Goal: Transaction & Acquisition: Book appointment/travel/reservation

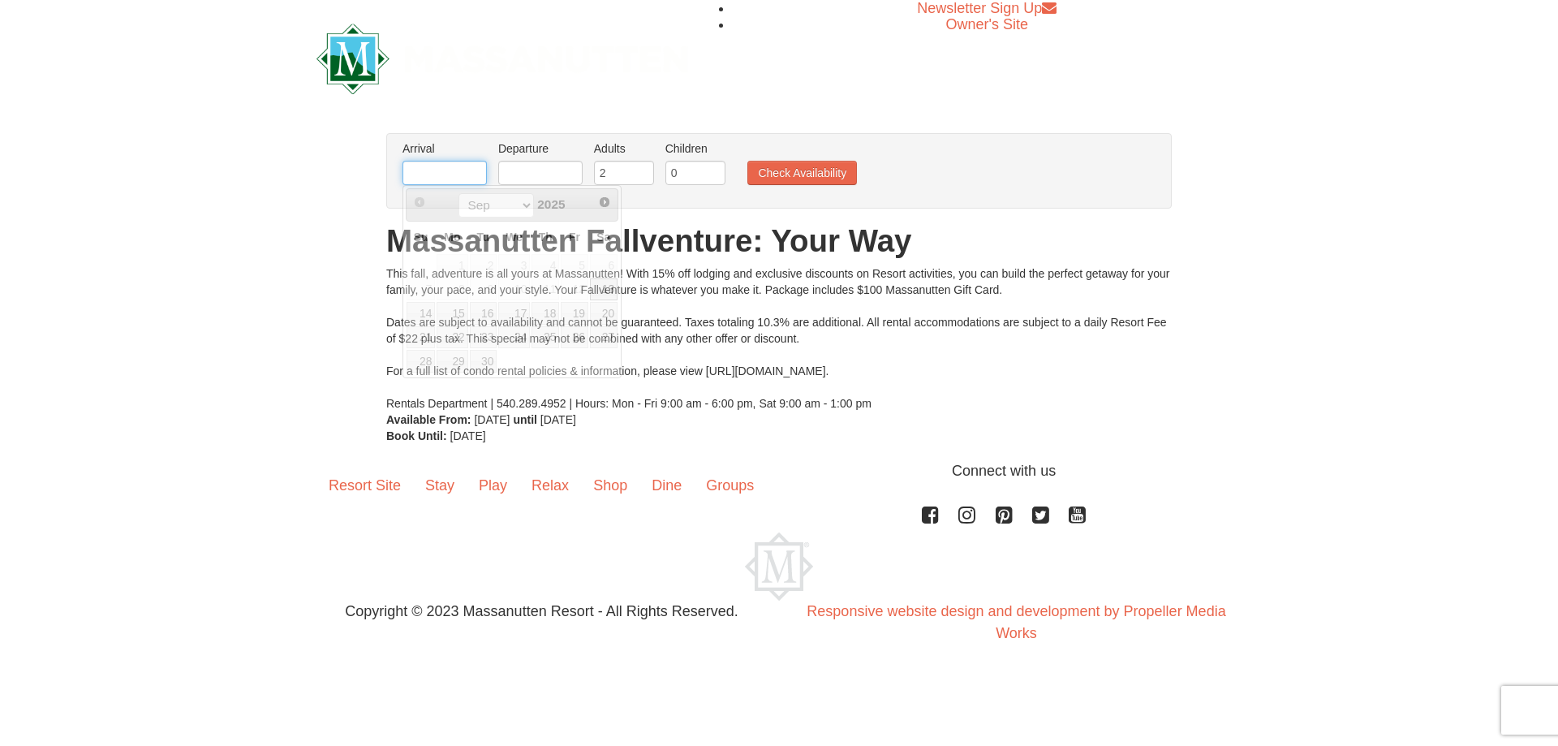
click at [471, 173] on input "text" at bounding box center [444, 173] width 84 height 24
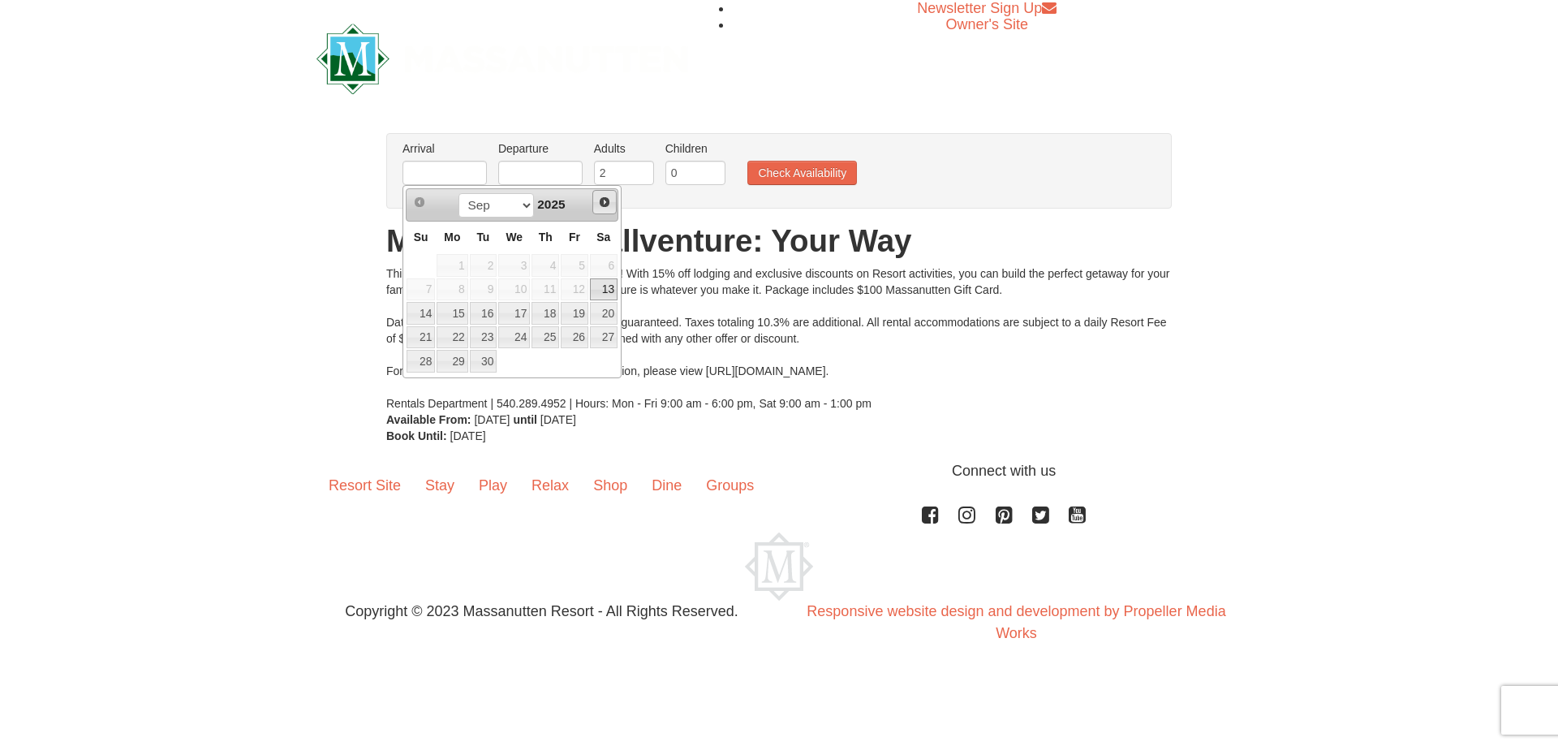
click at [606, 212] on link "Next" at bounding box center [604, 202] width 24 height 24
click at [575, 290] on link "10" at bounding box center [575, 289] width 28 height 23
type input "[DATE]"
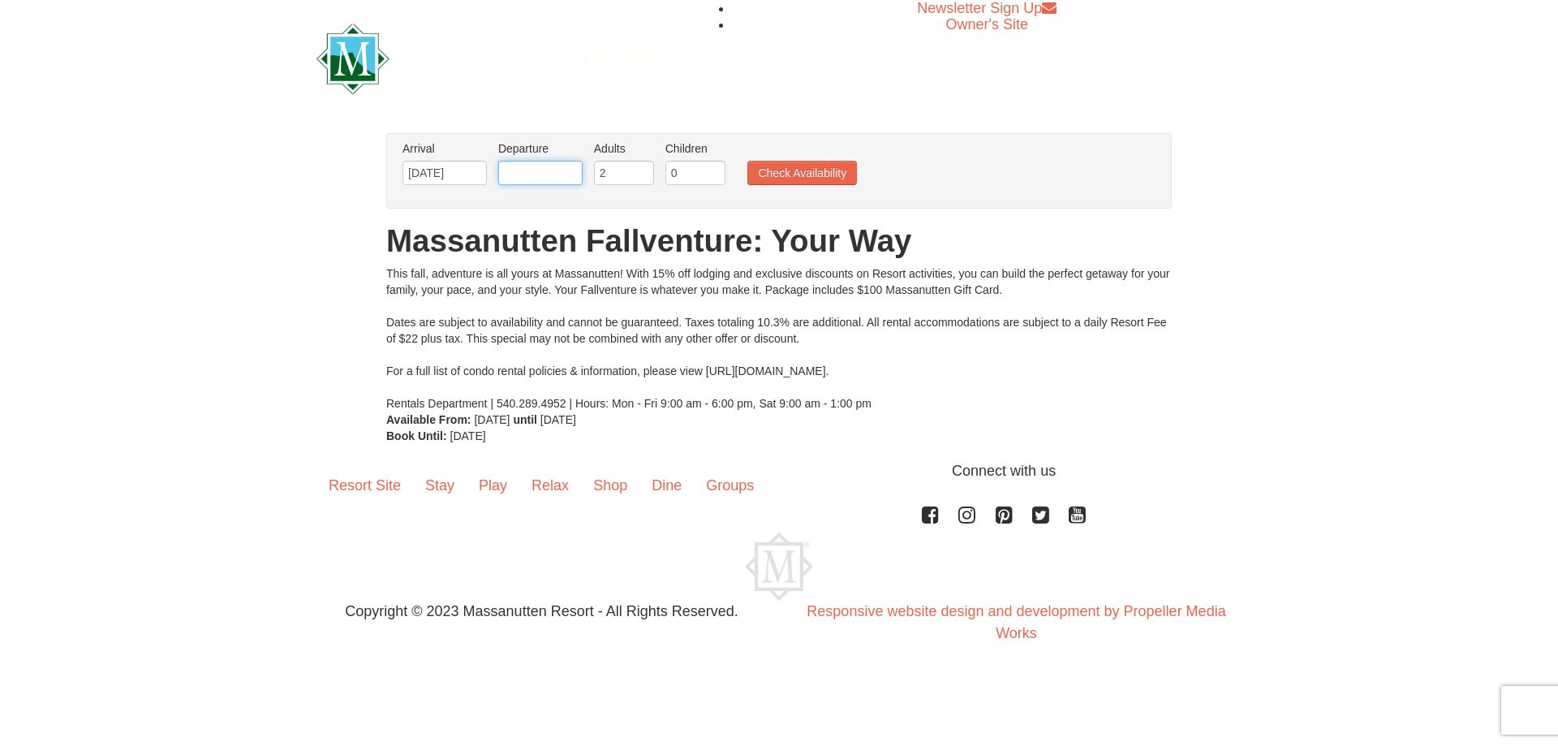
click at [540, 177] on input "text" at bounding box center [540, 173] width 84 height 24
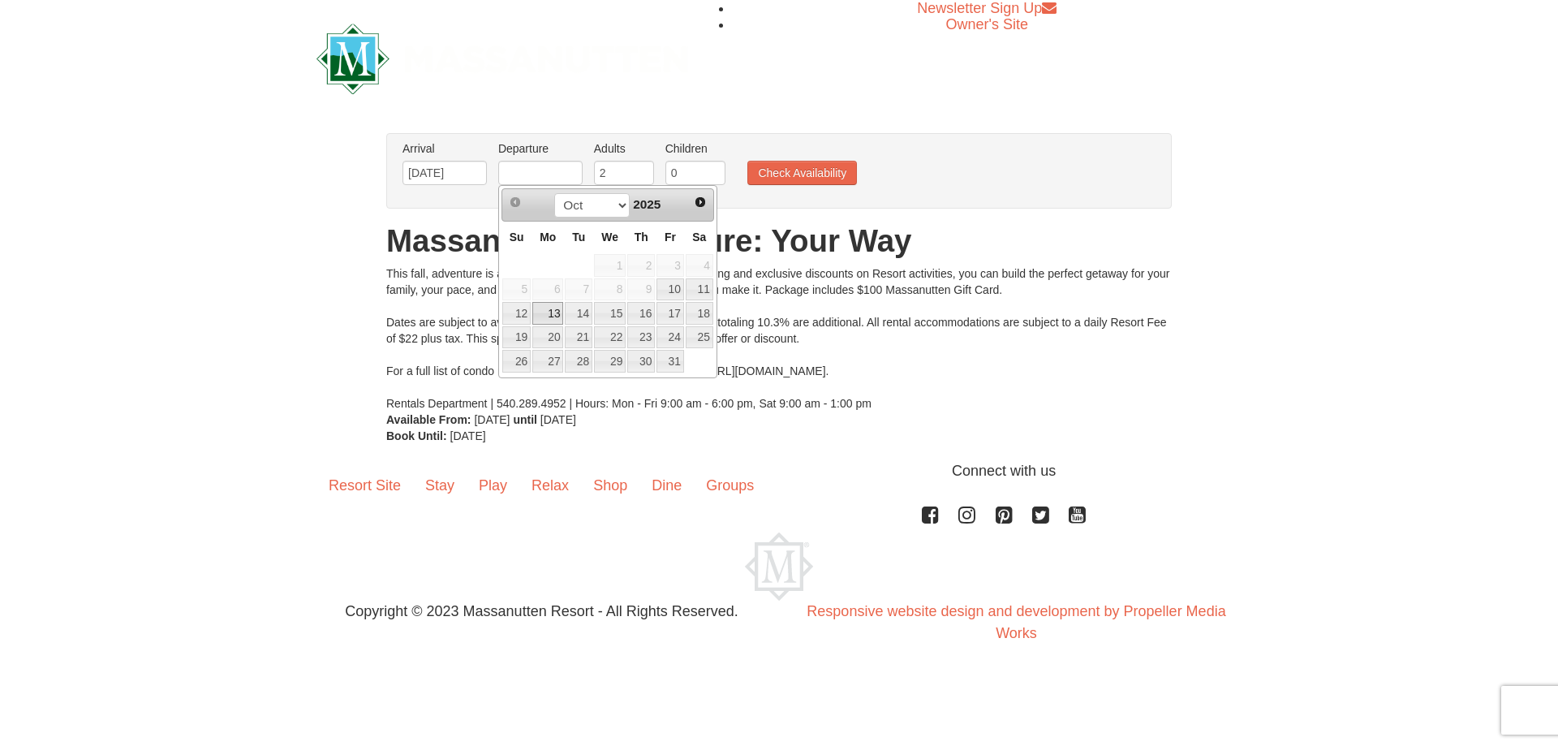
click at [541, 320] on link "13" at bounding box center [547, 313] width 31 height 23
type input "10/13/2025"
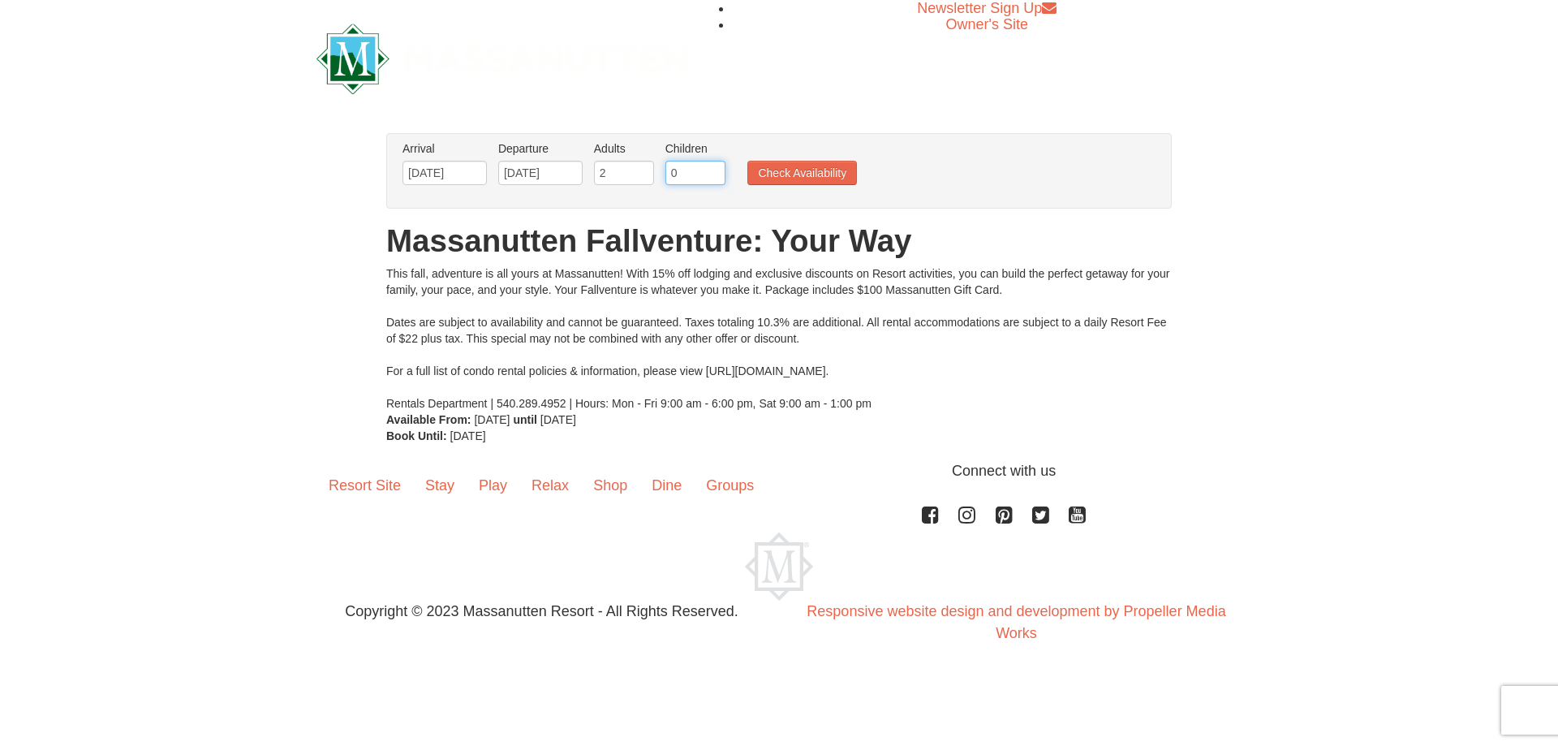
click at [674, 166] on input "0" at bounding box center [695, 173] width 60 height 24
click at [716, 169] on input "1" at bounding box center [695, 173] width 60 height 24
type input "2"
click at [716, 169] on input "2" at bounding box center [695, 173] width 60 height 24
click at [760, 171] on button "Check Availability" at bounding box center [802, 173] width 110 height 24
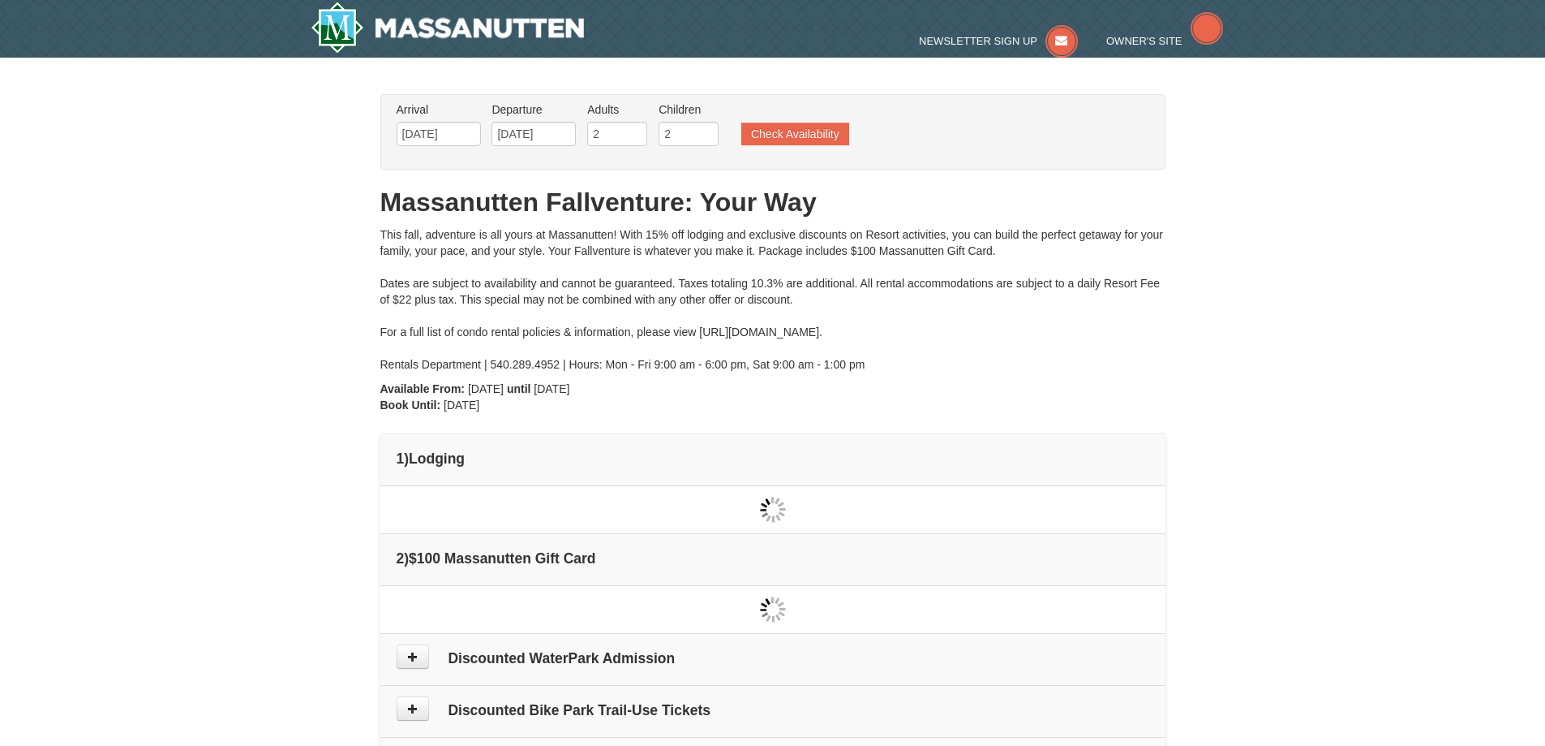
type input "[DATE]"
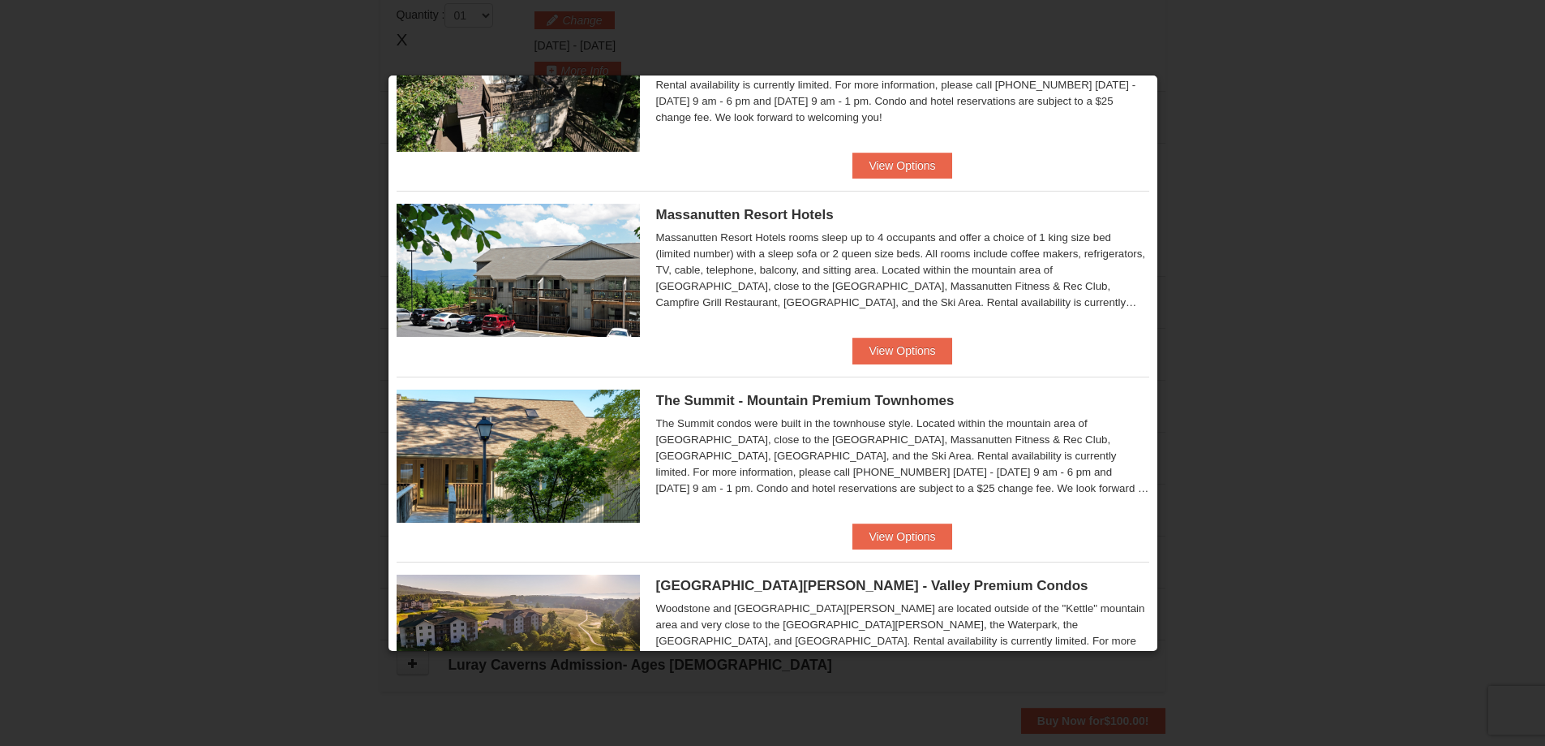
scroll to position [480, 0]
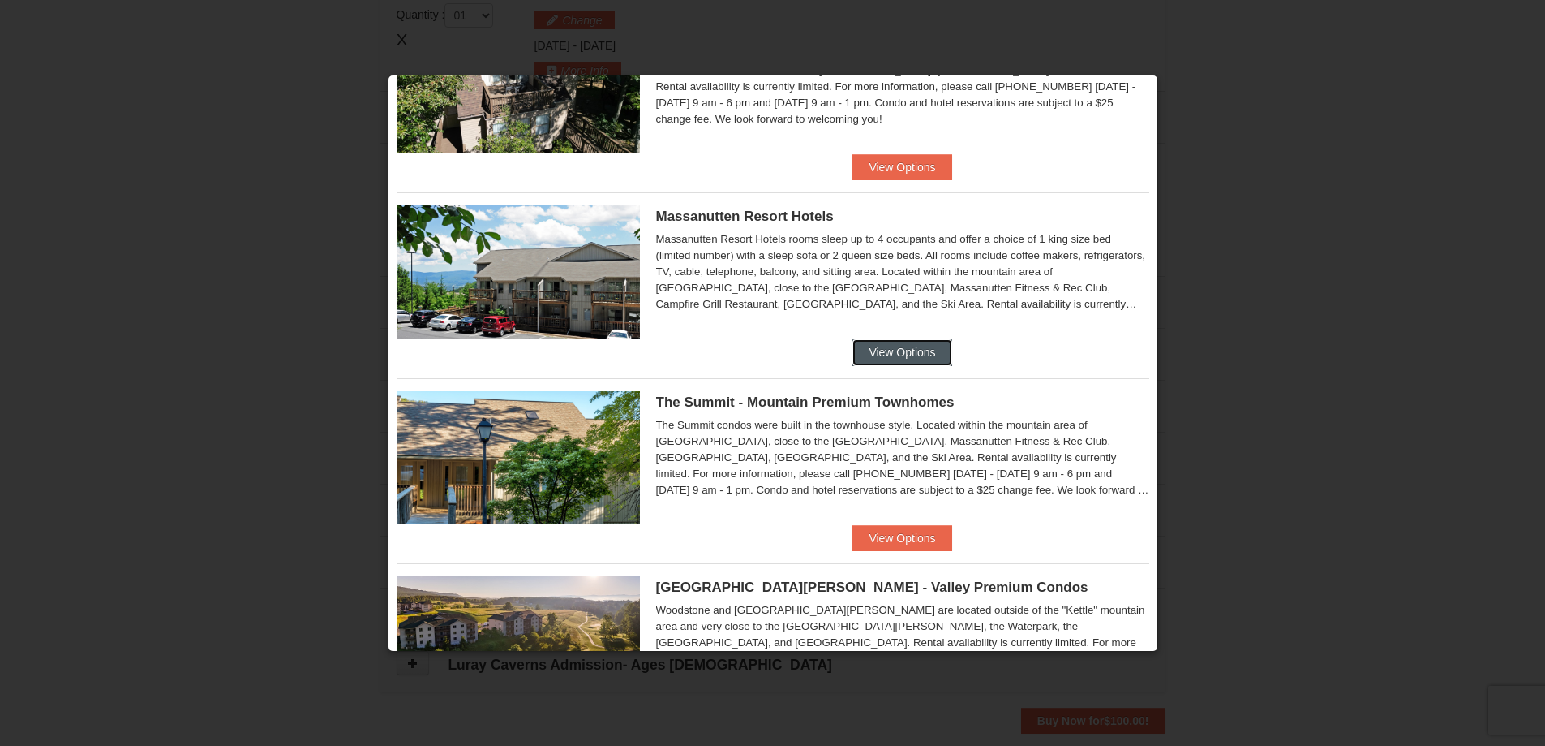
click at [907, 359] on button "View Options" at bounding box center [902, 352] width 99 height 26
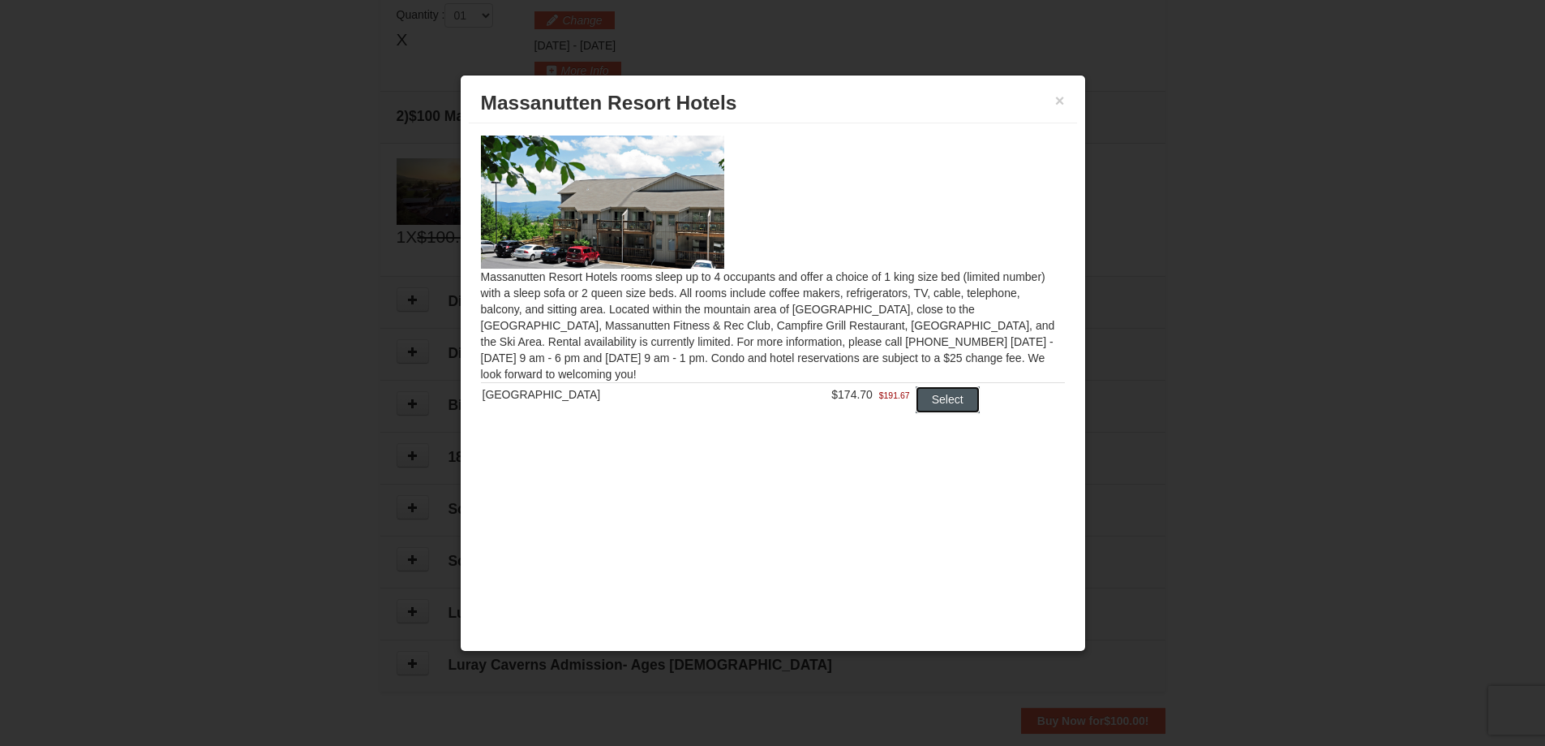
click at [940, 402] on button "Select" at bounding box center [948, 399] width 64 height 26
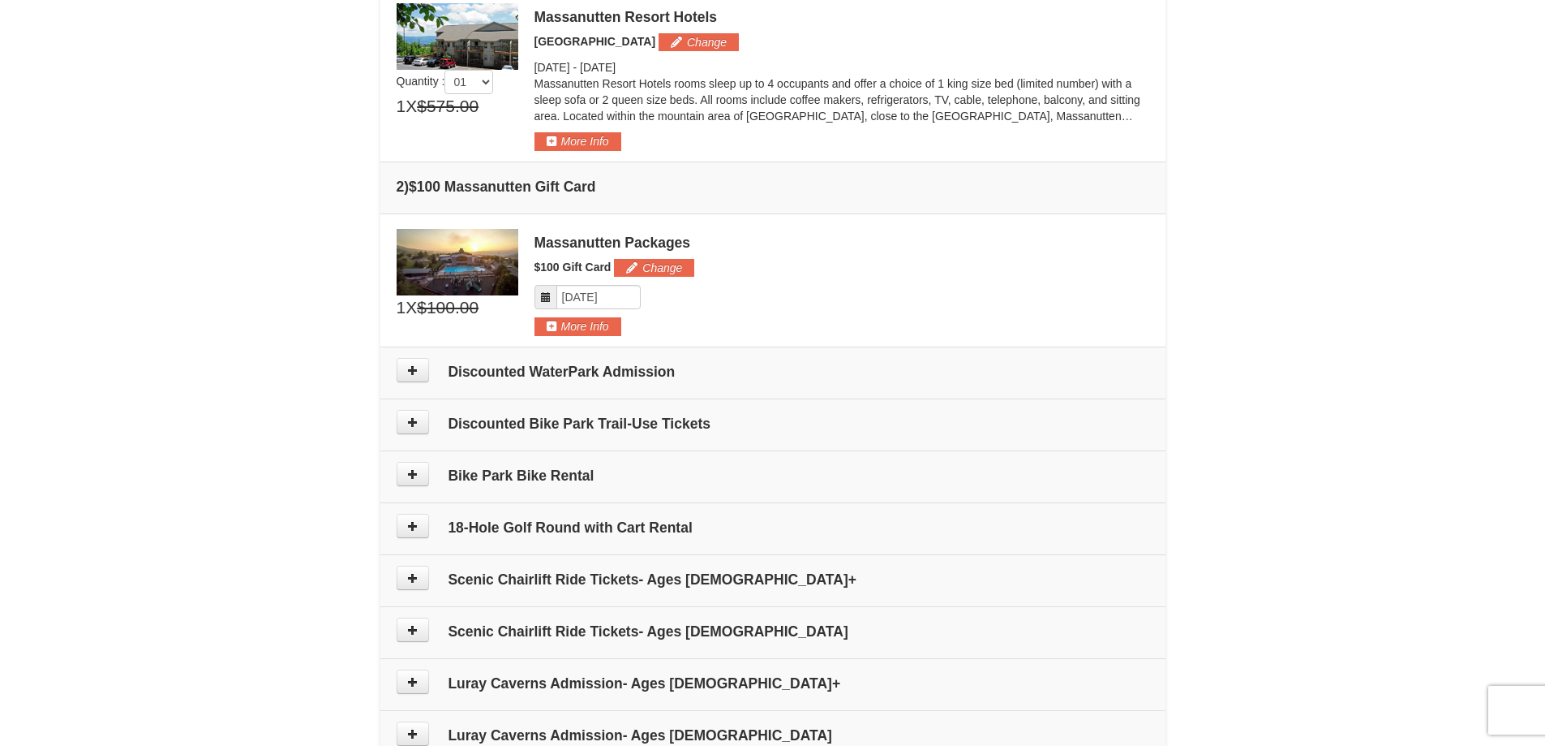
click at [239, 230] on div "× From: To: Adults: 2 Children: 2 Change Arrival Please format dates MM/DD/YYYY…" at bounding box center [772, 200] width 1545 height 1280
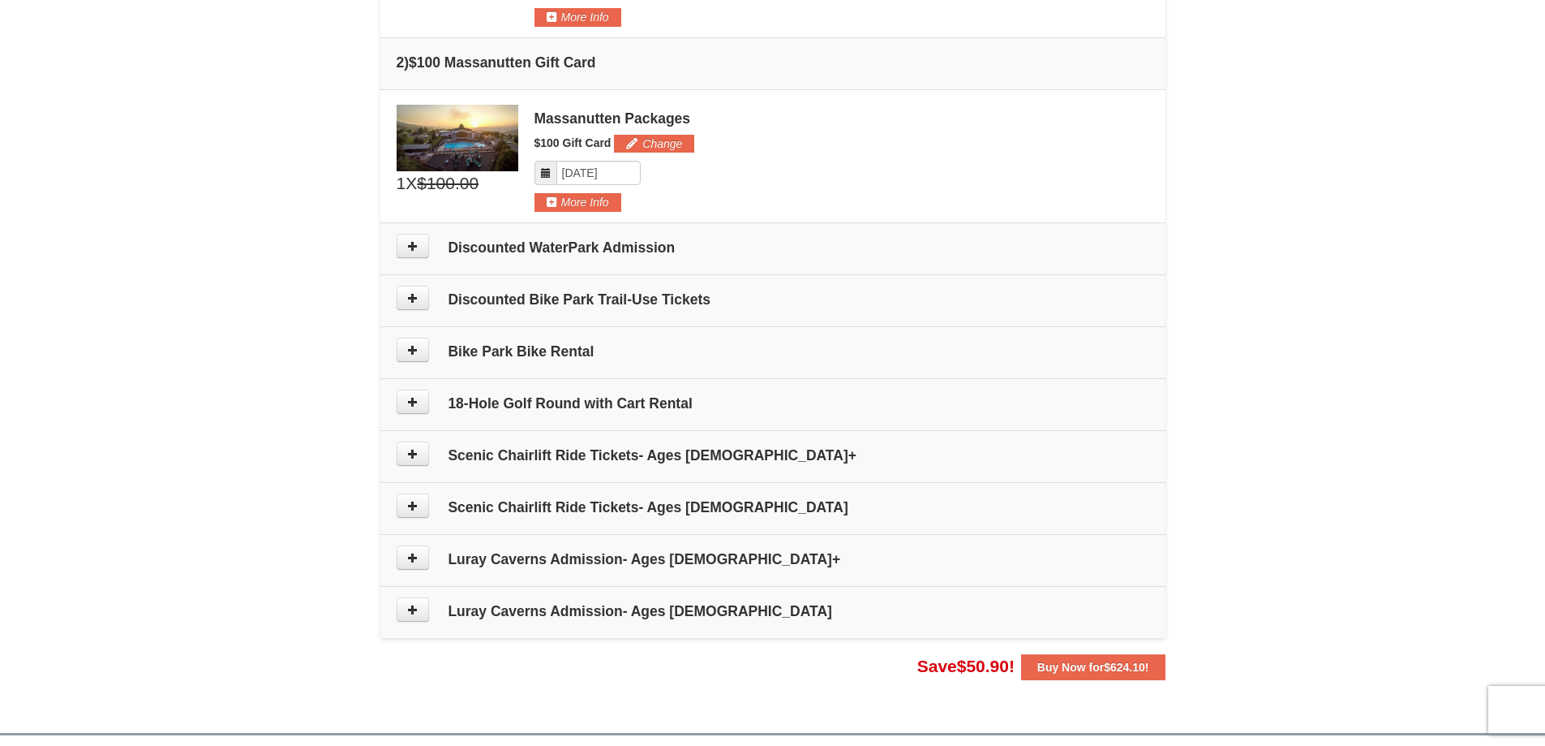
scroll to position [633, 0]
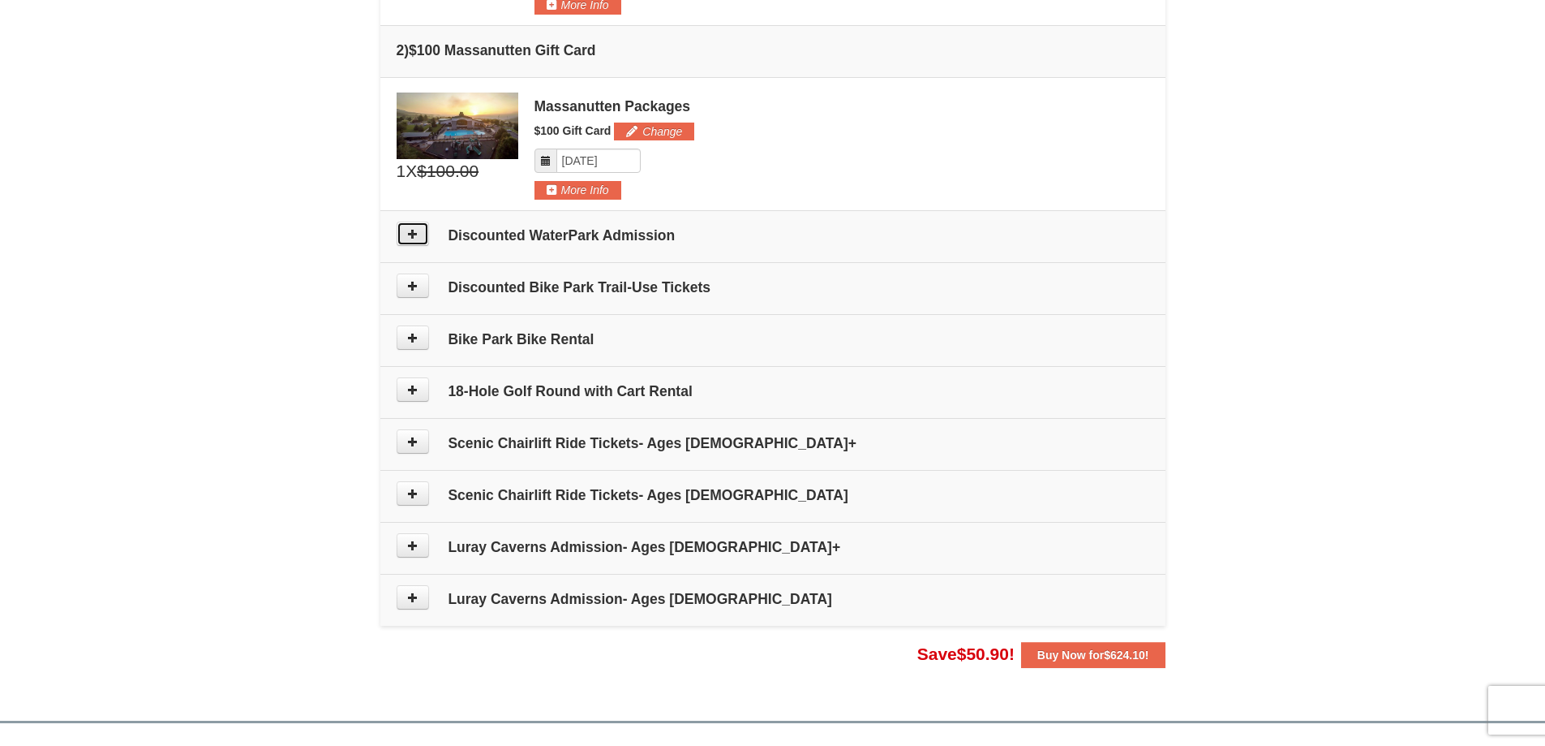
click at [428, 235] on button at bounding box center [413, 233] width 32 height 24
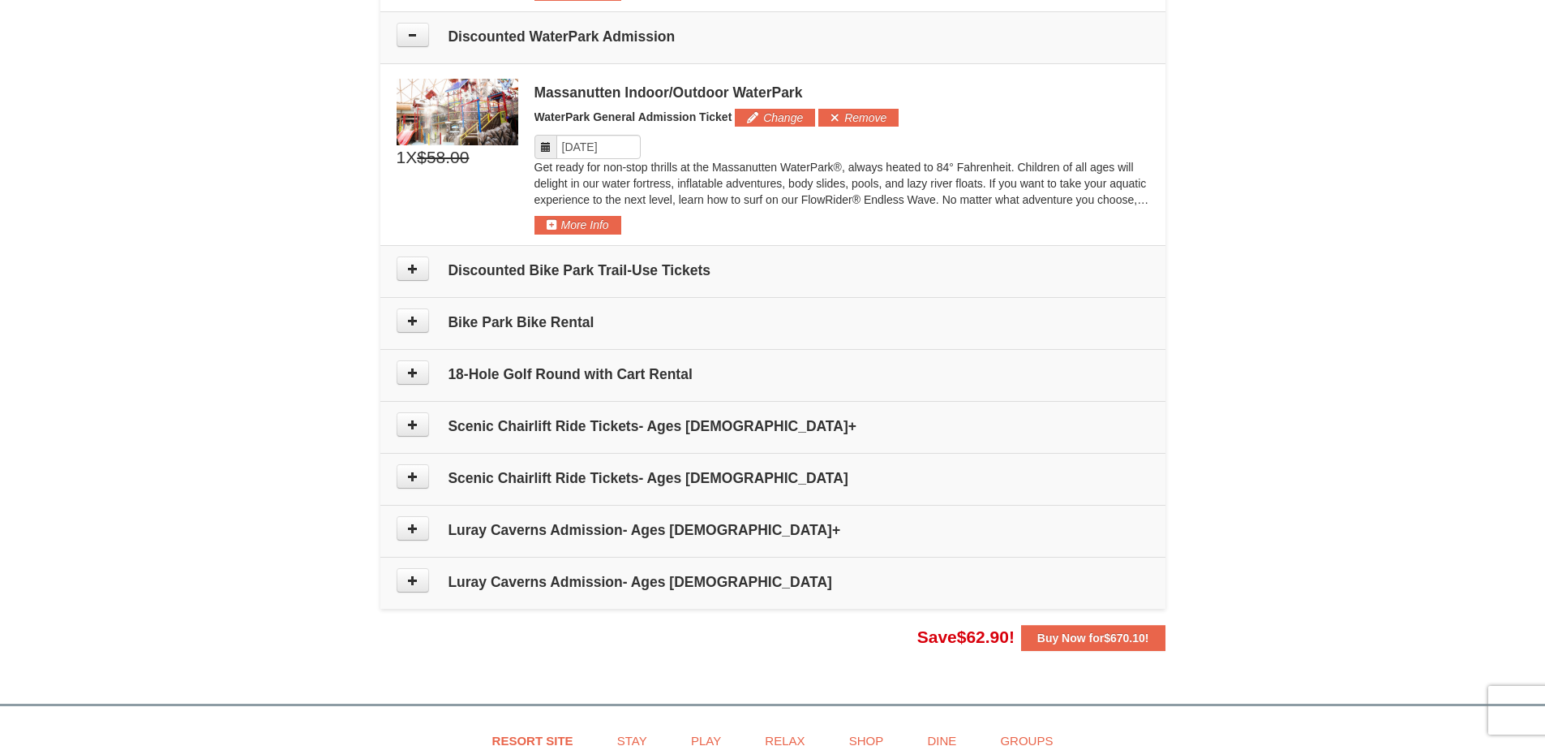
scroll to position [843, 0]
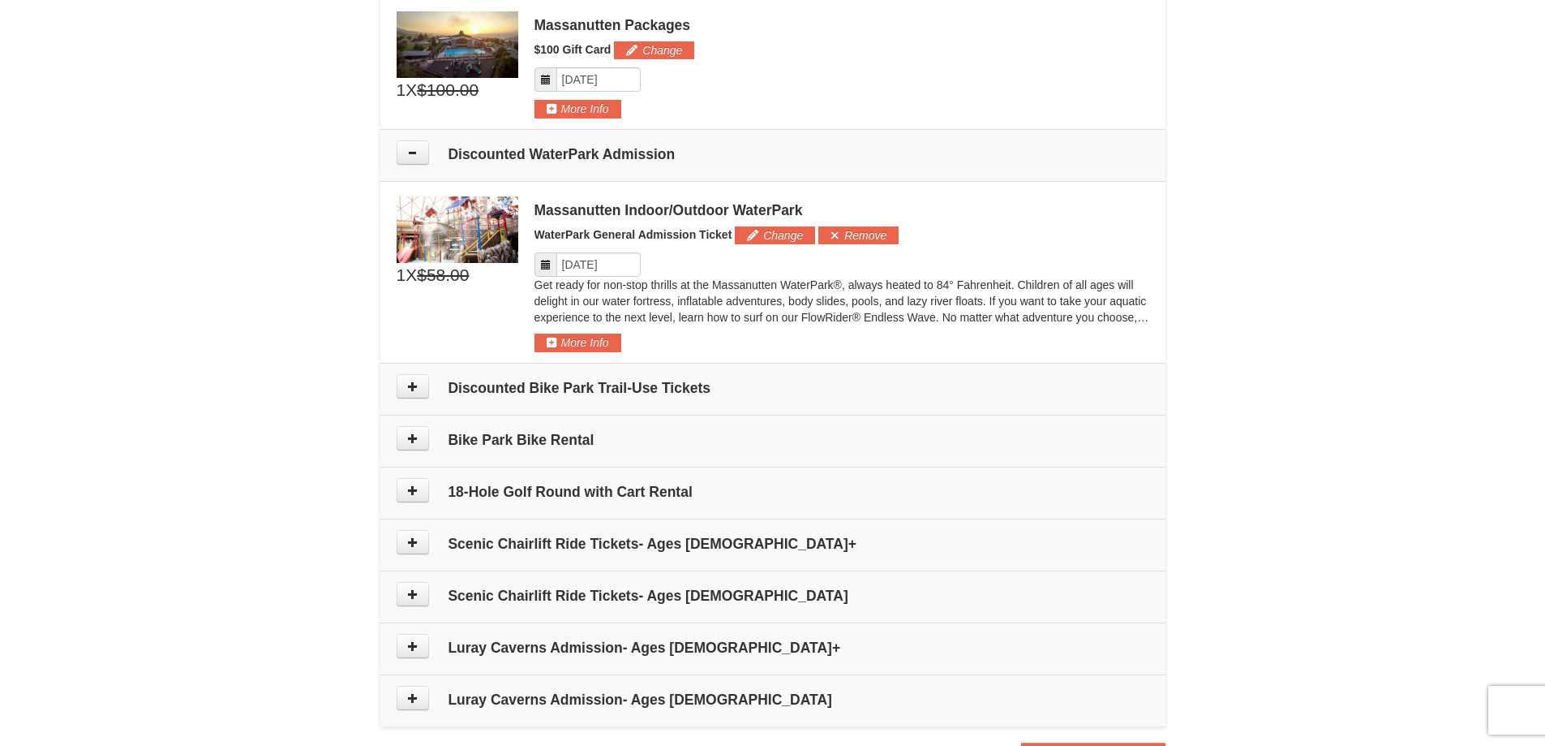
scroll to position [666, 0]
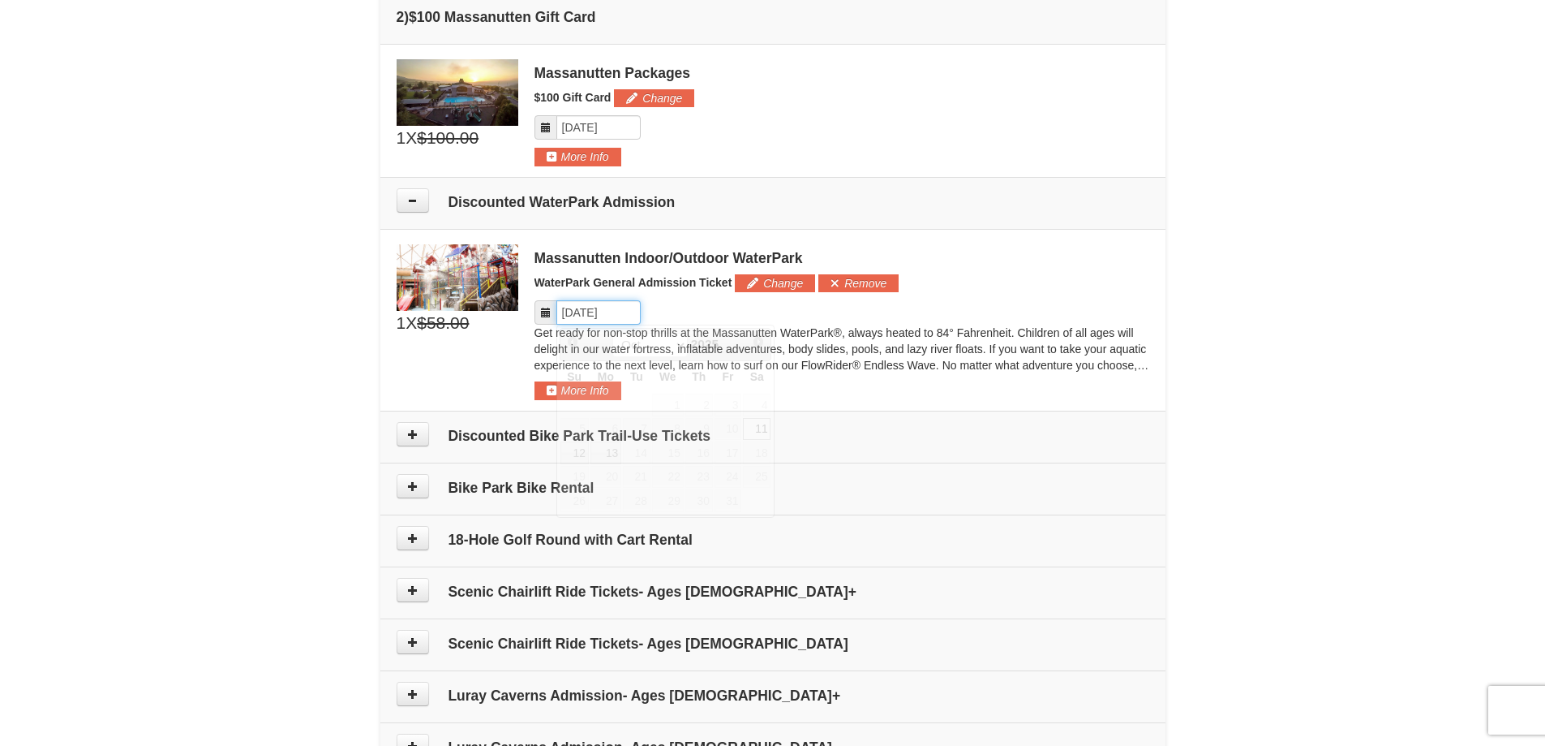
click at [623, 318] on input "Please format dates MM/DD/YYYY" at bounding box center [599, 312] width 84 height 24
click at [579, 449] on link "12" at bounding box center [575, 452] width 28 height 23
type input "[DATE]"
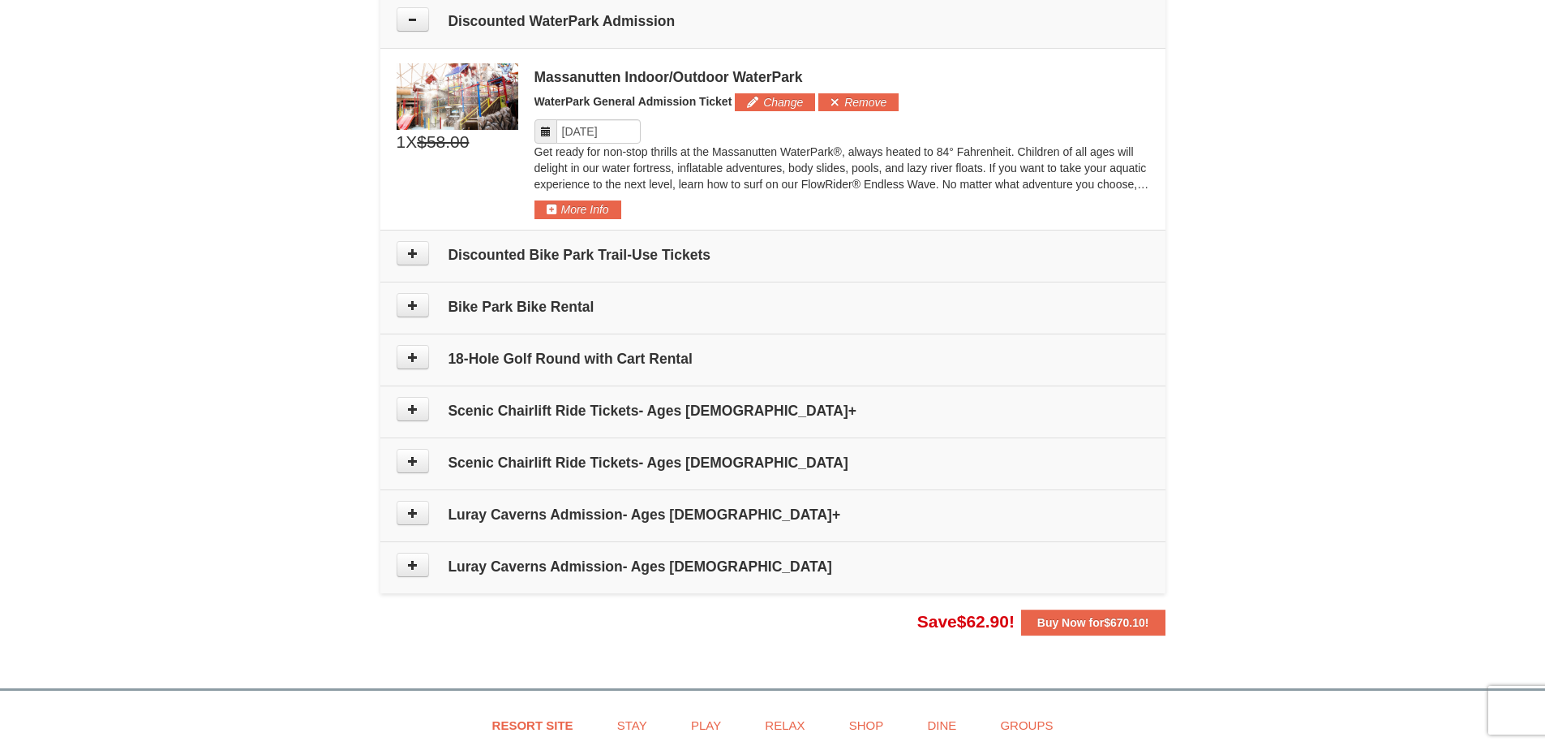
scroll to position [866, 0]
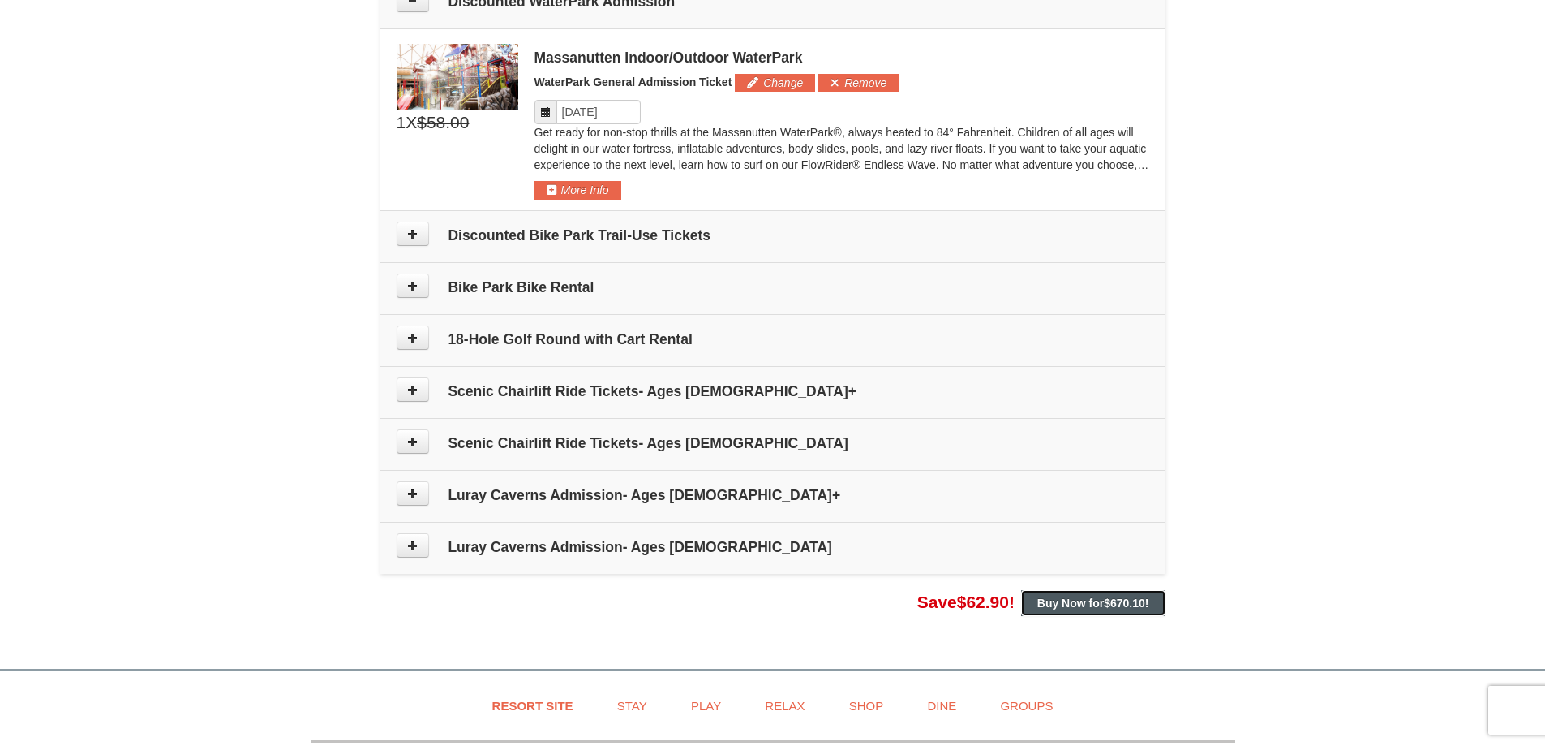
click at [1038, 605] on strong "Buy Now for $670.10 !" at bounding box center [1094, 602] width 112 height 13
click at [417, 497] on icon at bounding box center [412, 493] width 11 height 11
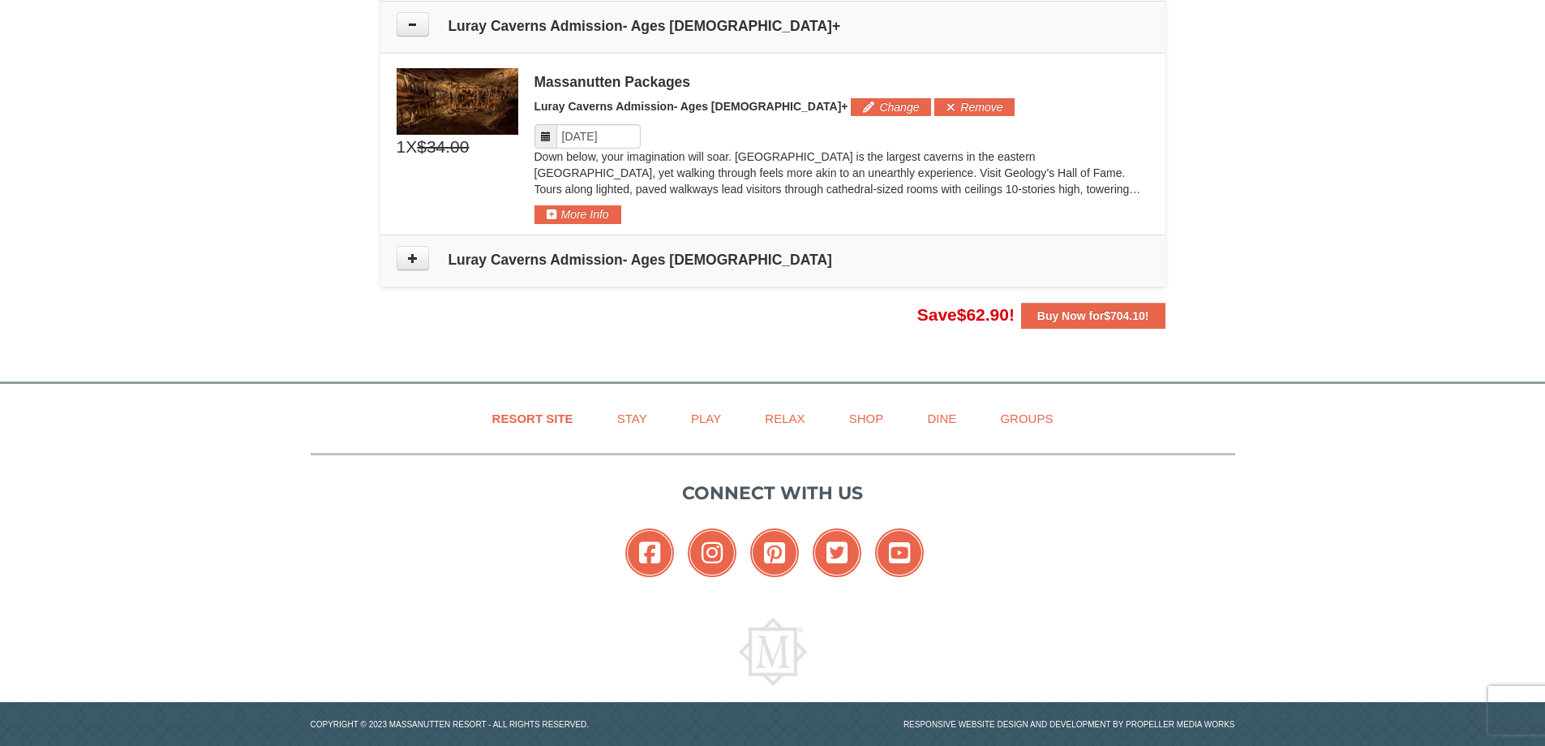
scroll to position [1336, 0]
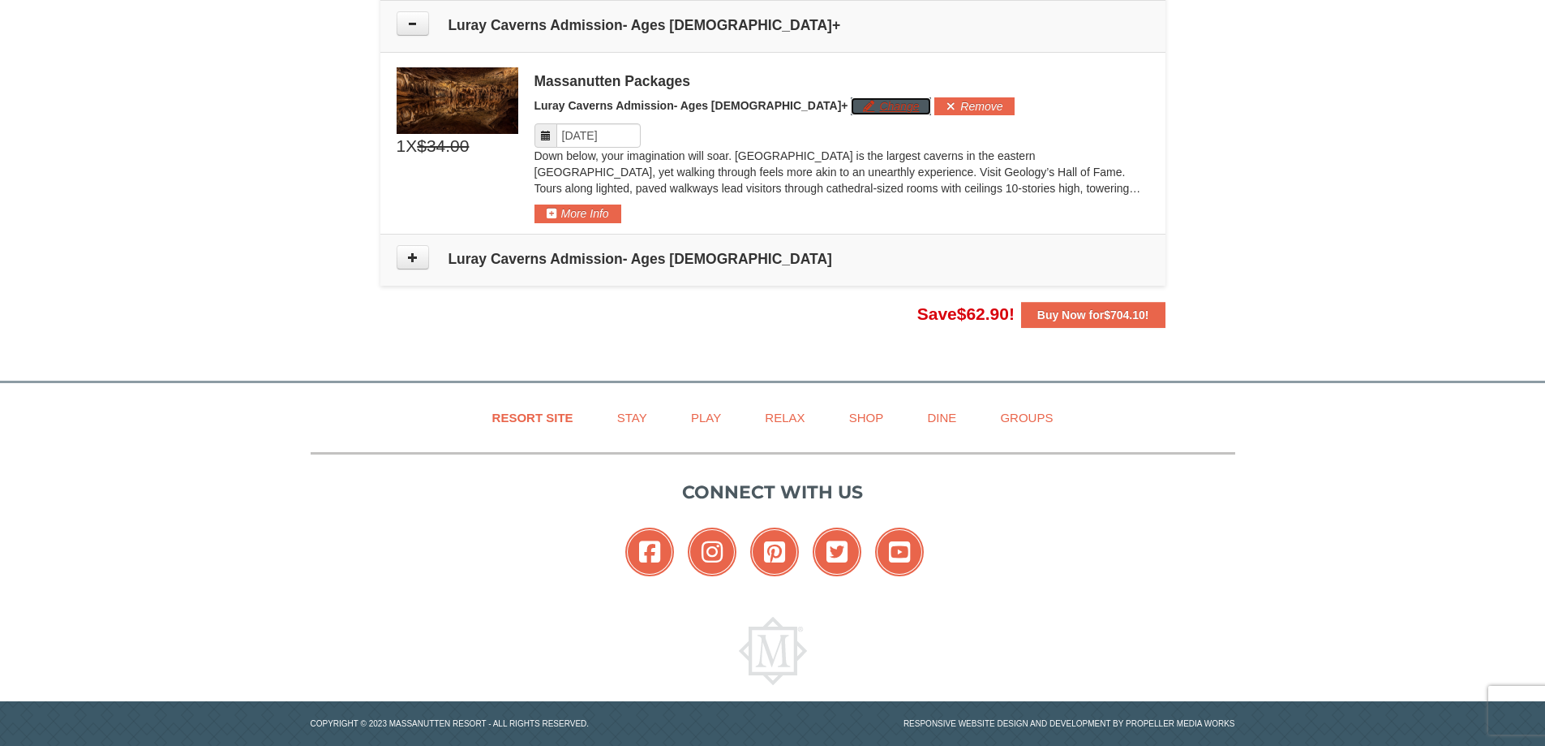
click at [851, 104] on button "Change" at bounding box center [891, 106] width 80 height 18
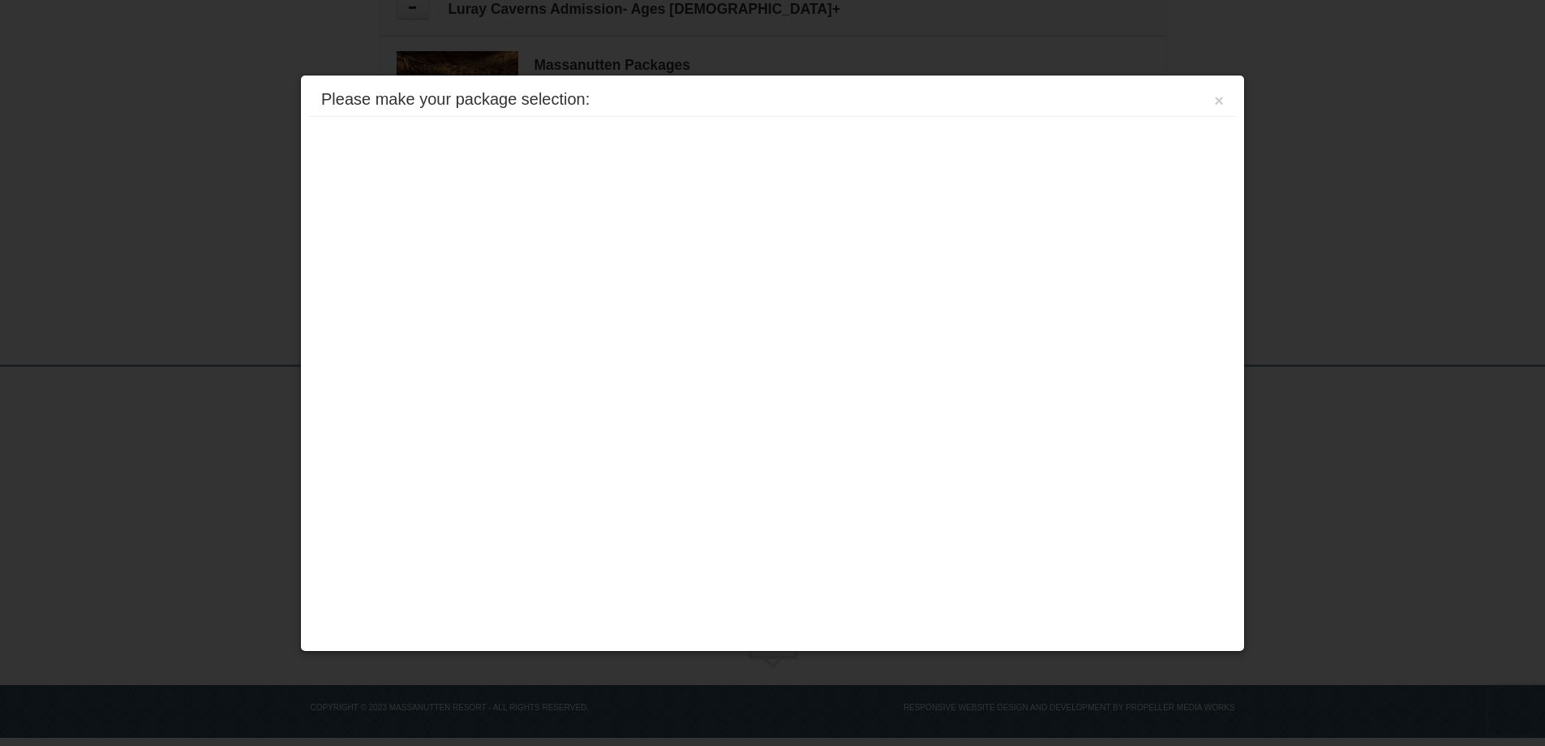
scroll to position [1360, 0]
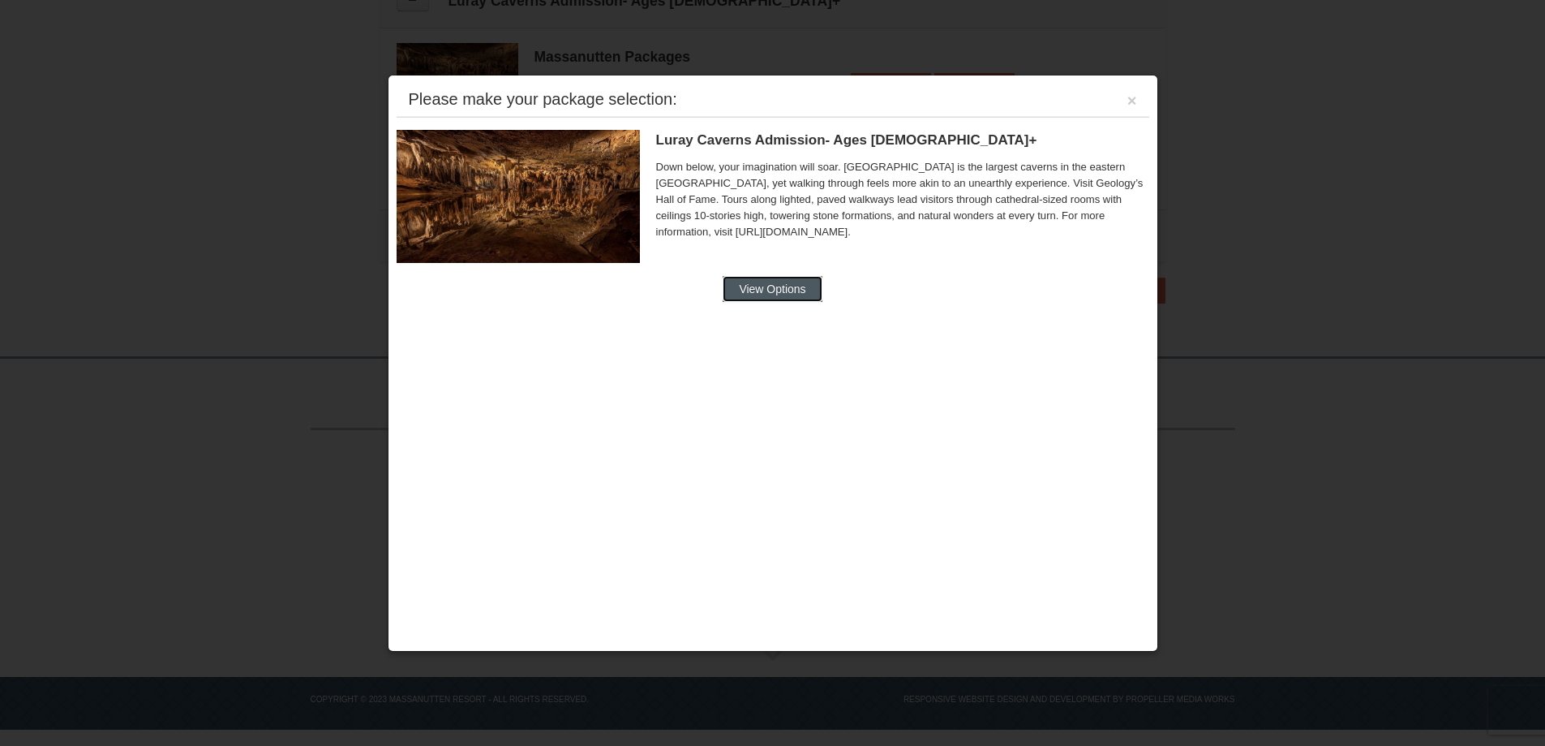
click at [781, 282] on button "View Options" at bounding box center [772, 289] width 99 height 26
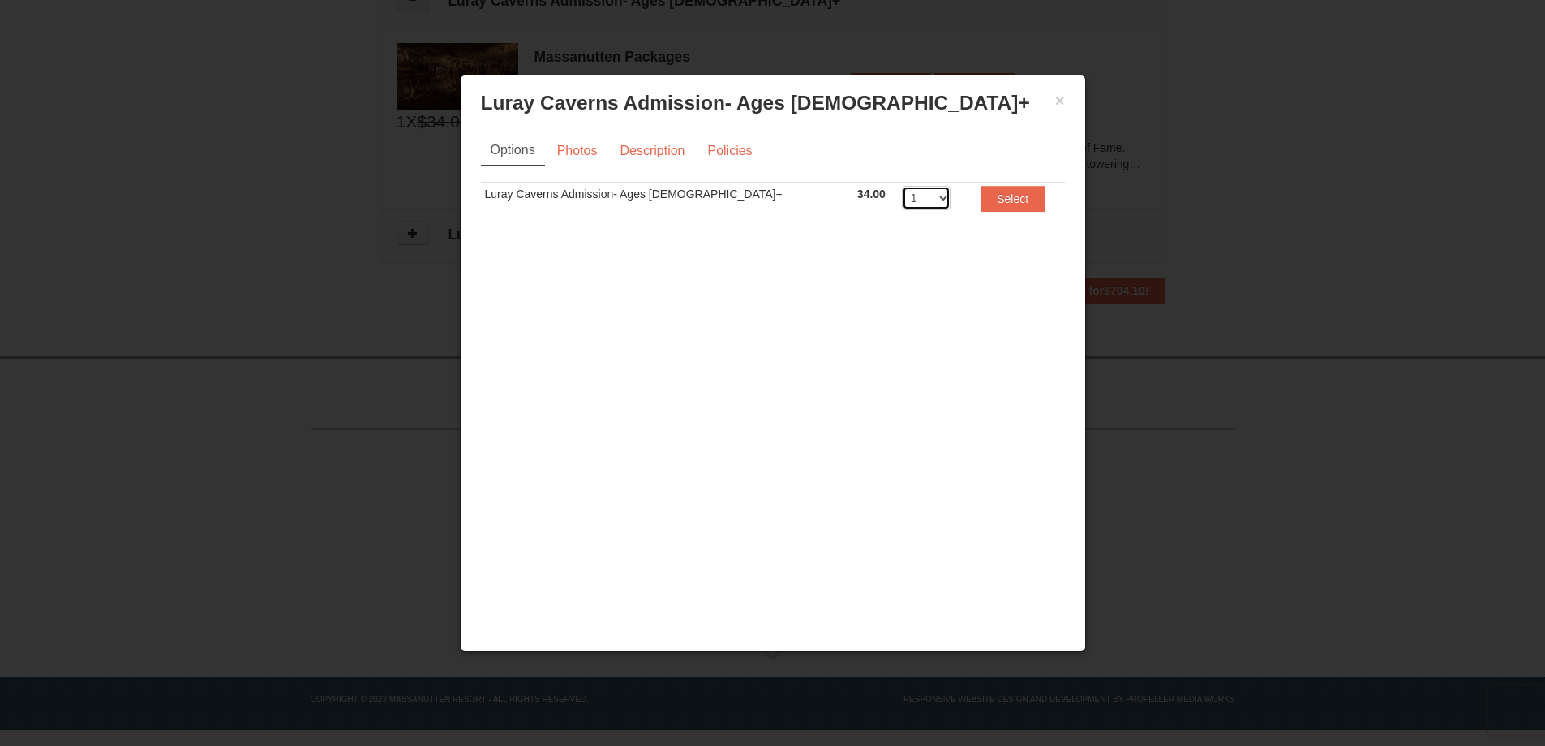
click at [902, 194] on select "1 2 3 4 5 6 7 8 9 10 11 12 13 14 15 16 17 18 19 20" at bounding box center [926, 198] width 49 height 24
select select "2"
click at [902, 186] on select "1 2 3 4 5 6 7 8 9 10 11 12 13 14 15 16 17 18 19 20" at bounding box center [926, 198] width 49 height 24
click at [981, 197] on button "Select" at bounding box center [1013, 199] width 64 height 26
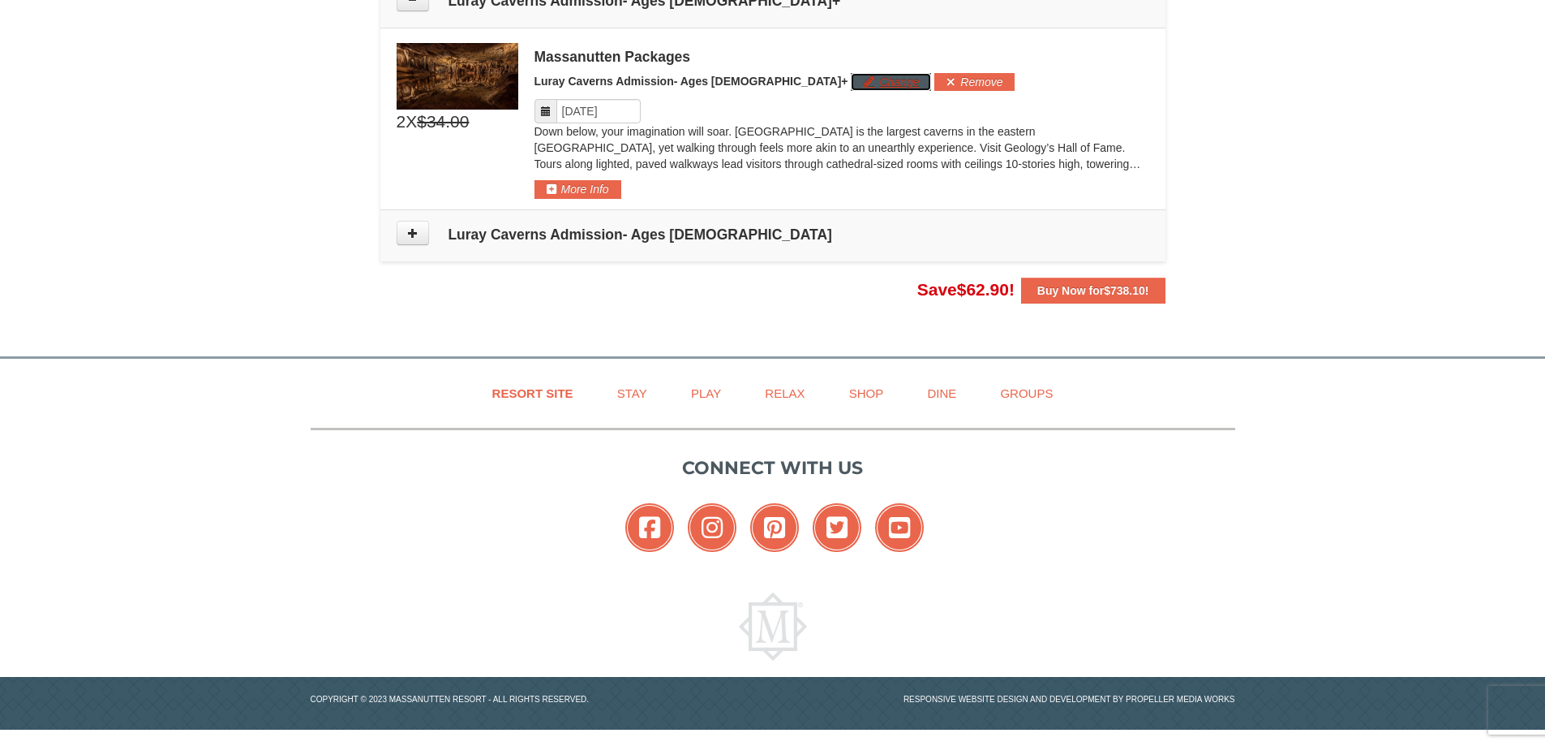
click at [851, 80] on button "Change" at bounding box center [891, 82] width 80 height 18
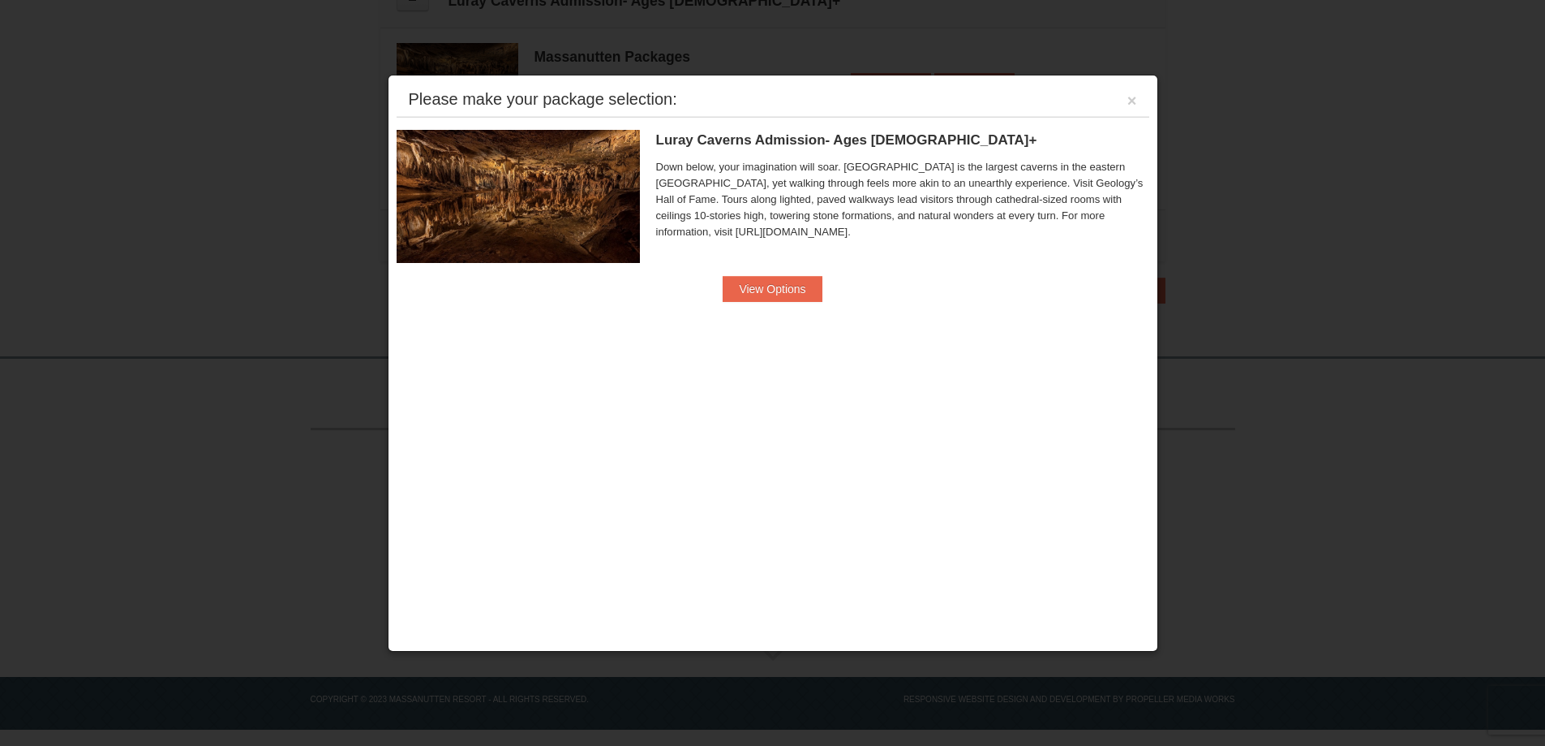
click at [753, 272] on div "Luray Caverns Admission- Ages 13+ Massanutten Packages Down below, your imagina…" at bounding box center [902, 203] width 493 height 146
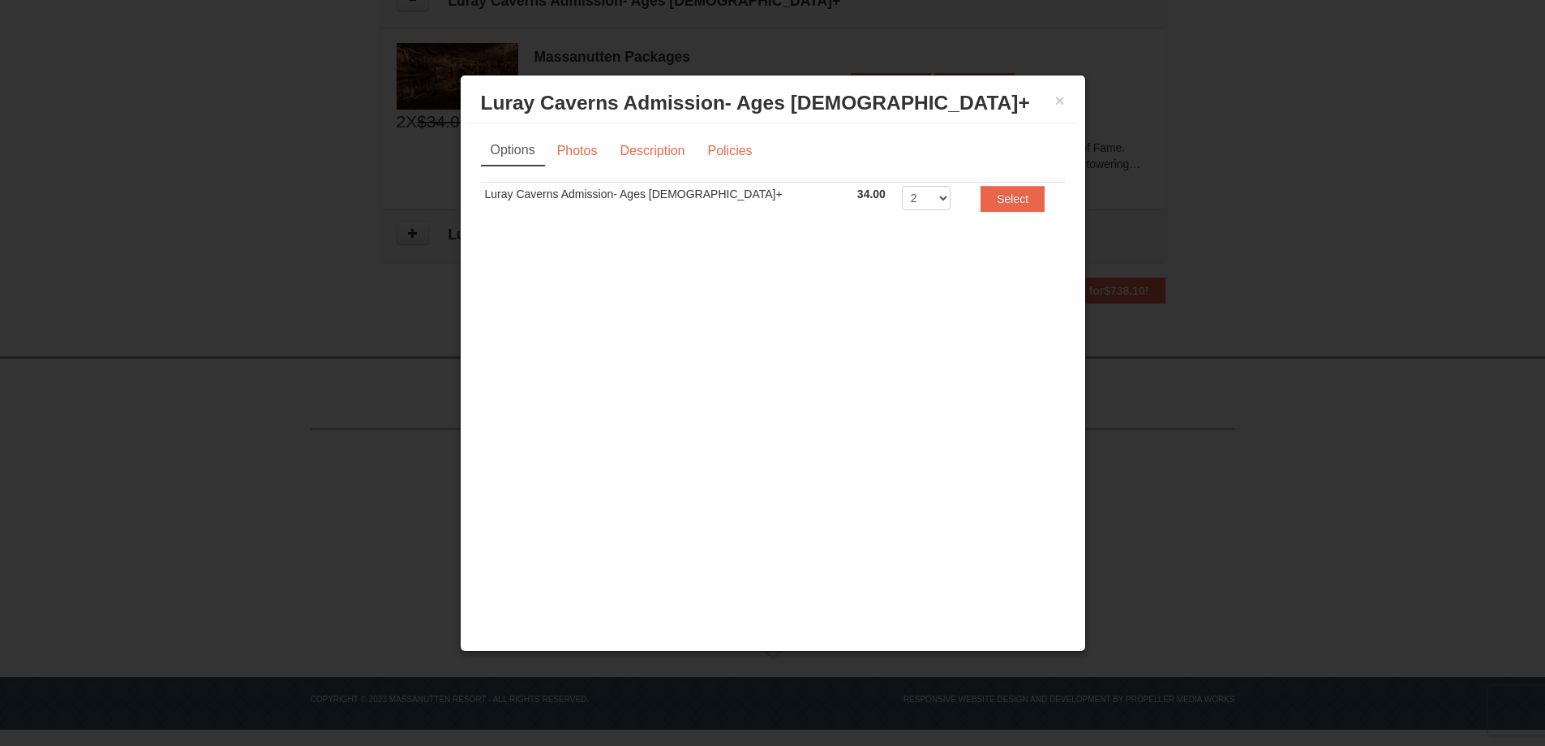
click at [1067, 101] on div "× Luray Caverns Admission- Ages 13+ Massanutten Packages" at bounding box center [773, 104] width 608 height 40
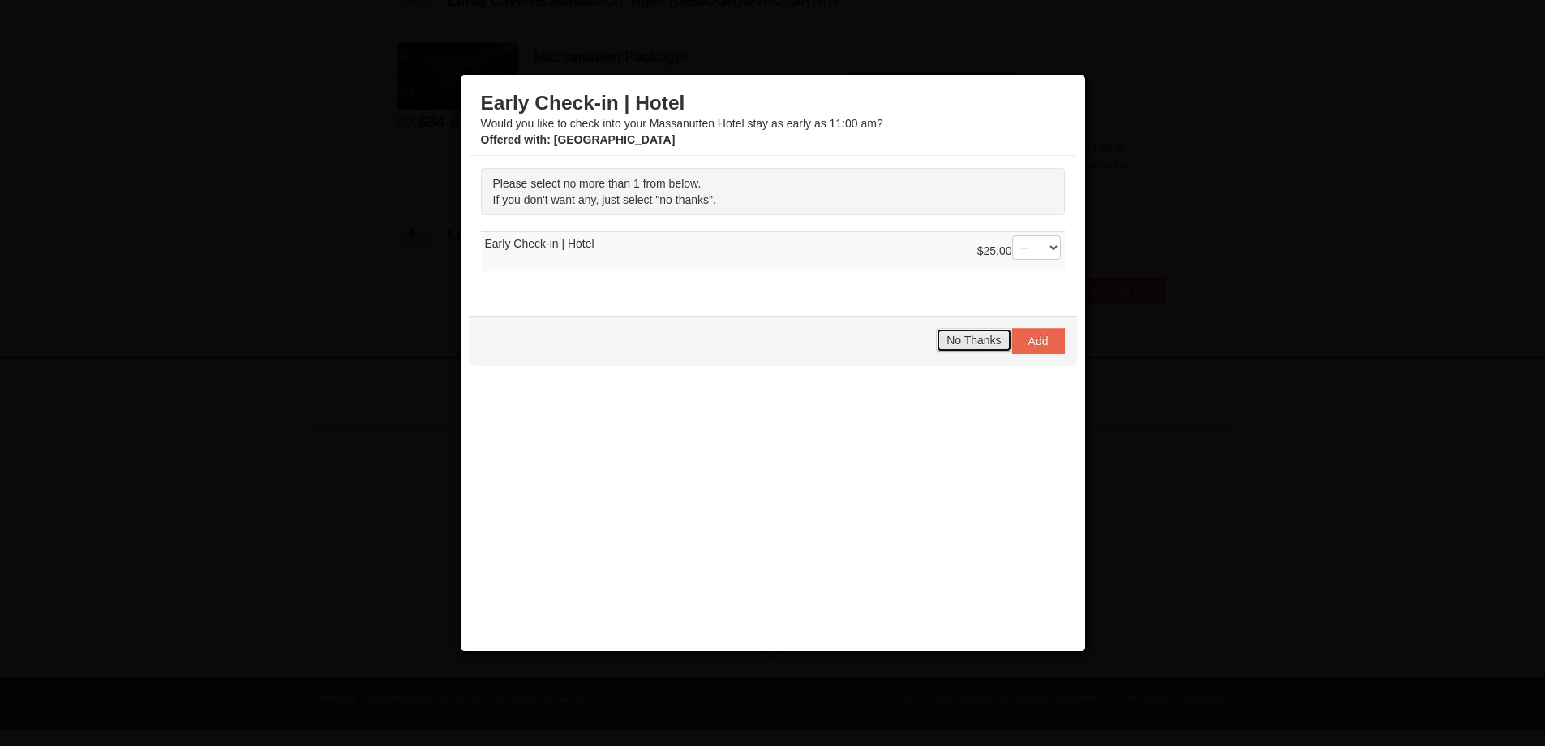
click at [947, 334] on span "No Thanks" at bounding box center [974, 339] width 54 height 13
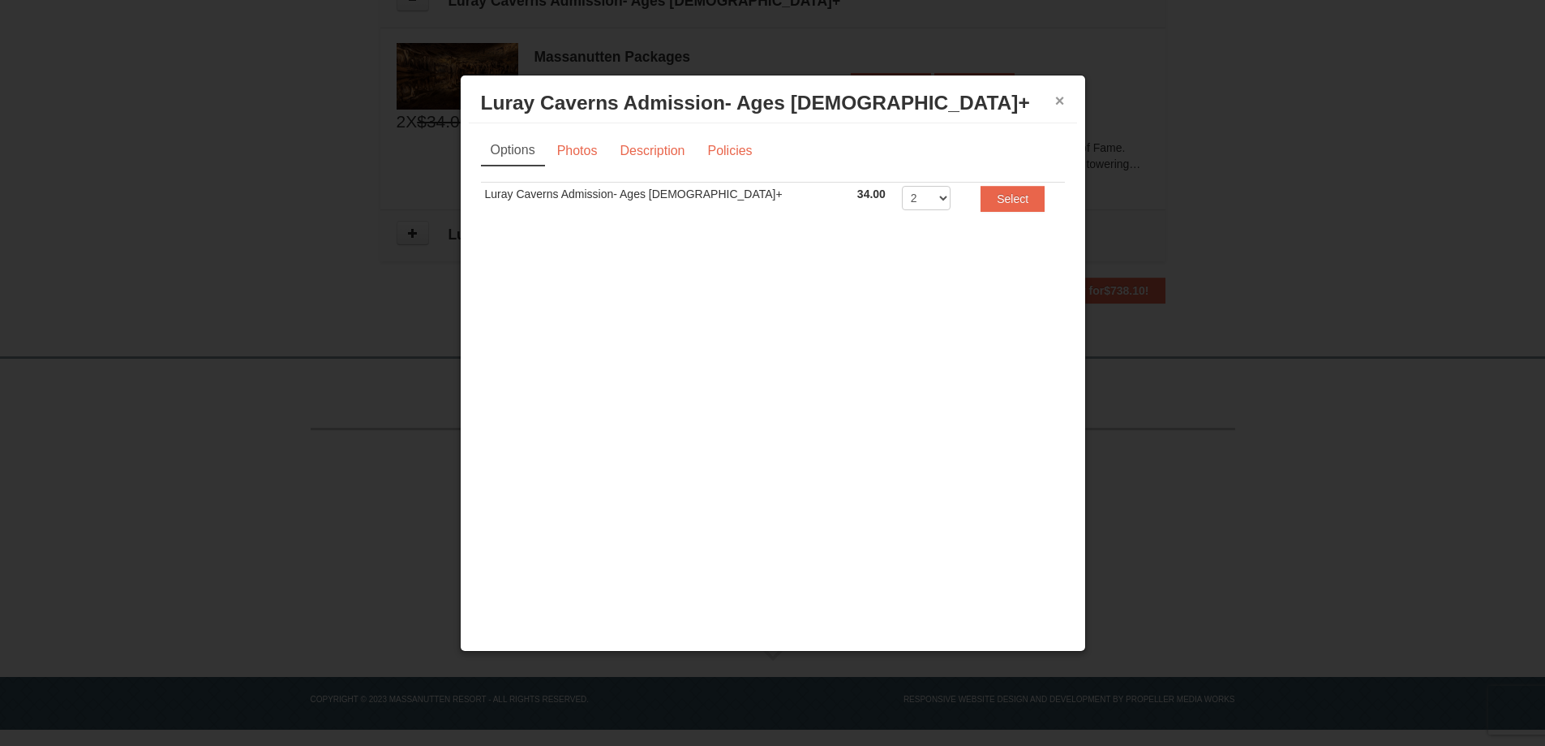
click at [1059, 101] on button "×" at bounding box center [1060, 100] width 10 height 16
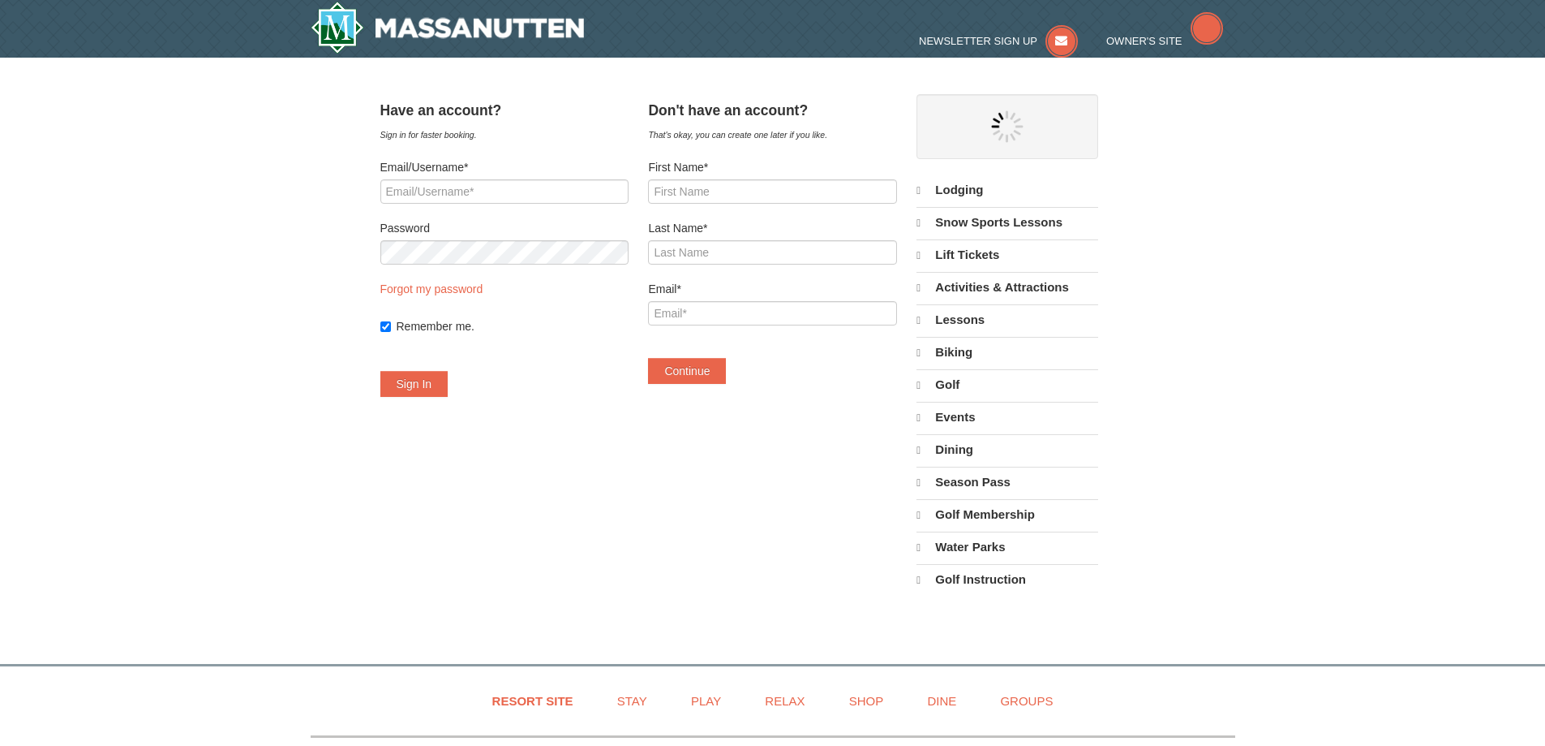
select select "9"
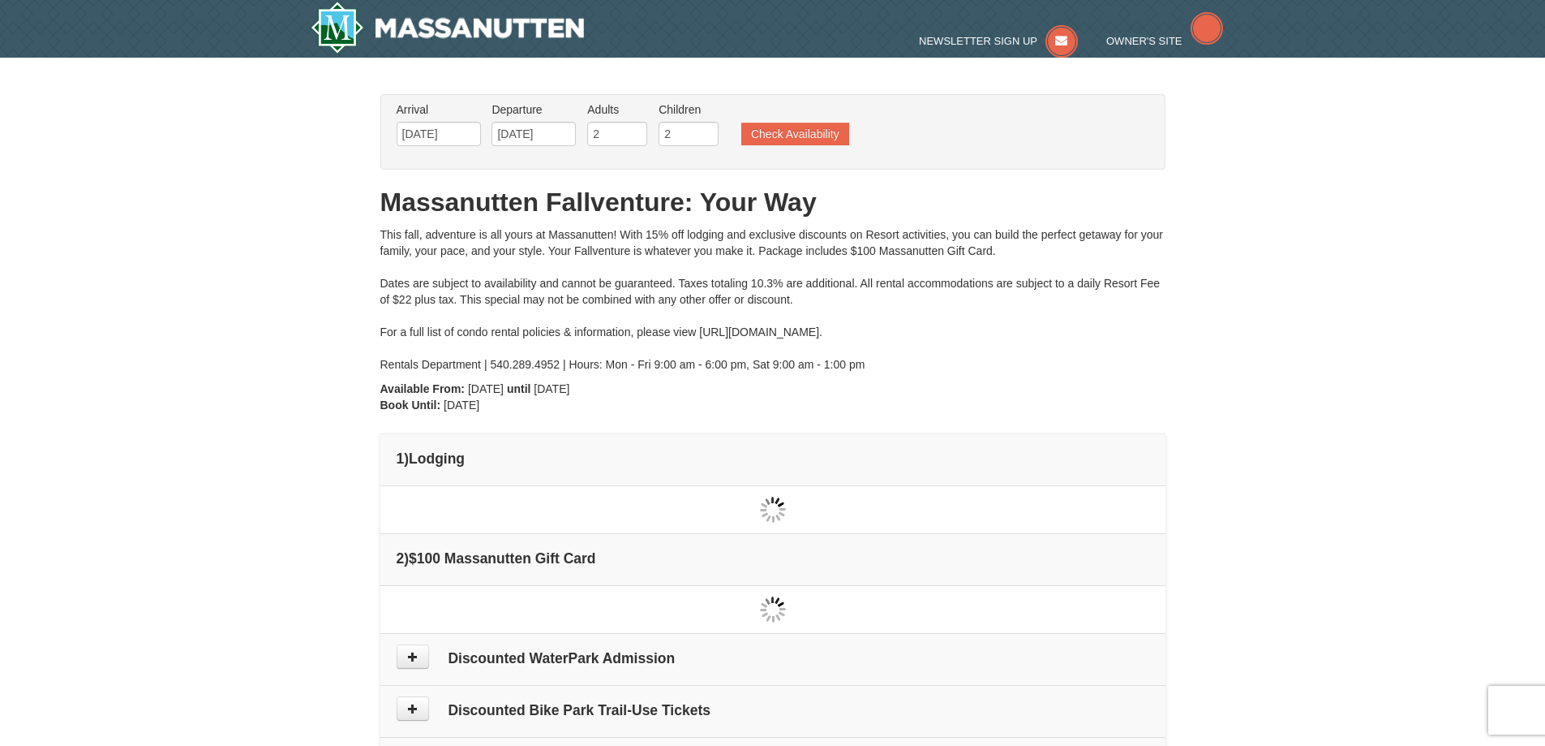
type input "[DATE]"
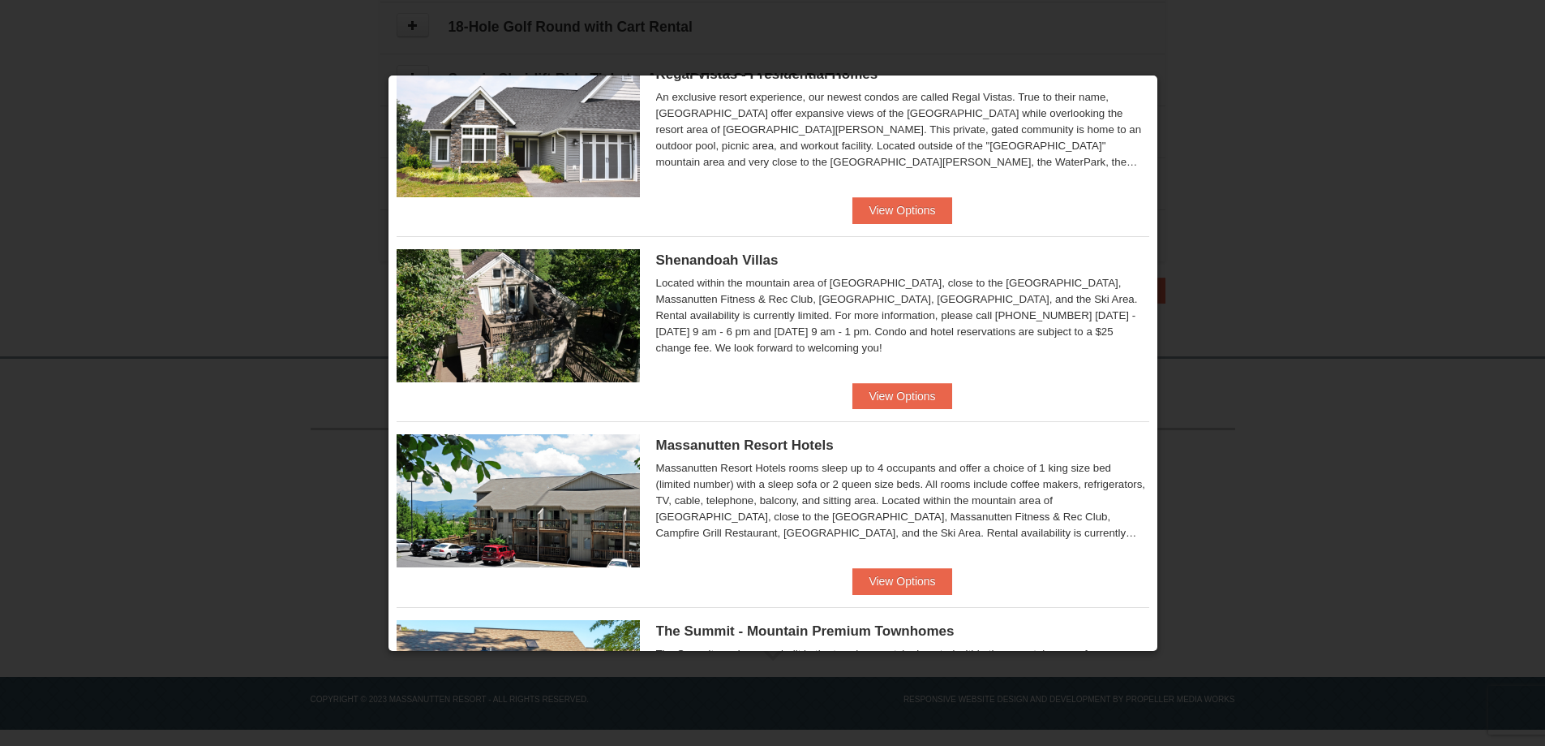
scroll to position [291, 0]
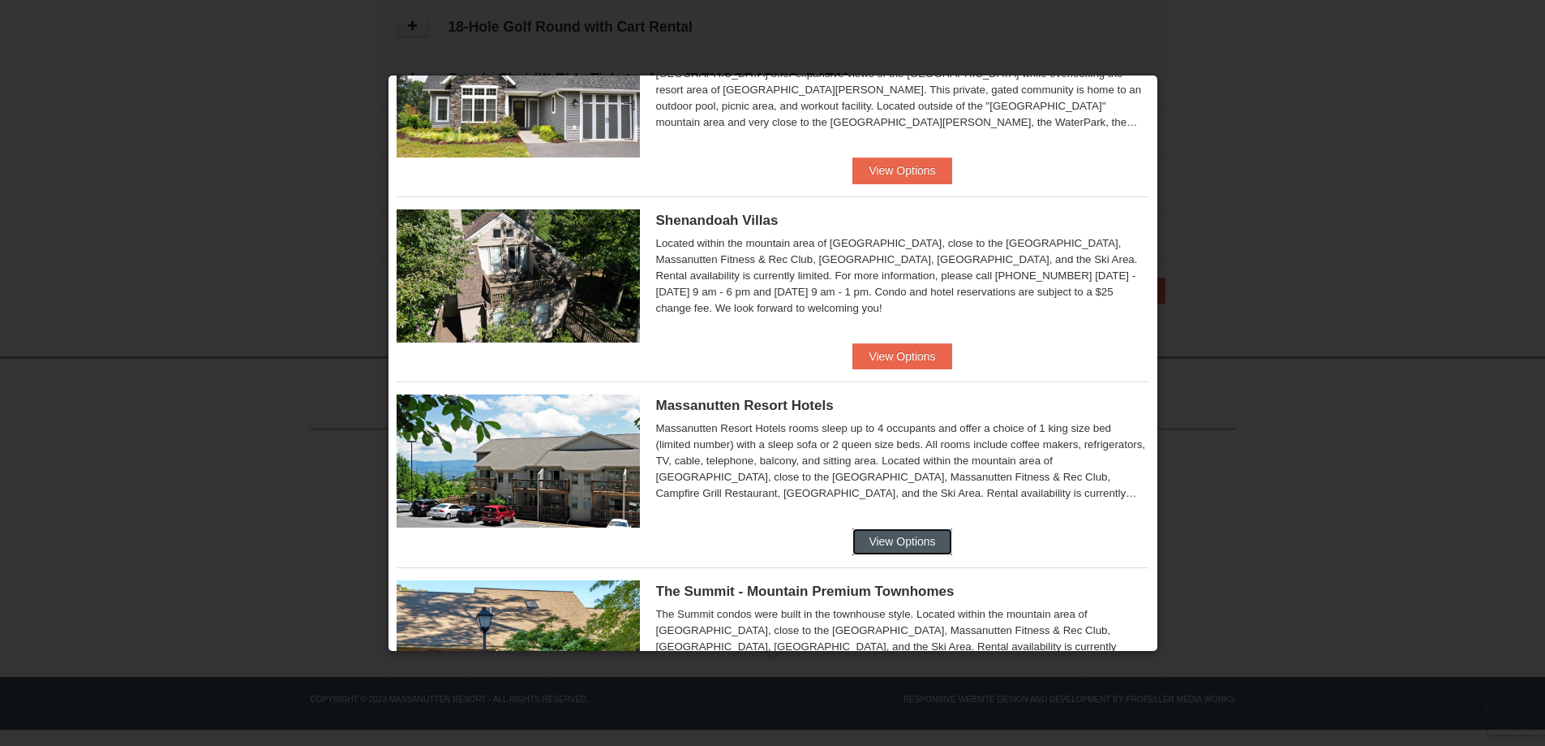
click at [895, 549] on button "View Options" at bounding box center [902, 541] width 99 height 26
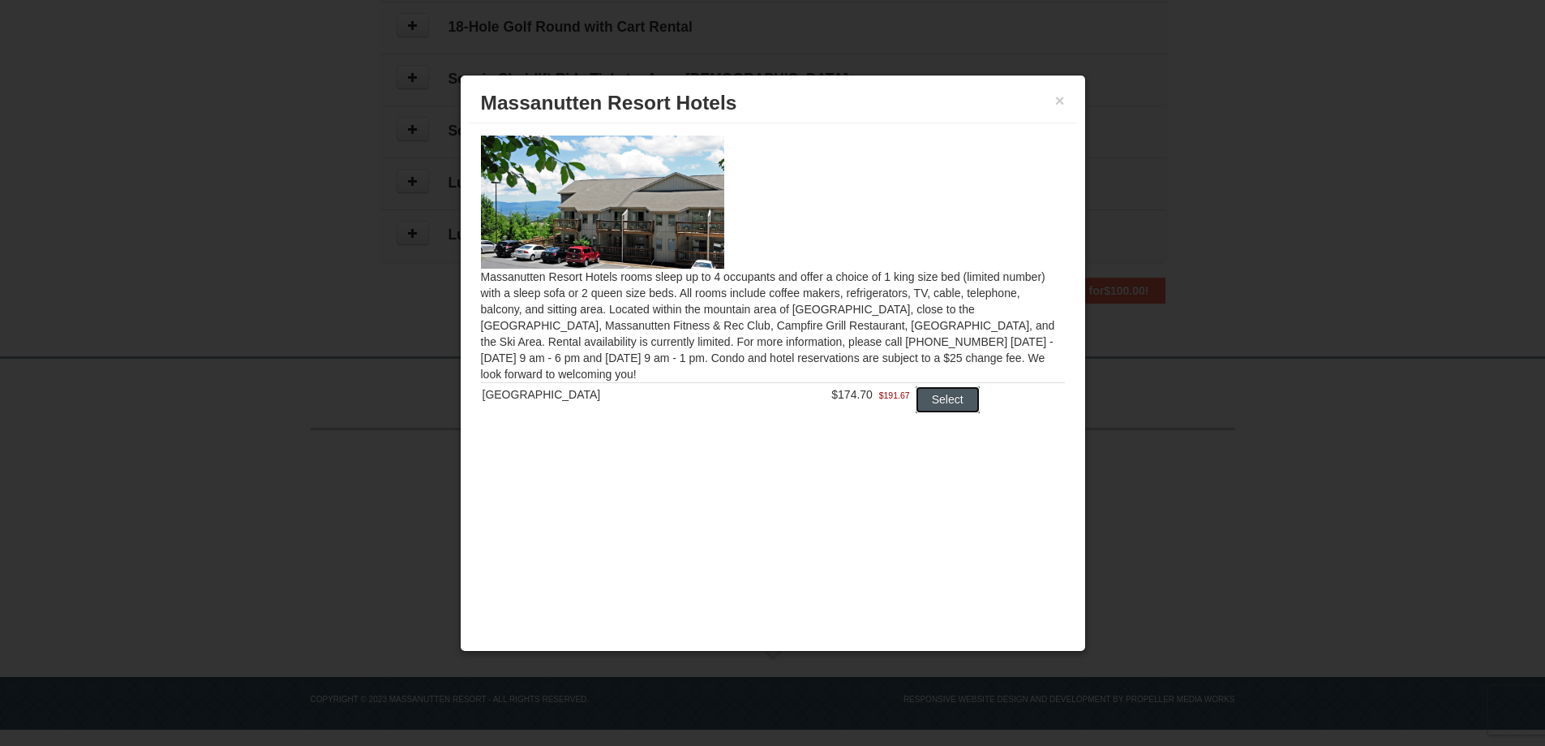
click at [933, 402] on button "Select" at bounding box center [948, 399] width 64 height 26
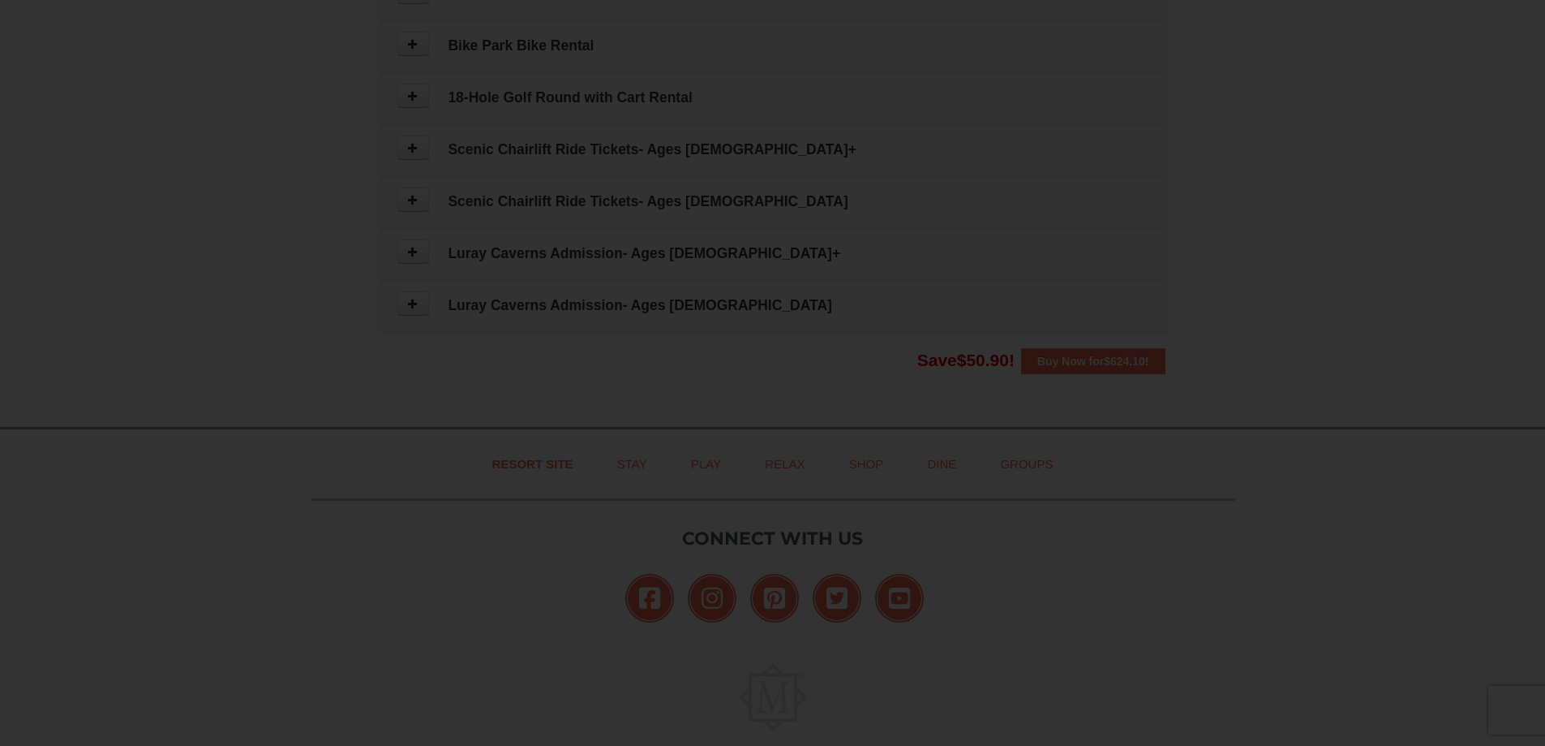
scroll to position [997, 0]
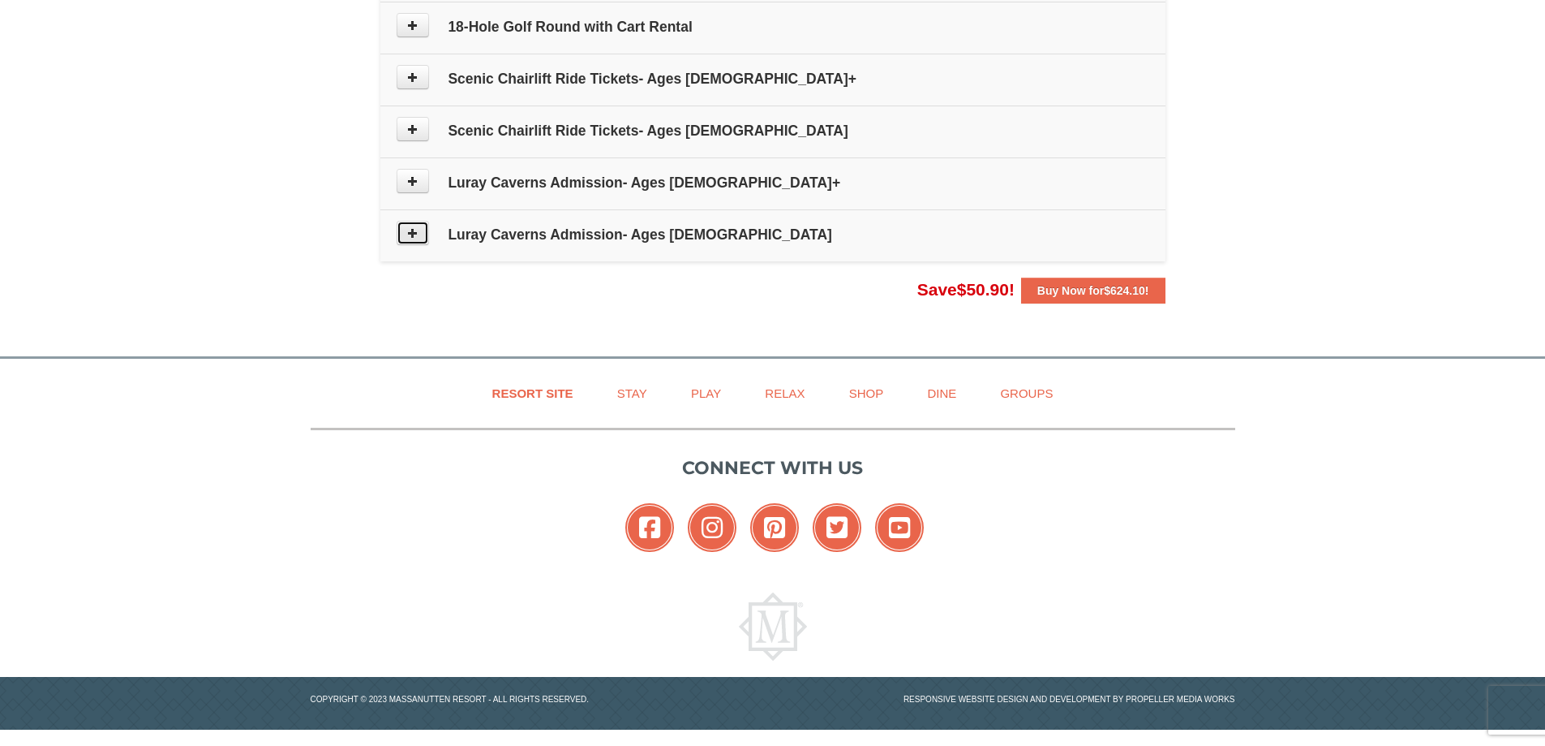
click at [412, 237] on icon at bounding box center [412, 232] width 11 height 11
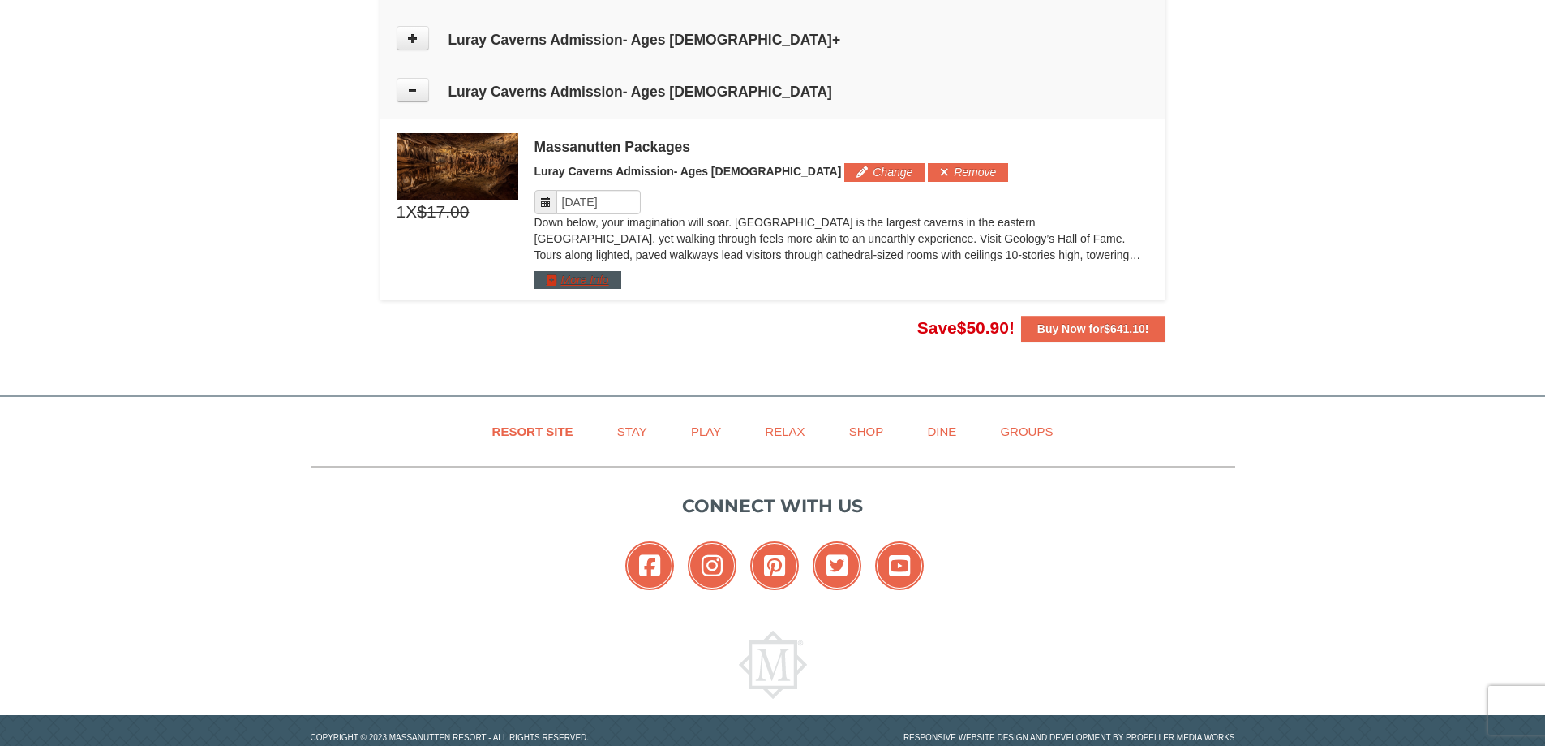
scroll to position [1179, 0]
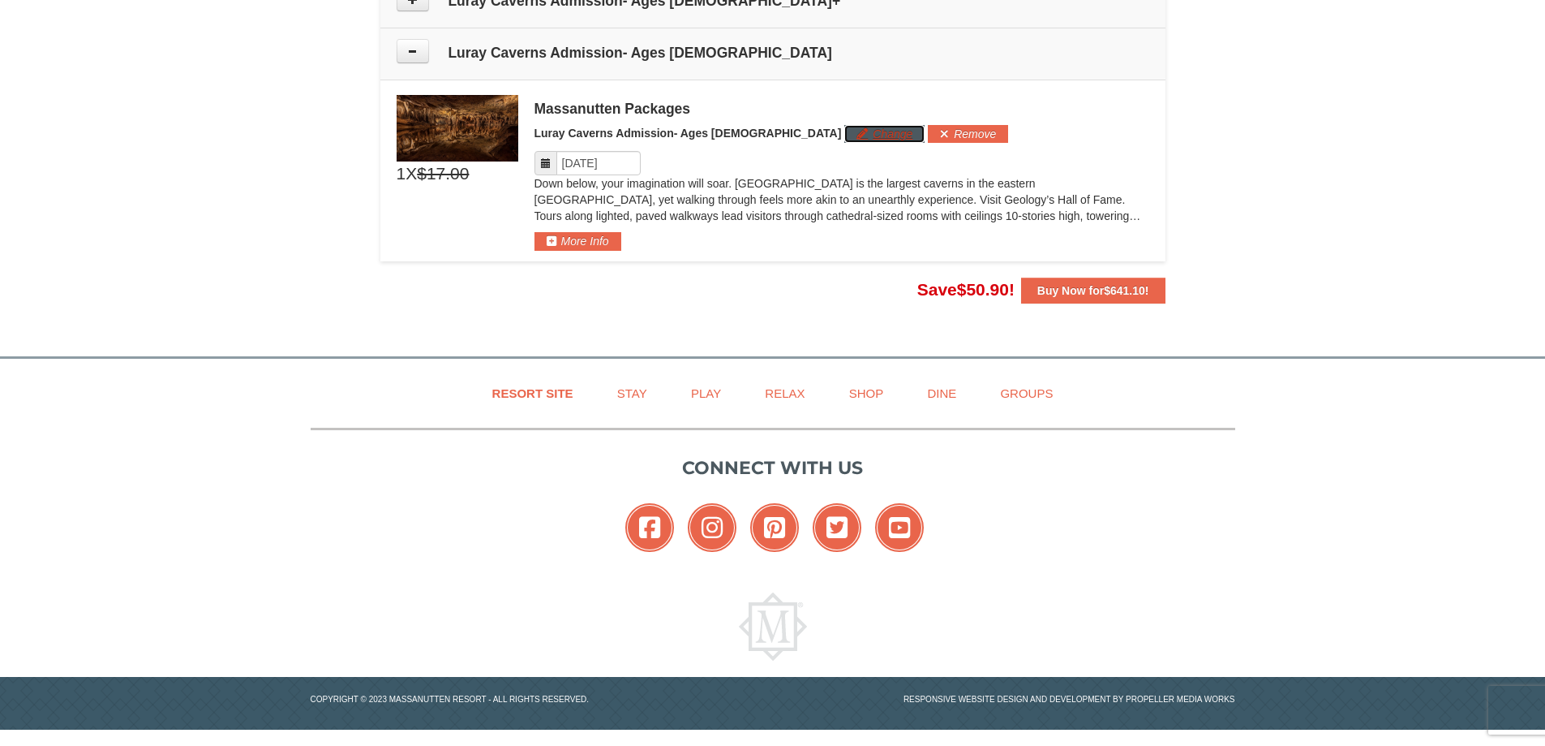
click at [845, 140] on button "Change" at bounding box center [885, 134] width 80 height 18
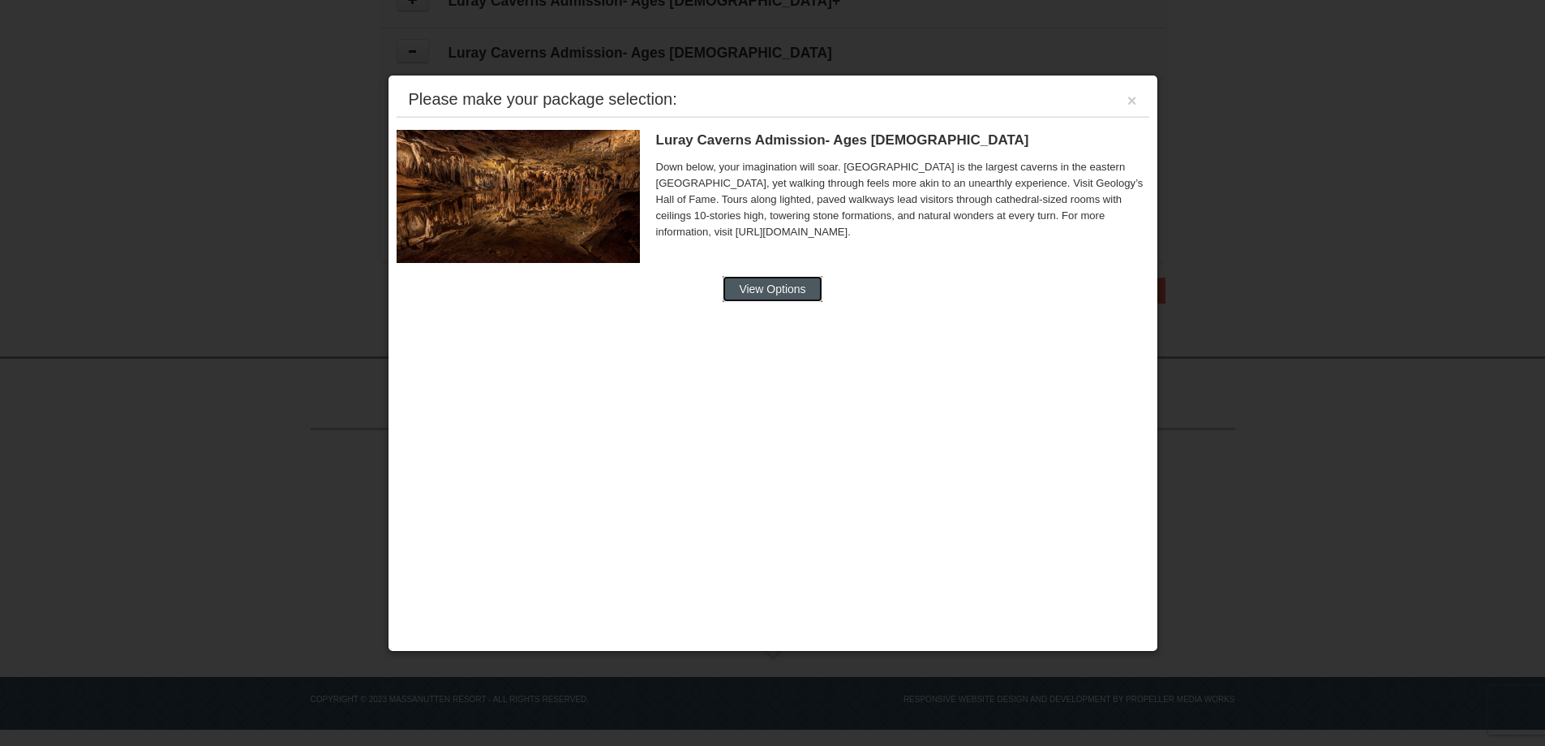
click at [769, 282] on button "View Options" at bounding box center [772, 289] width 99 height 26
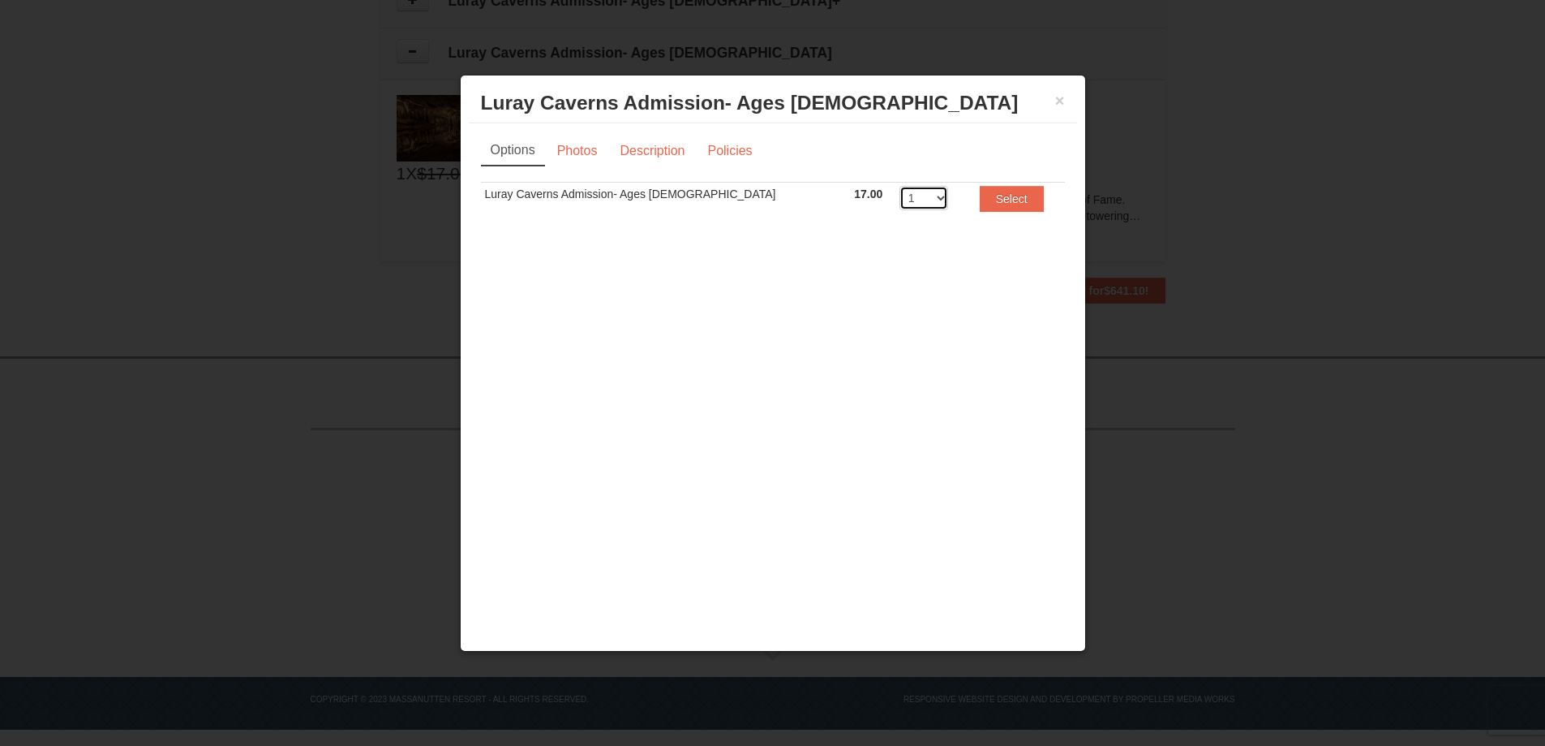
click at [900, 197] on select "1 2 3 4 5 6 7 8 9 10 11 12 13 14 15 16 17 18 19 20" at bounding box center [924, 198] width 49 height 24
select select "2"
click at [900, 186] on select "1 2 3 4 5 6 7 8 9 10 11 12 13 14 15 16 17 18 19 20" at bounding box center [924, 198] width 49 height 24
click at [980, 204] on button "Select" at bounding box center [1012, 199] width 64 height 26
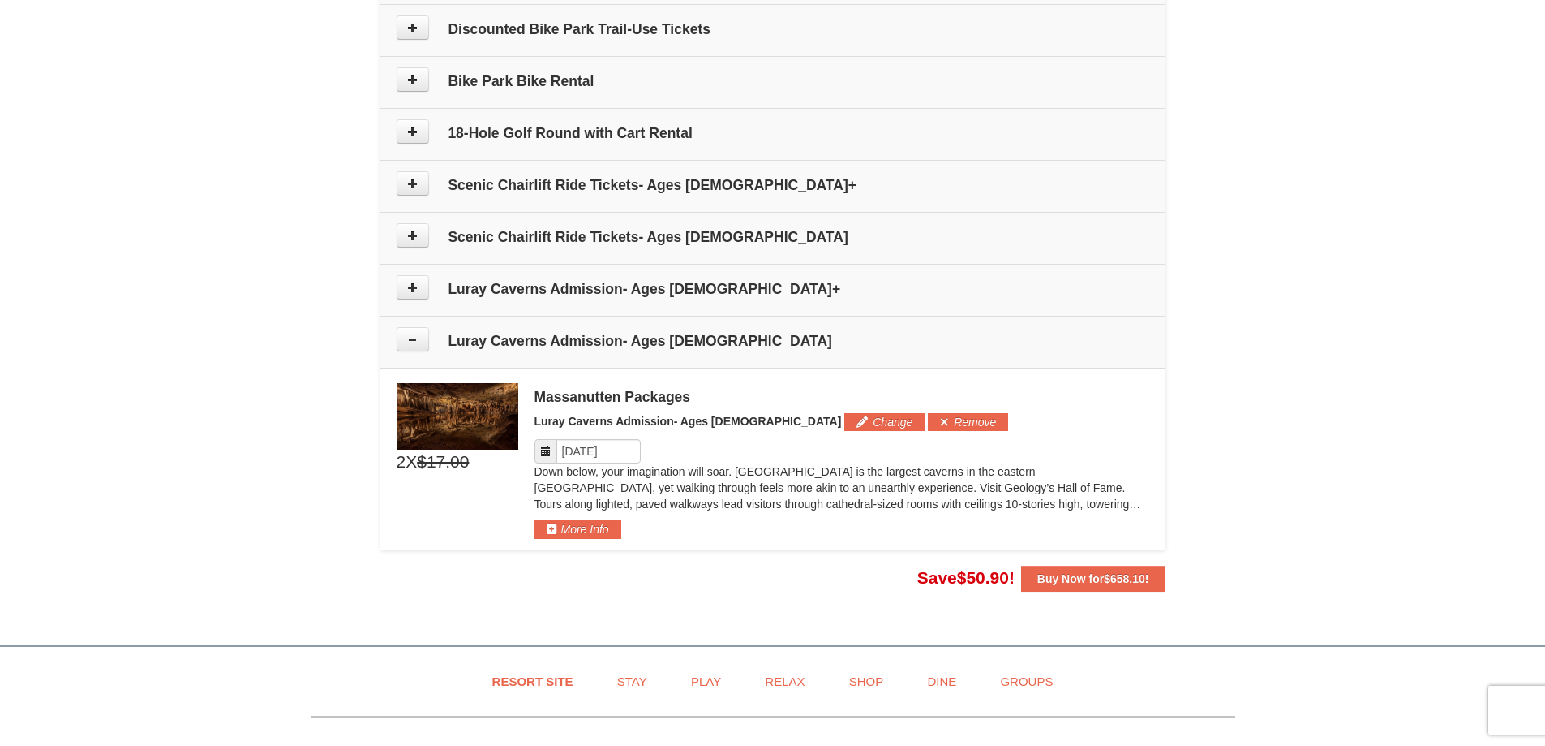
scroll to position [878, 0]
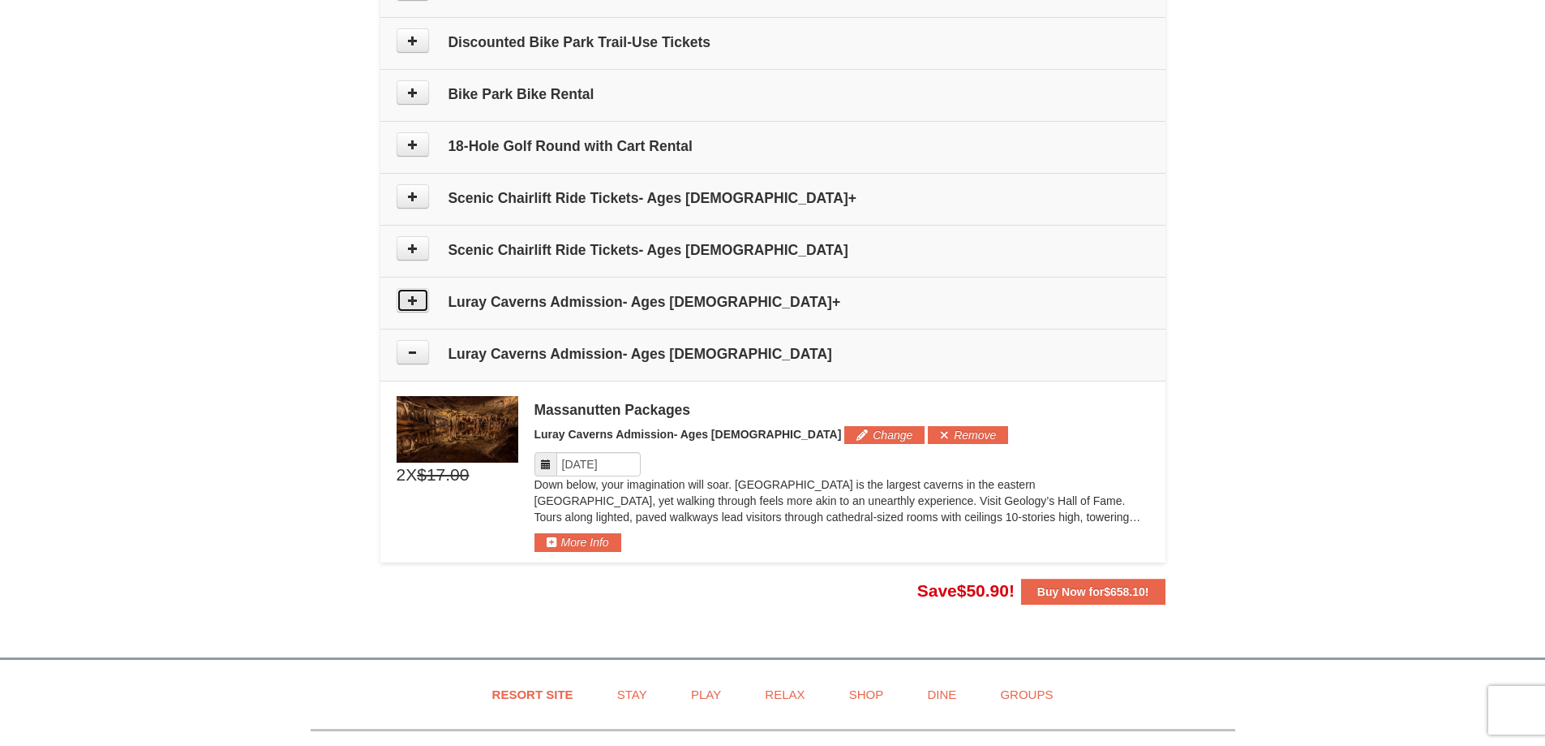
click at [420, 303] on button at bounding box center [413, 300] width 32 height 24
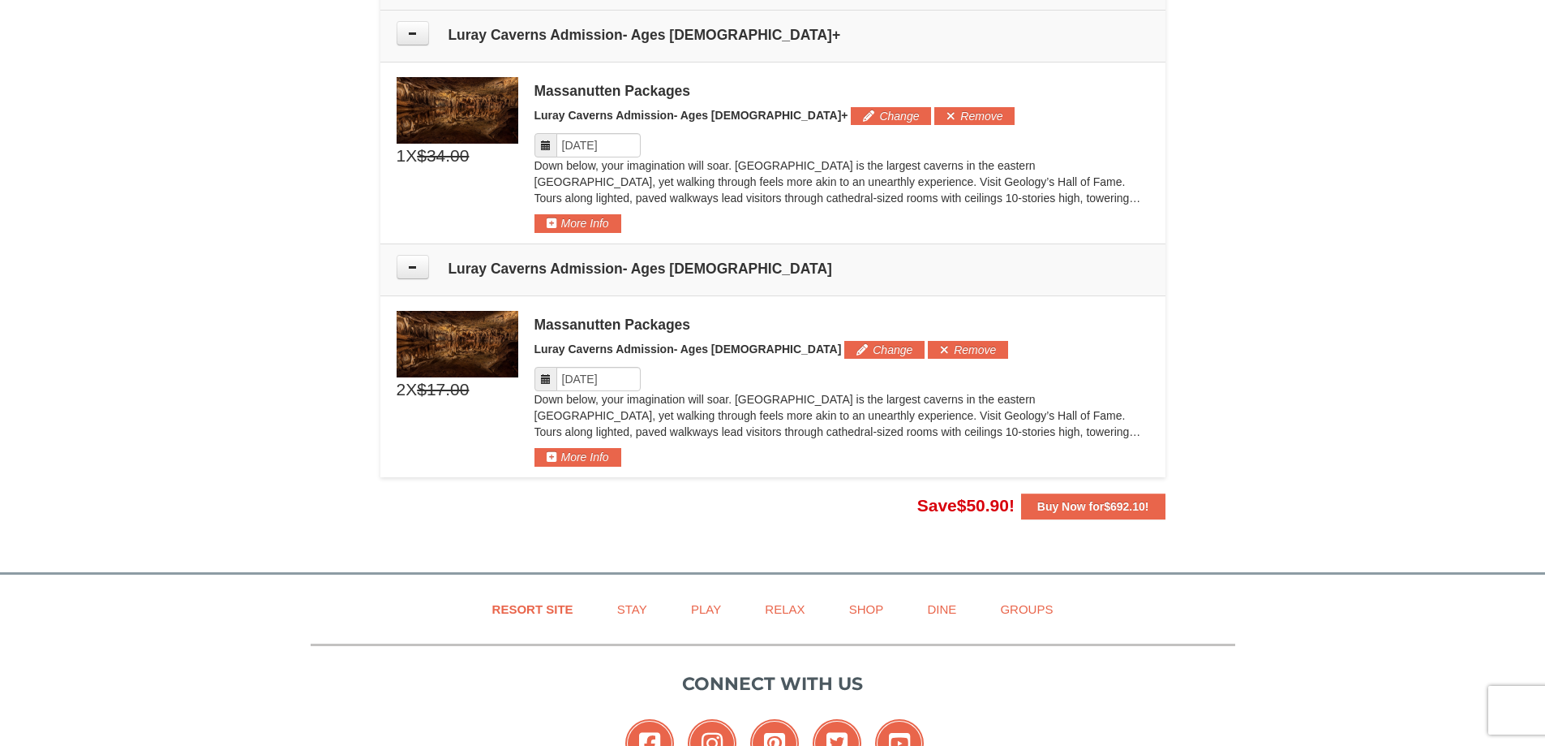
scroll to position [1154, 0]
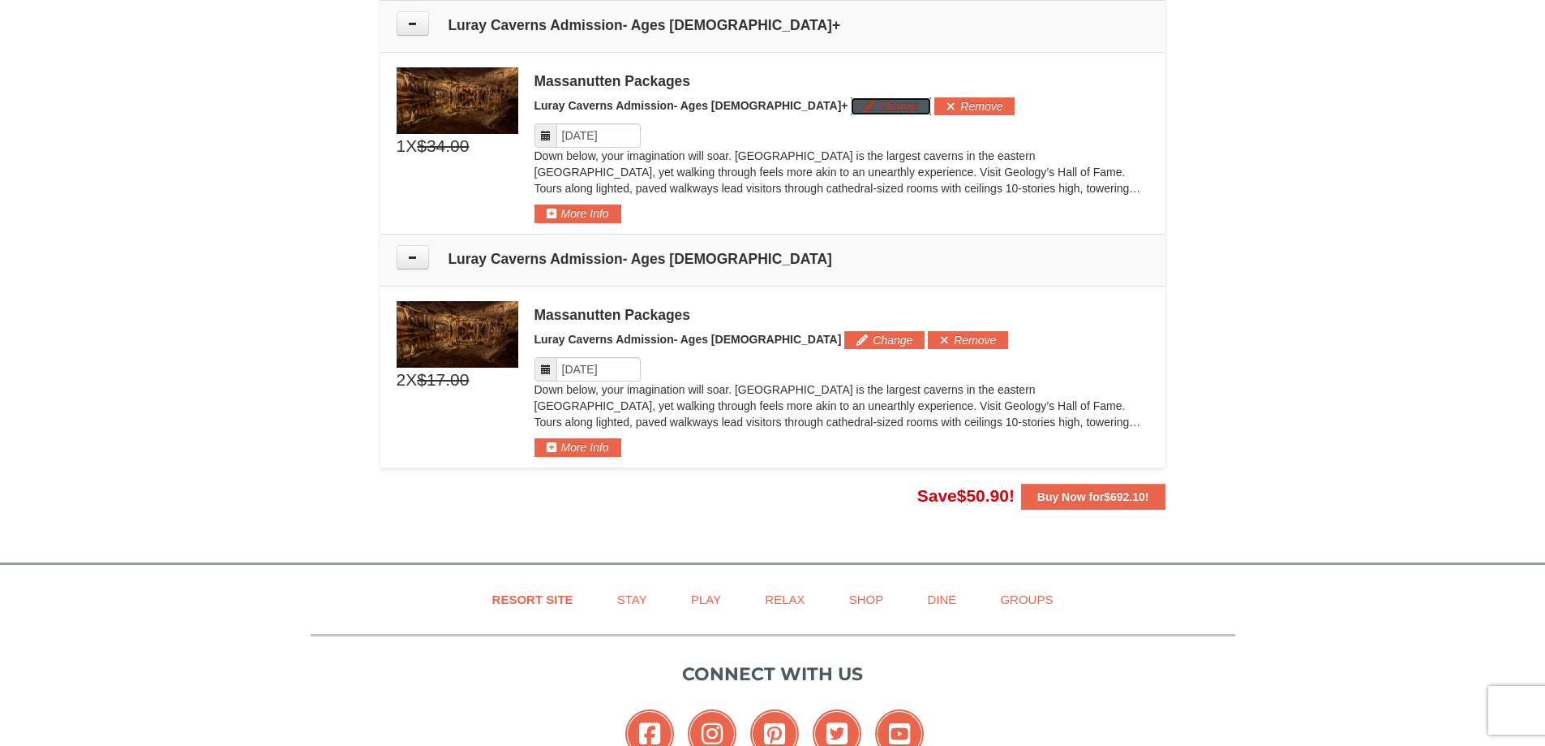
click at [851, 100] on button "Change" at bounding box center [891, 106] width 80 height 18
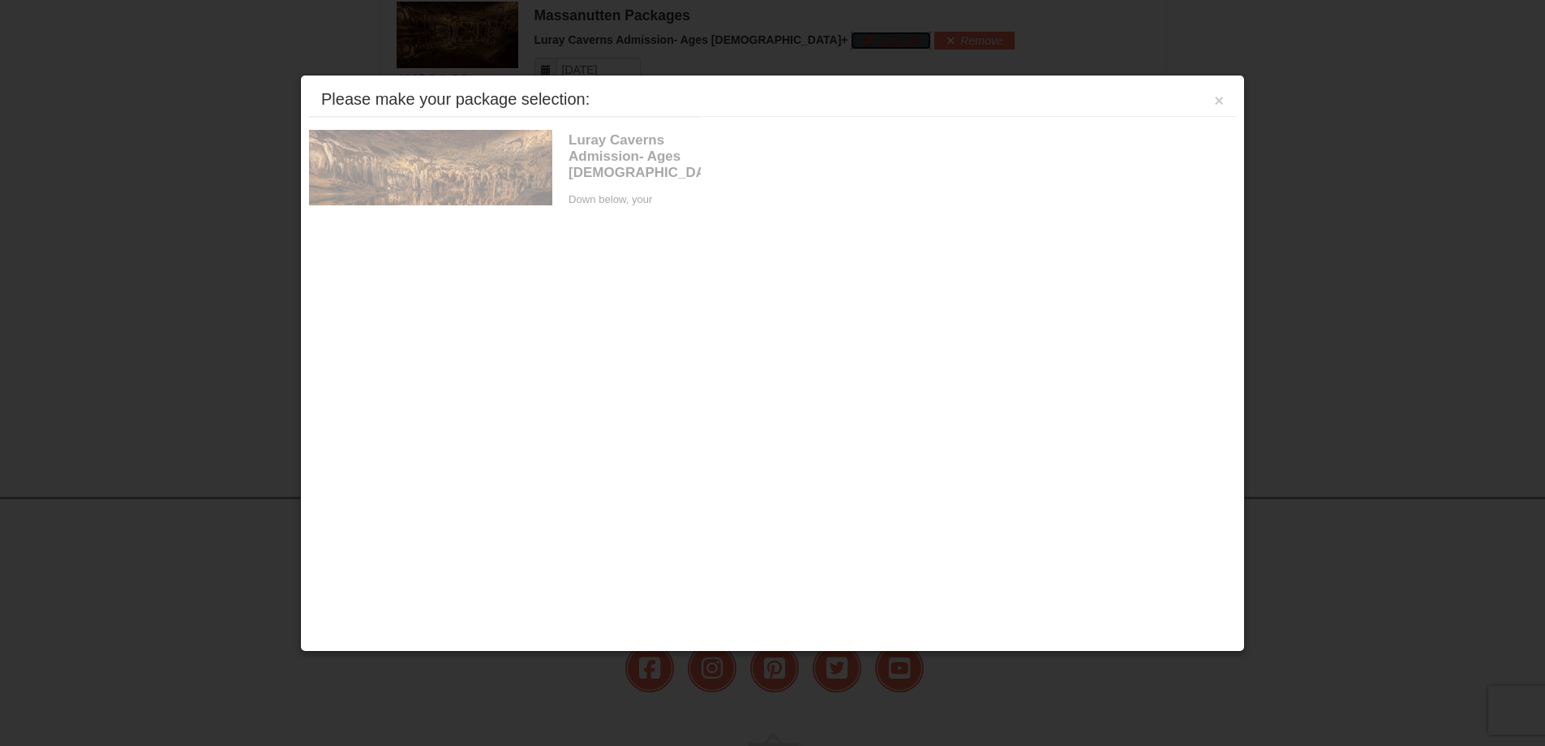
scroll to position [1222, 0]
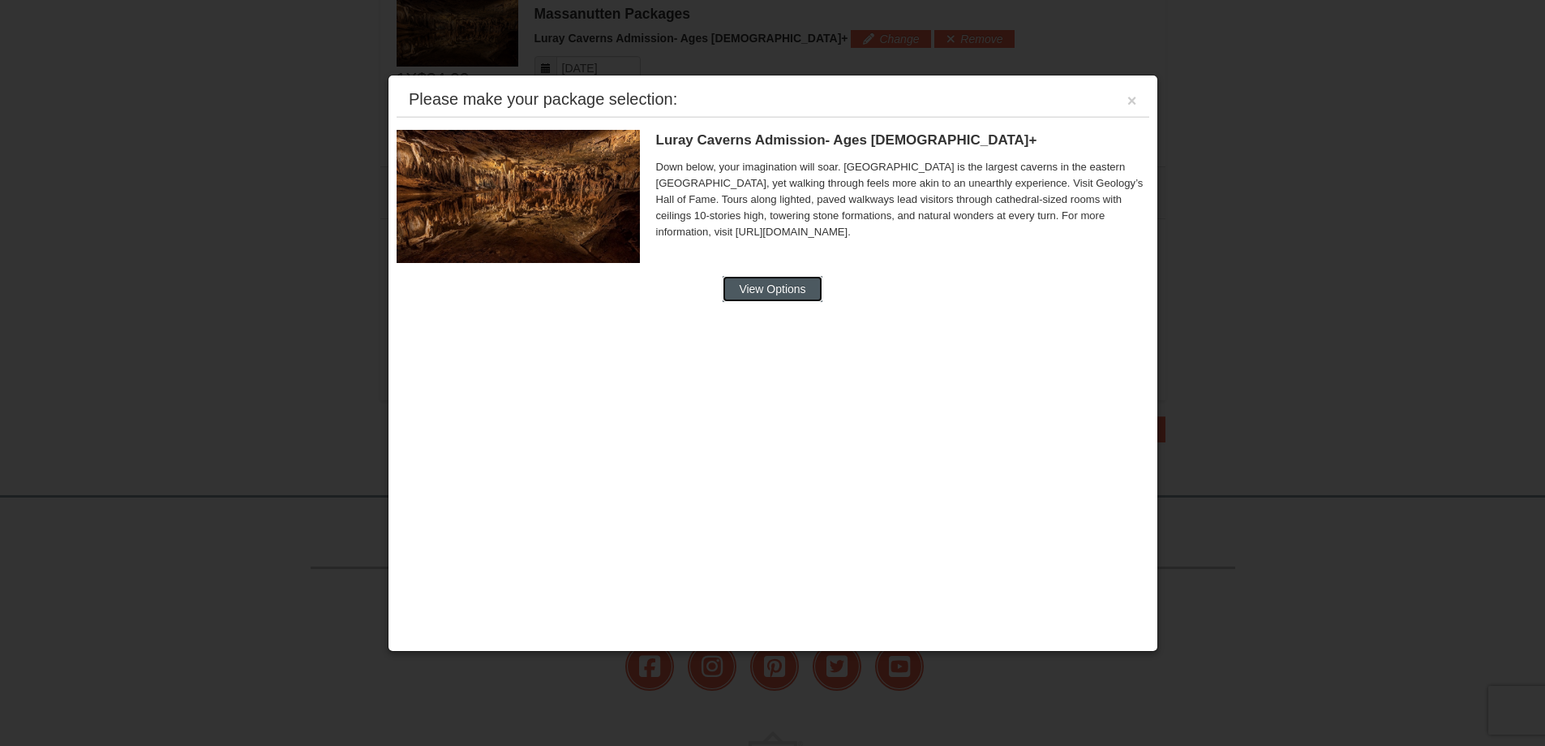
click at [770, 283] on button "View Options" at bounding box center [772, 289] width 99 height 26
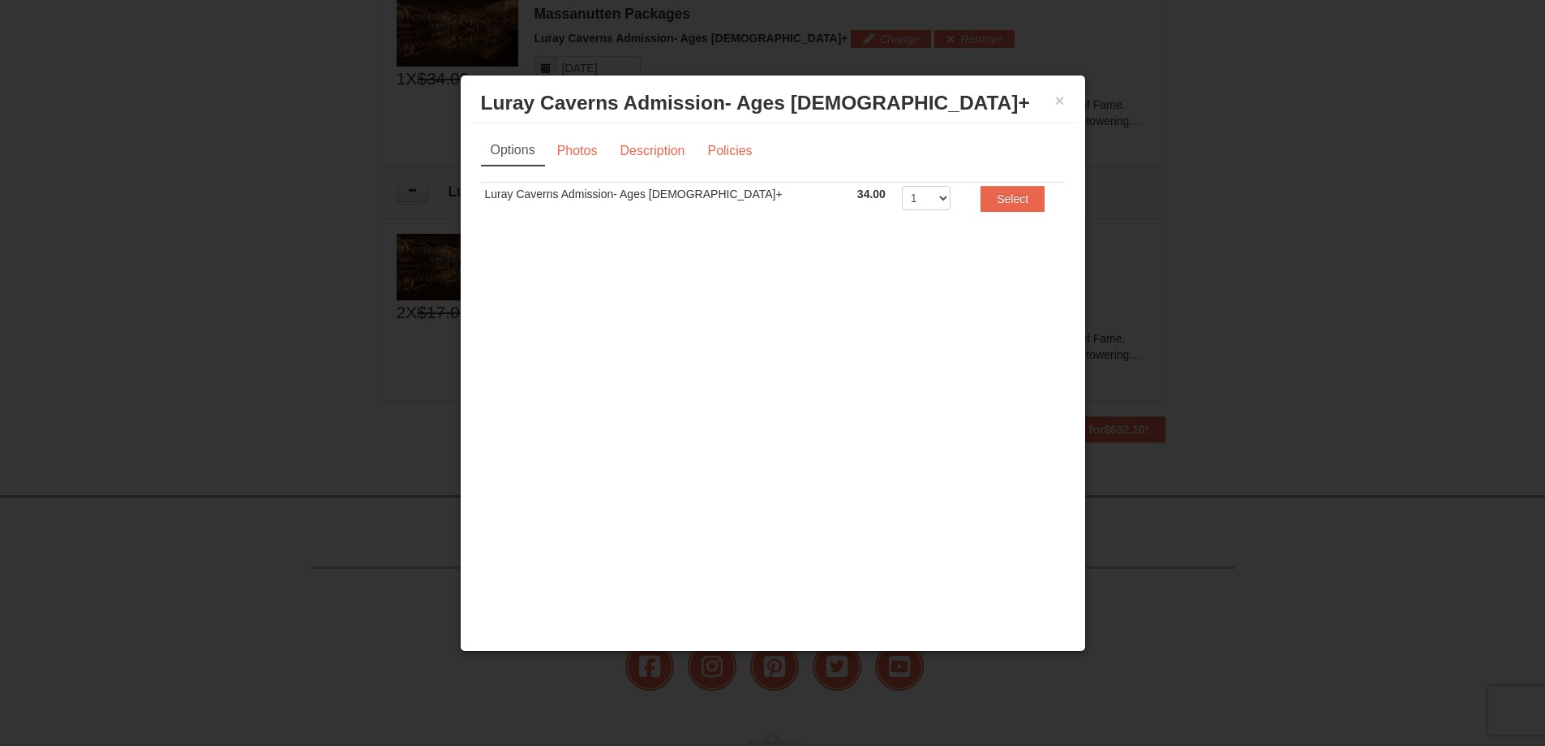
click at [901, 198] on td "1 2 3 4 5 6 7 8 9 10 11 12 13 14 15 16 17 18 19 20" at bounding box center [932, 202] width 69 height 40
click at [902, 200] on select "1 2 3 4 5 6 7 8 9 10 11 12 13 14 15 16 17 18 19 20" at bounding box center [926, 198] width 49 height 24
select select "2"
click at [902, 186] on select "1 2 3 4 5 6 7 8 9 10 11 12 13 14 15 16 17 18 19 20" at bounding box center [926, 198] width 49 height 24
click at [981, 205] on button "Select" at bounding box center [1013, 199] width 64 height 26
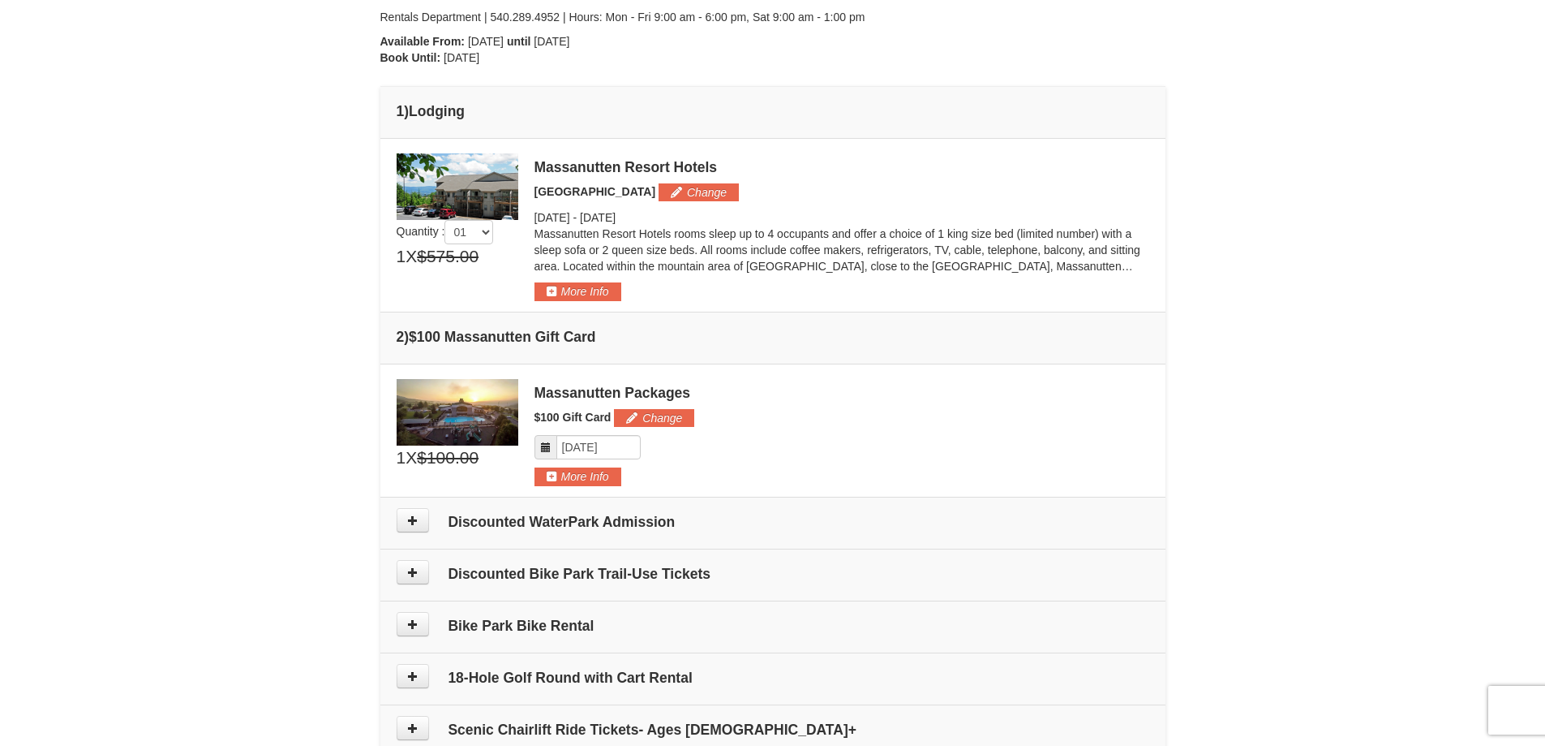
scroll to position [339, 0]
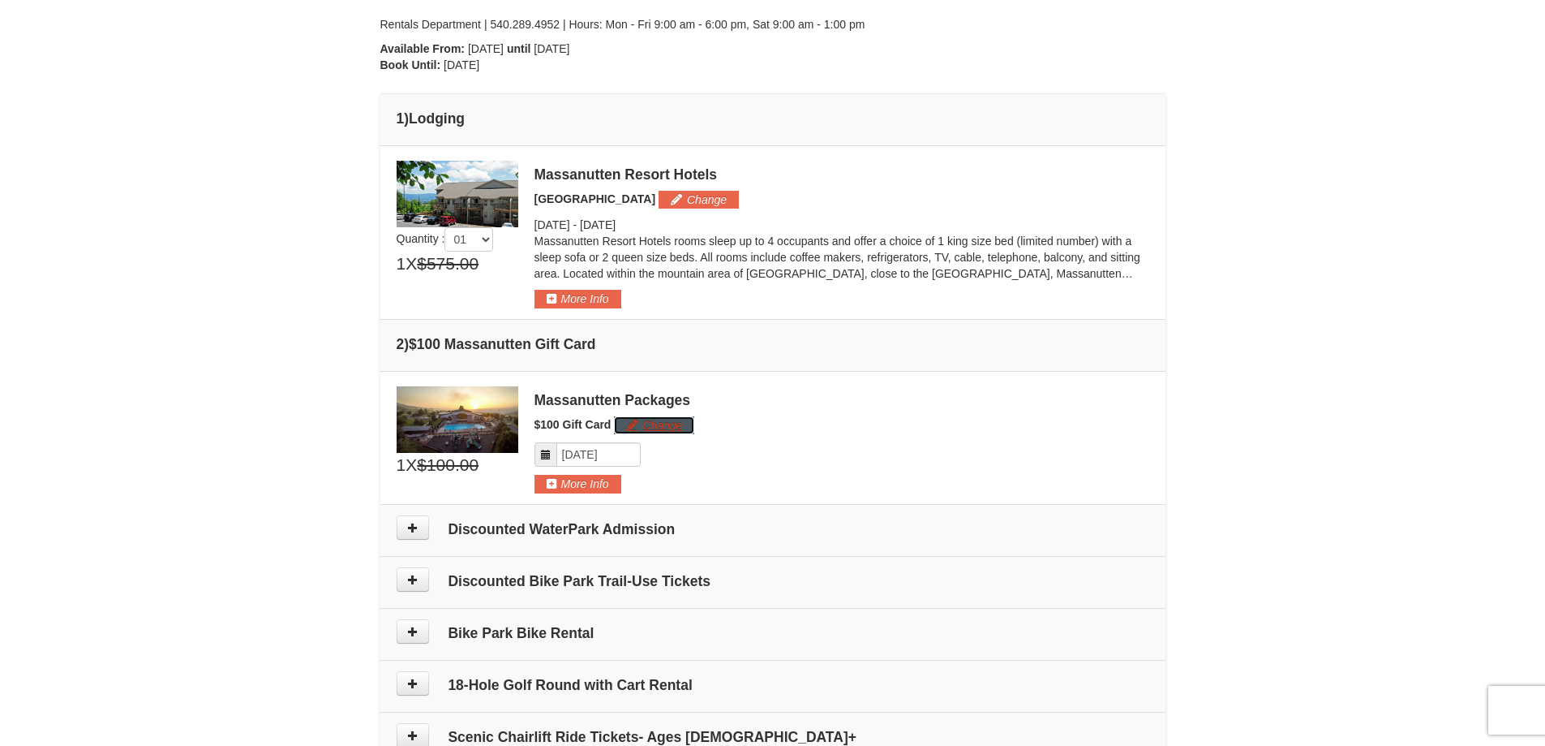
click at [675, 425] on button "Change" at bounding box center [654, 425] width 80 height 18
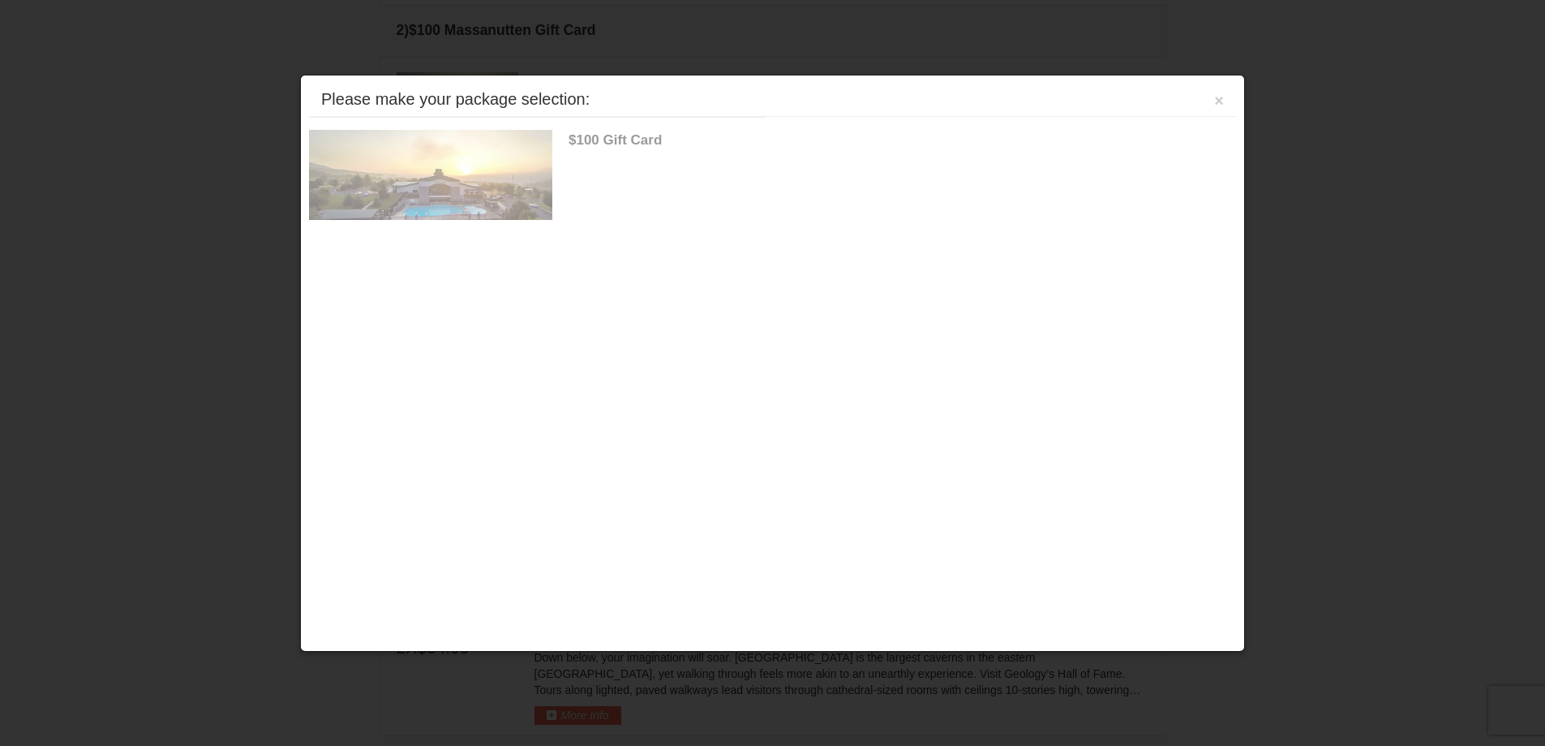
scroll to position [725, 0]
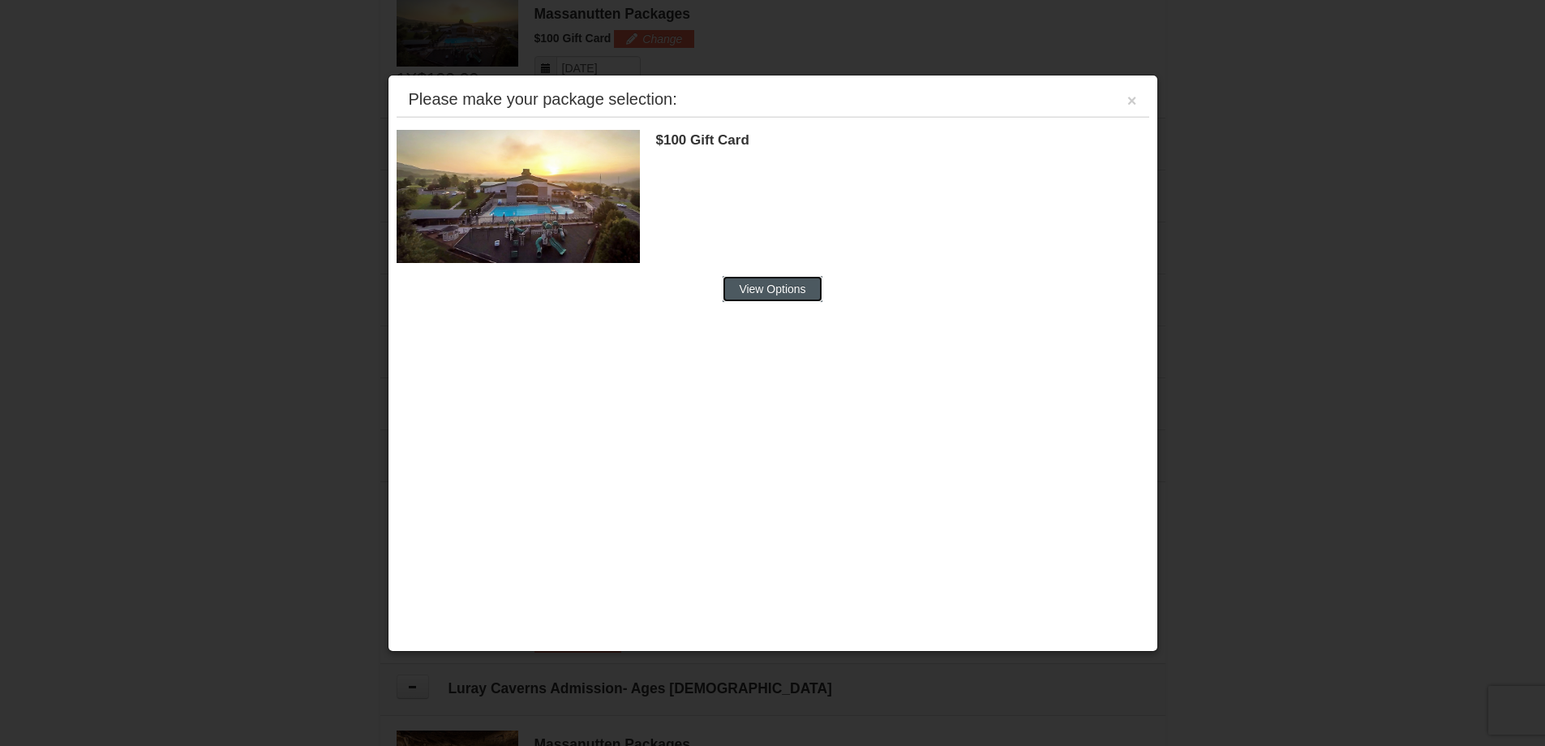
click at [777, 290] on button "View Options" at bounding box center [772, 289] width 99 height 26
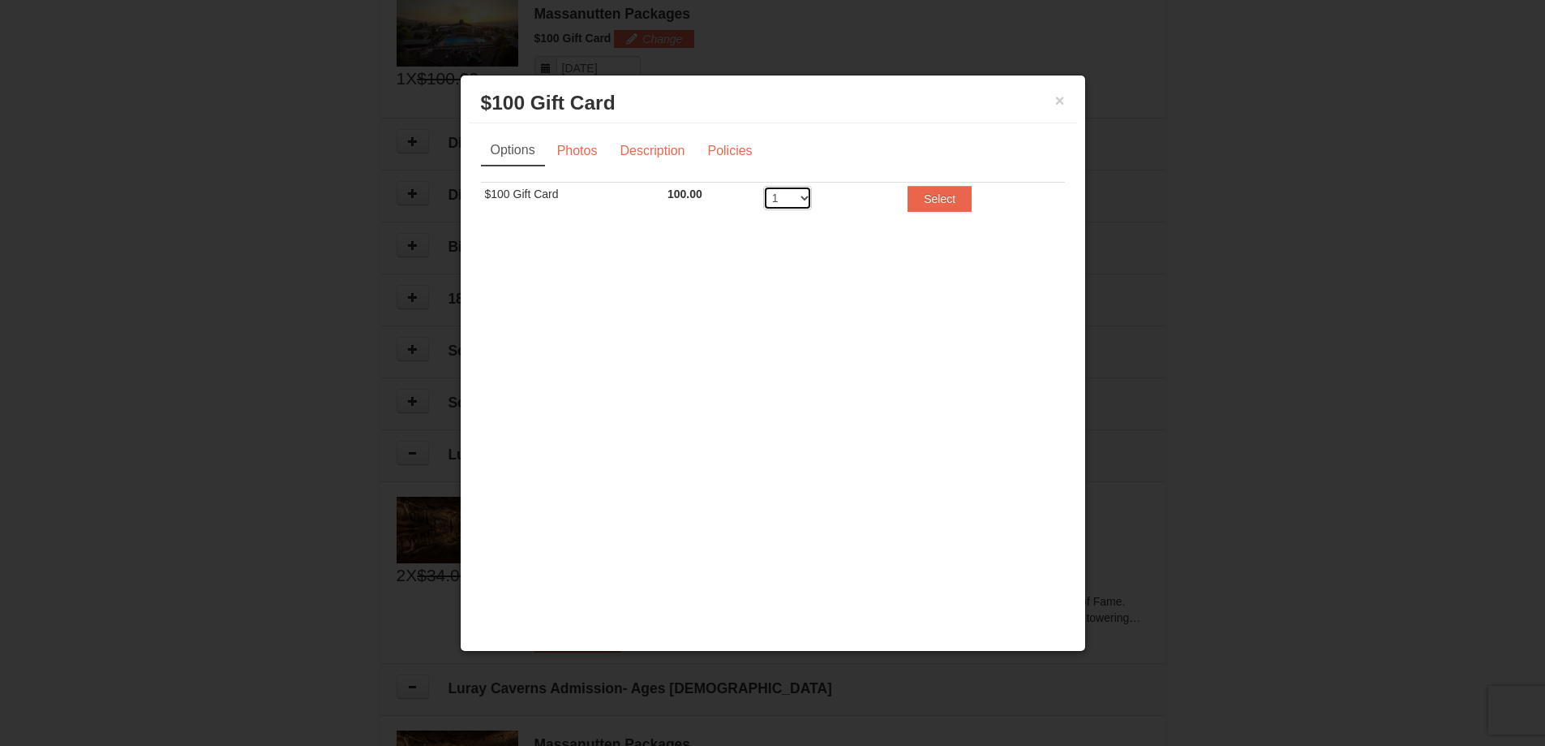
click at [797, 204] on select "1 2 3 4 5 6 7 8 9 10 11 12 13 14 15 16 17 18 19 20" at bounding box center [787, 198] width 49 height 24
click at [936, 131] on div "Options Photos Description Policies Sorry, no matches found. Please remove some…" at bounding box center [773, 186] width 608 height 127
click at [1059, 104] on button "×" at bounding box center [1060, 100] width 10 height 16
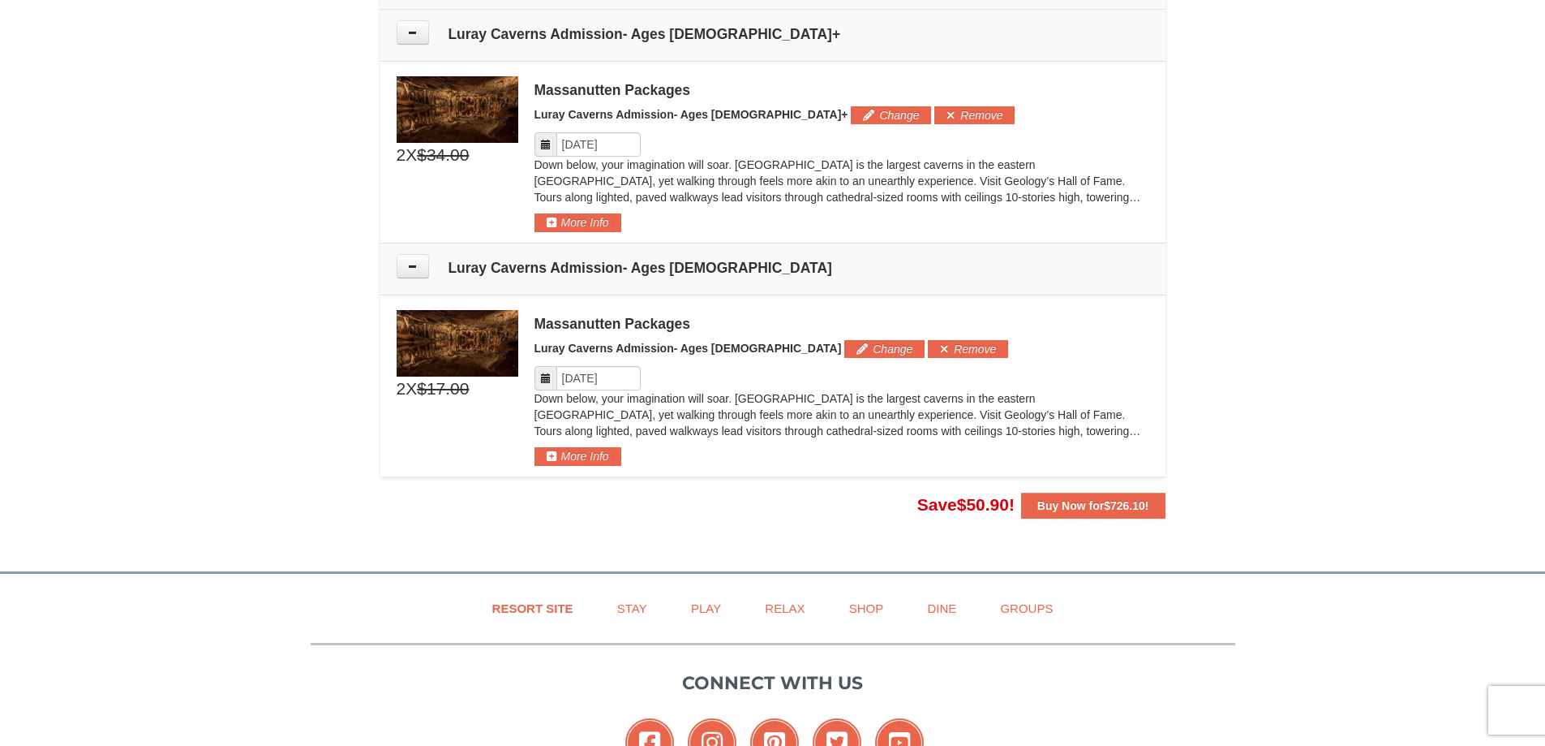
scroll to position [1186, 0]
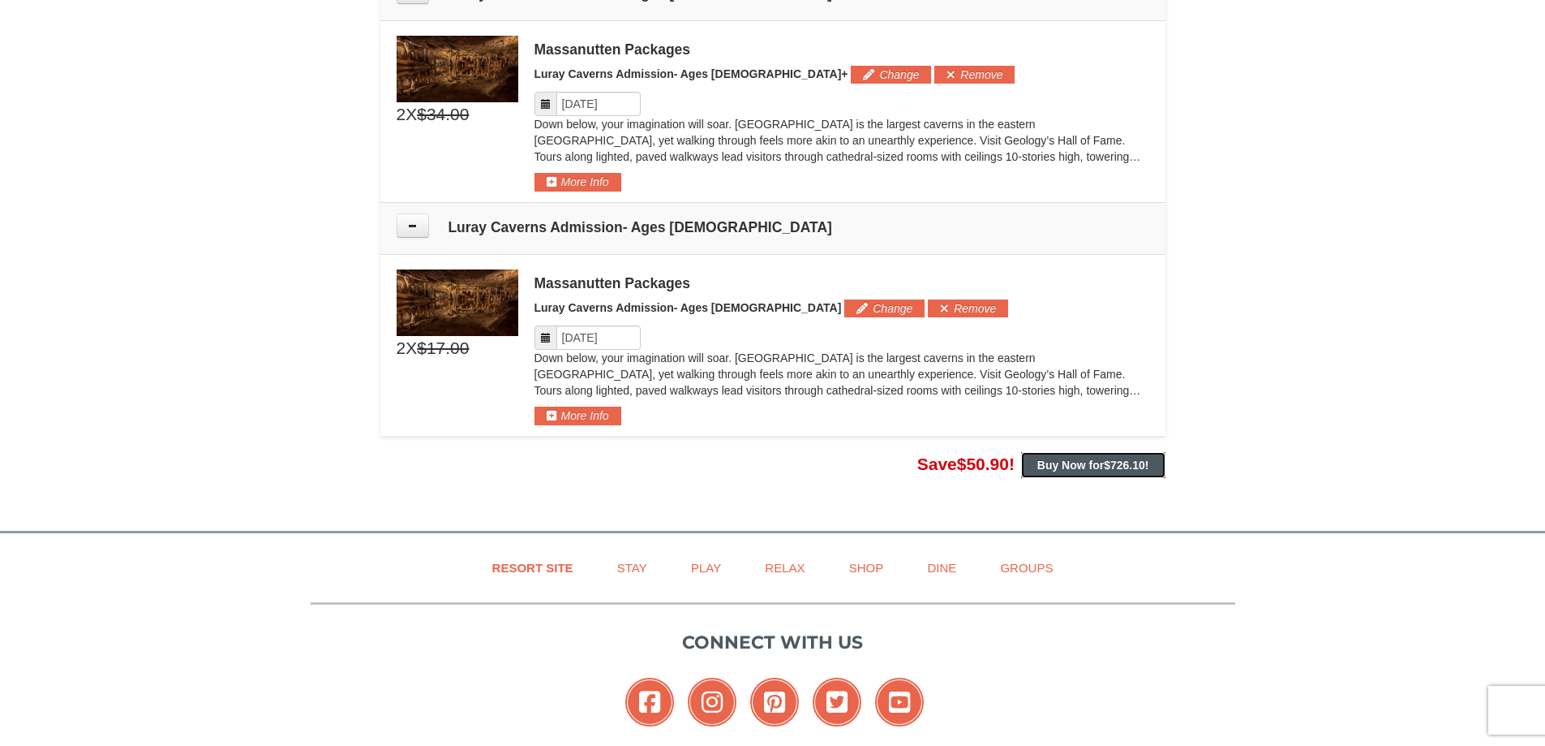
click at [1077, 471] on strong "Buy Now for $726.10 !" at bounding box center [1094, 464] width 112 height 13
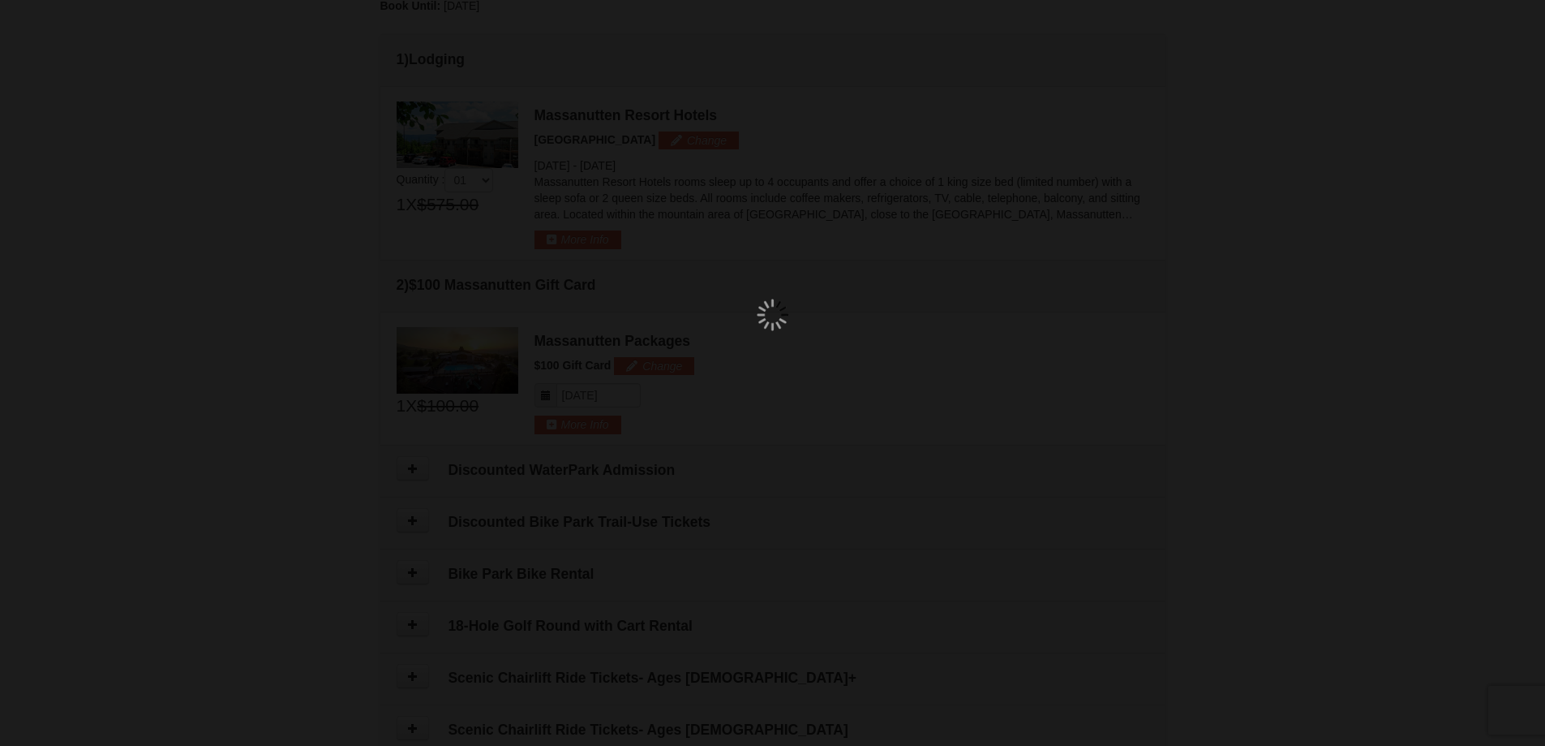
scroll to position [264, 0]
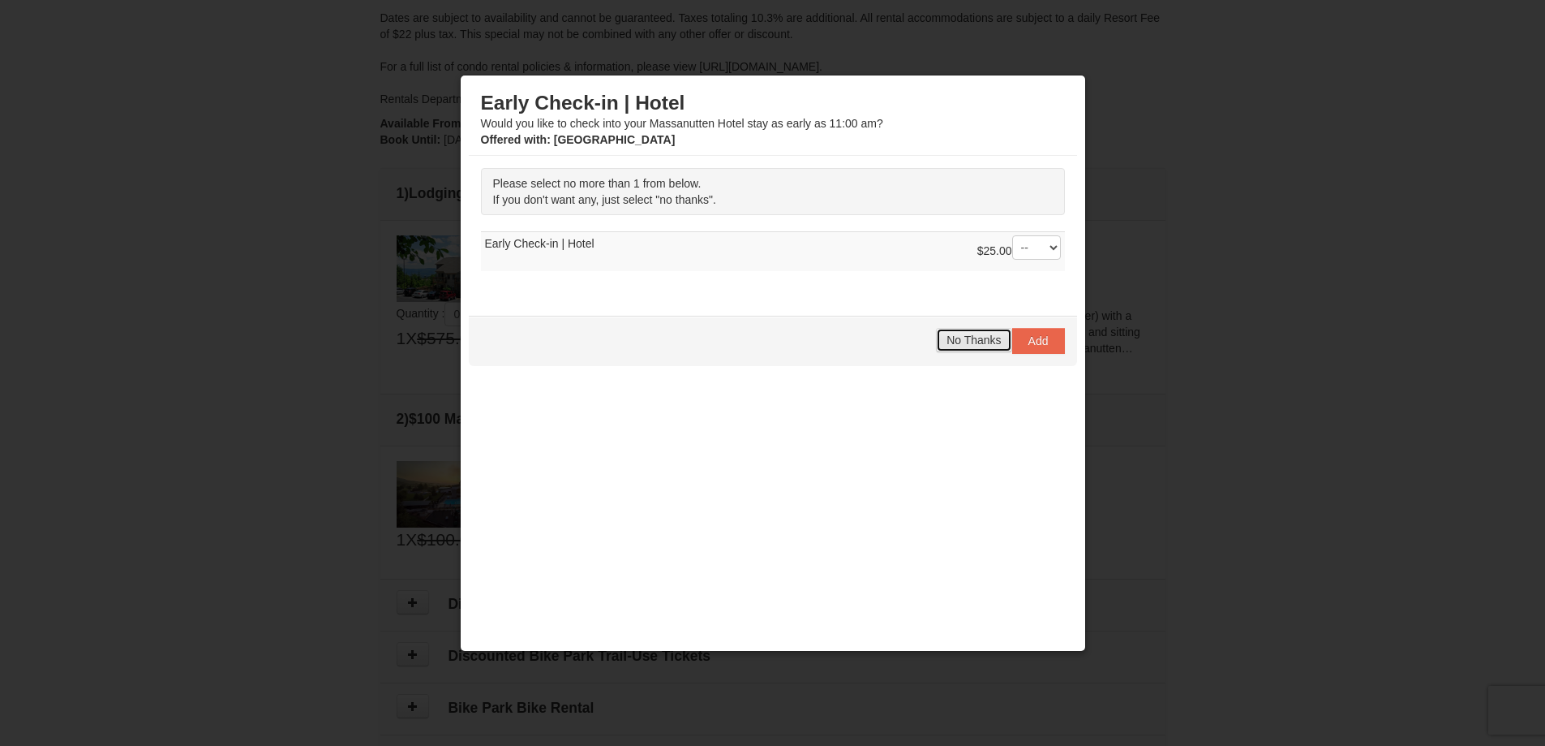
click at [963, 333] on span "No Thanks" at bounding box center [974, 339] width 54 height 13
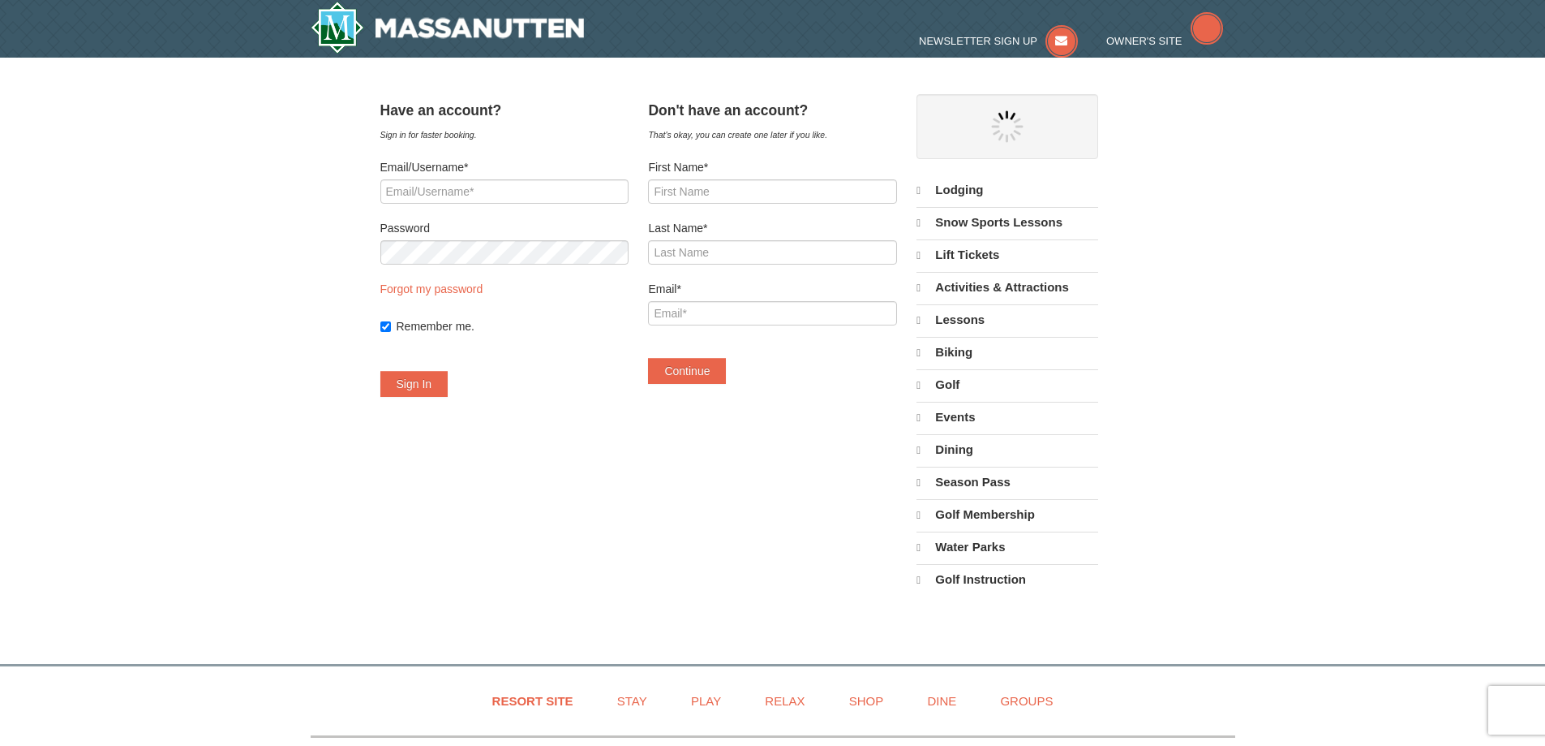
select select "9"
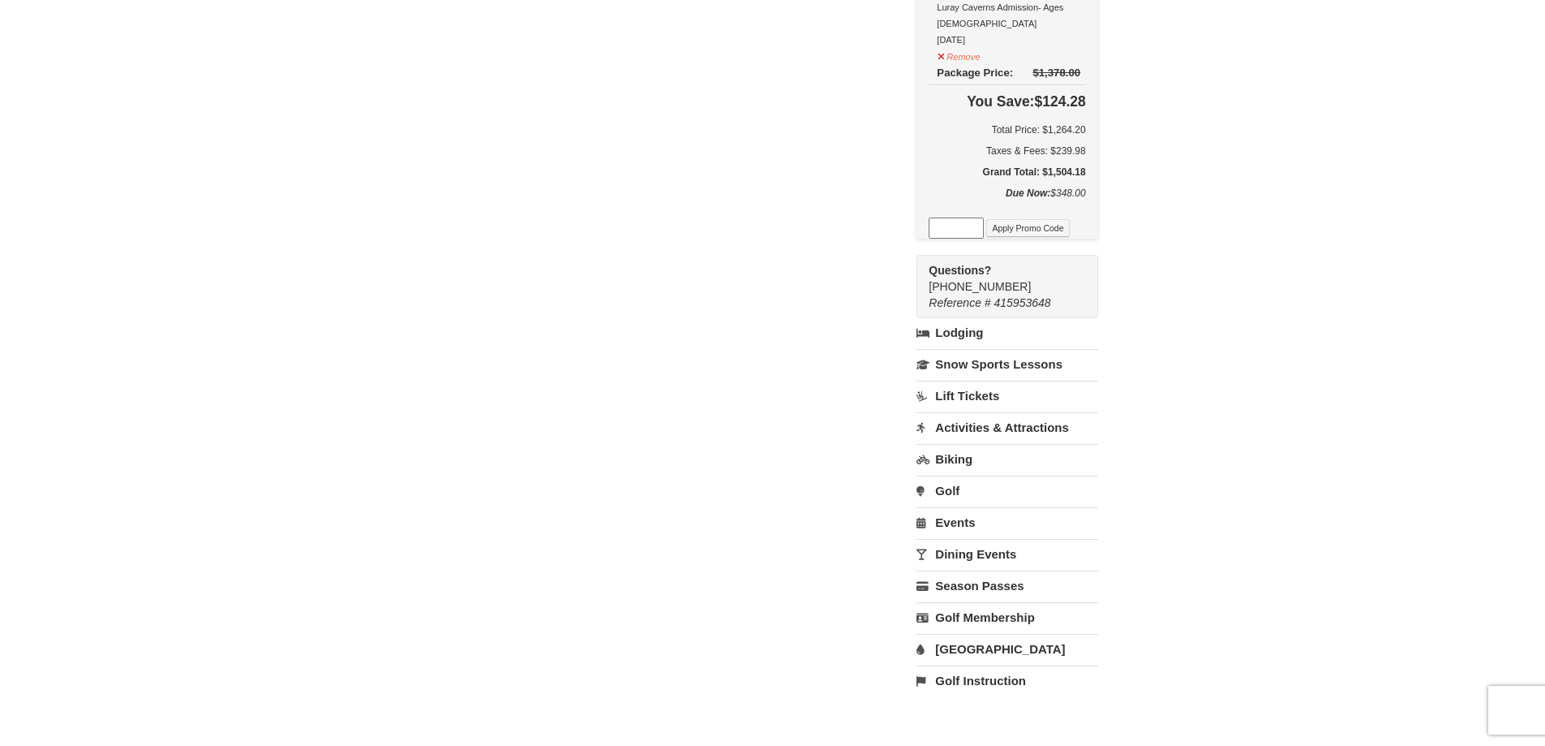
scroll to position [1274, 0]
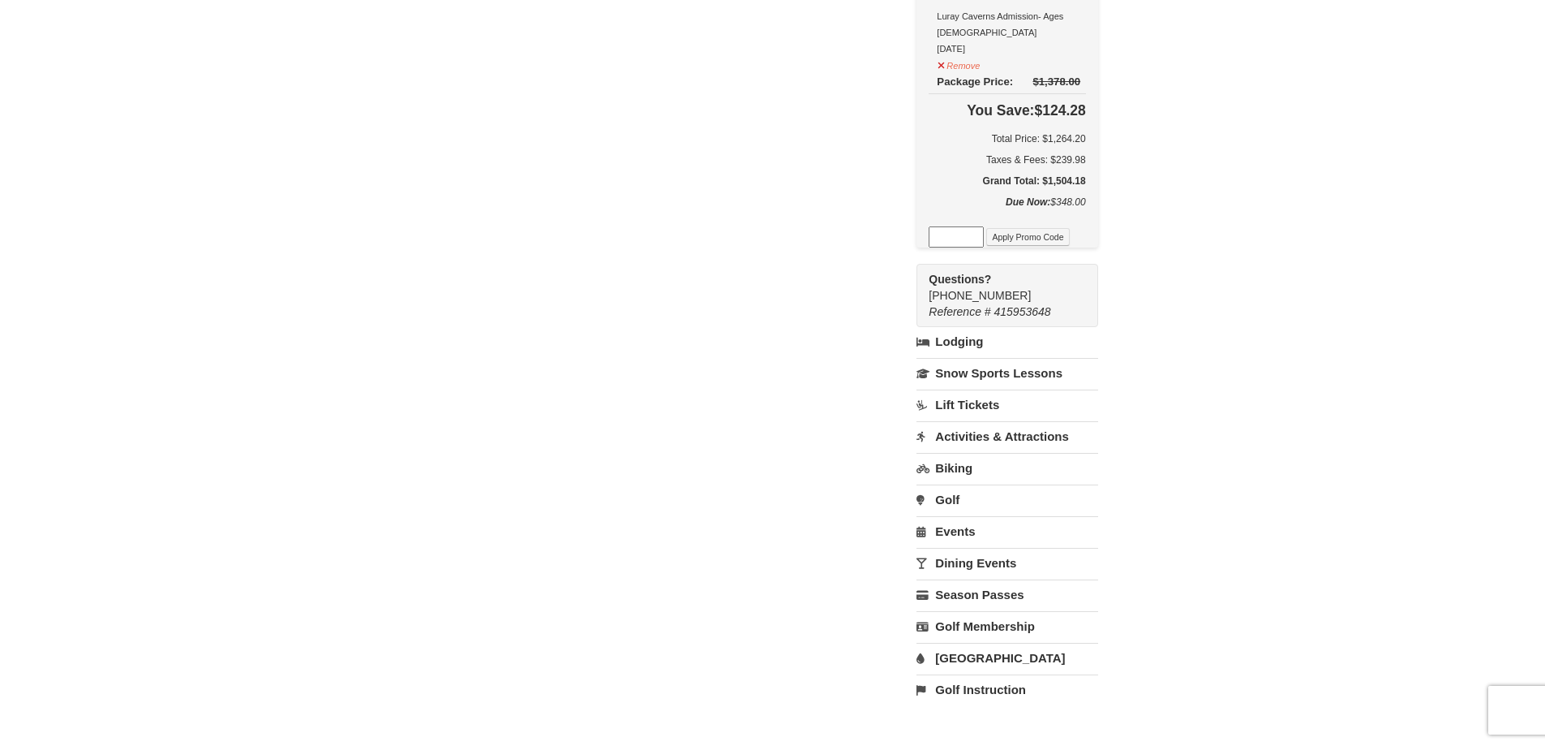
click at [969, 643] on link "[GEOGRAPHIC_DATA]" at bounding box center [1007, 658] width 181 height 30
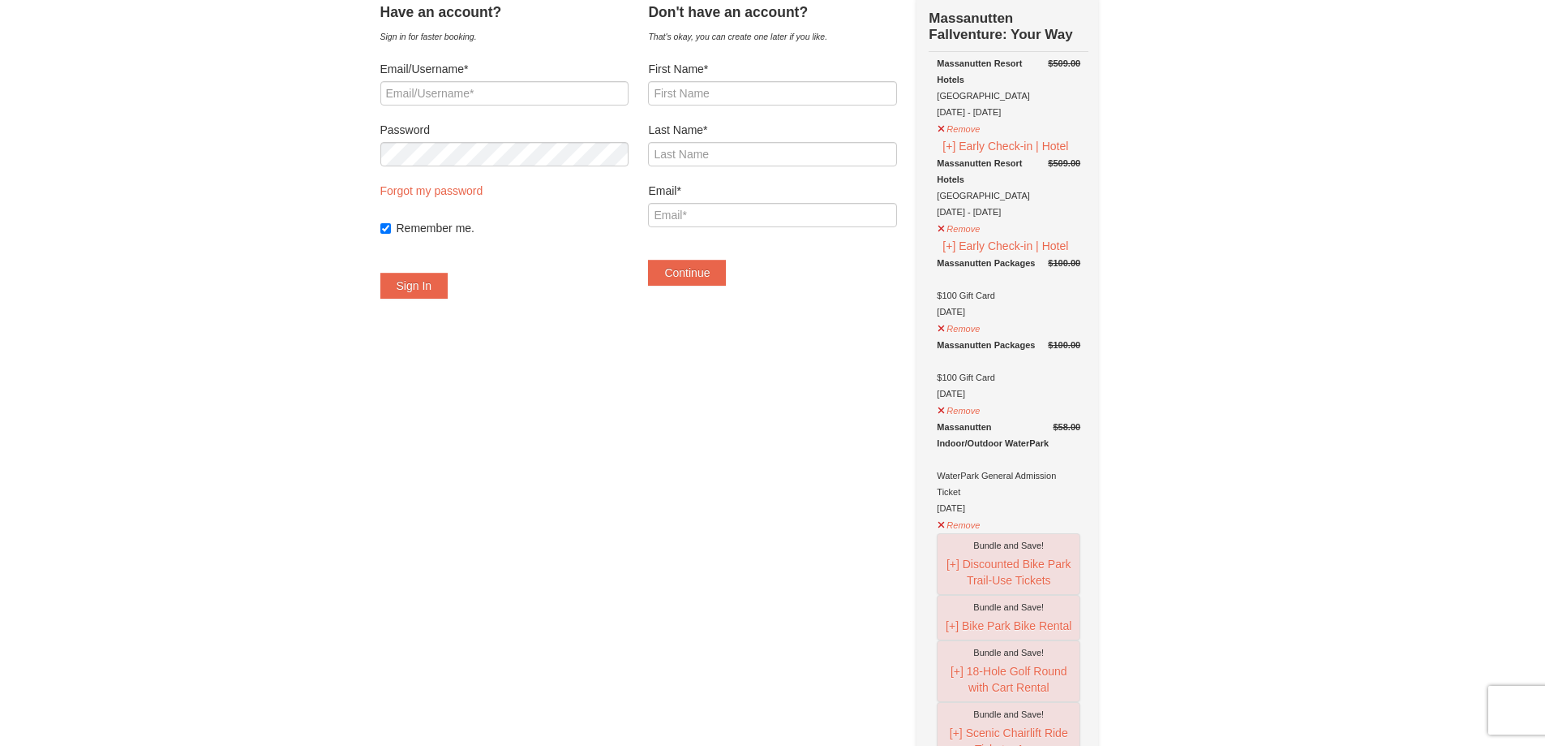
scroll to position [88, 0]
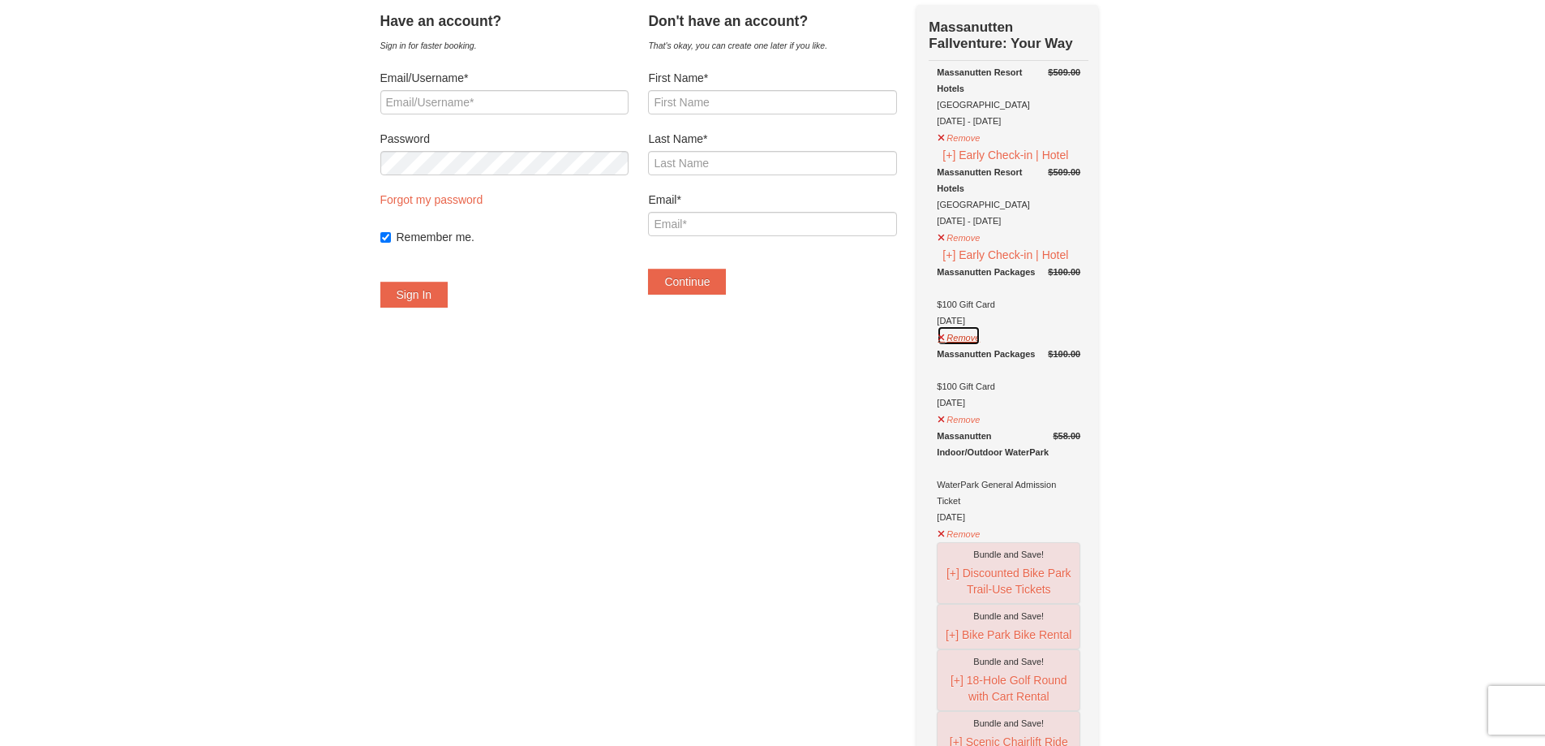
click at [980, 334] on button "Remove" at bounding box center [959, 335] width 44 height 20
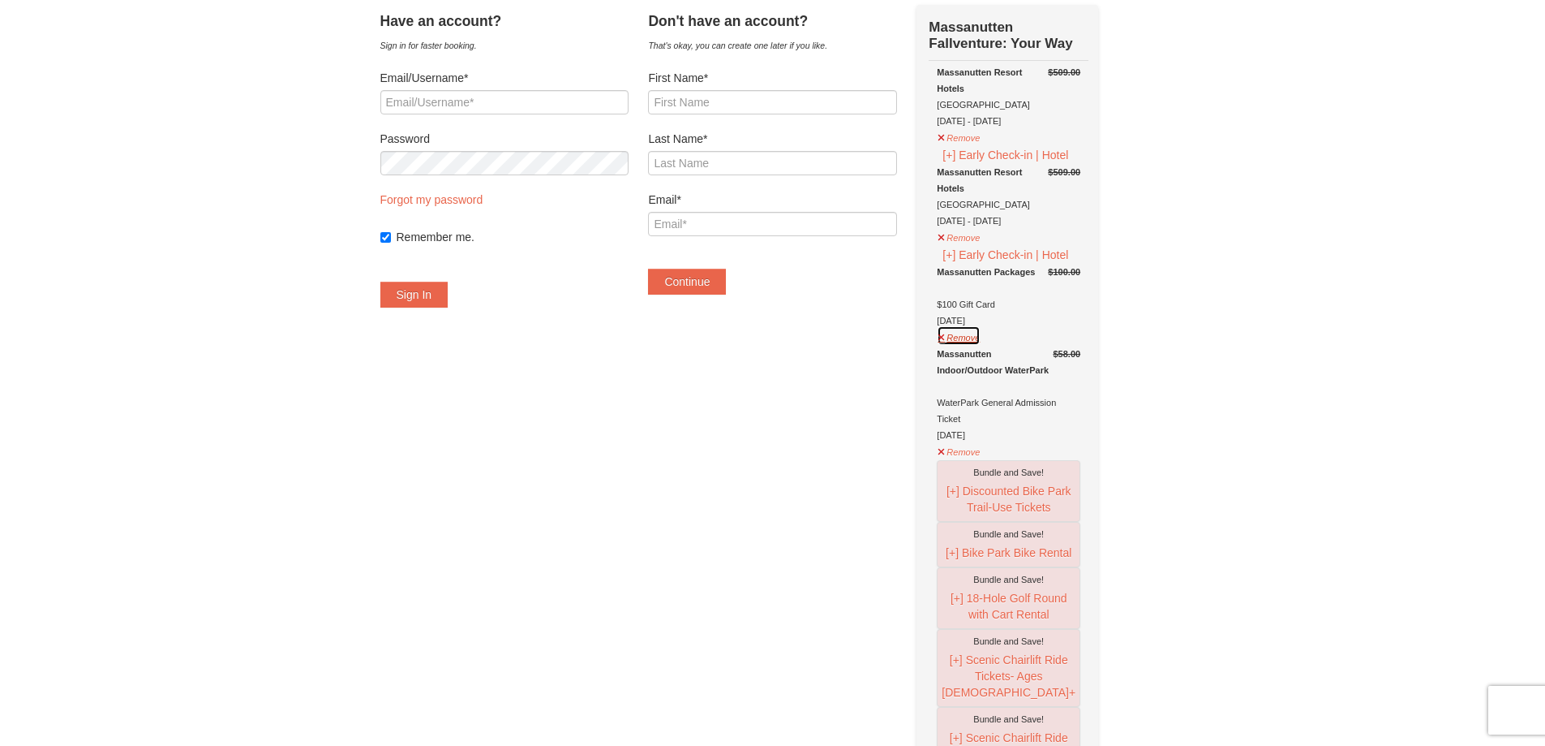
click at [974, 342] on button "Remove" at bounding box center [959, 335] width 44 height 20
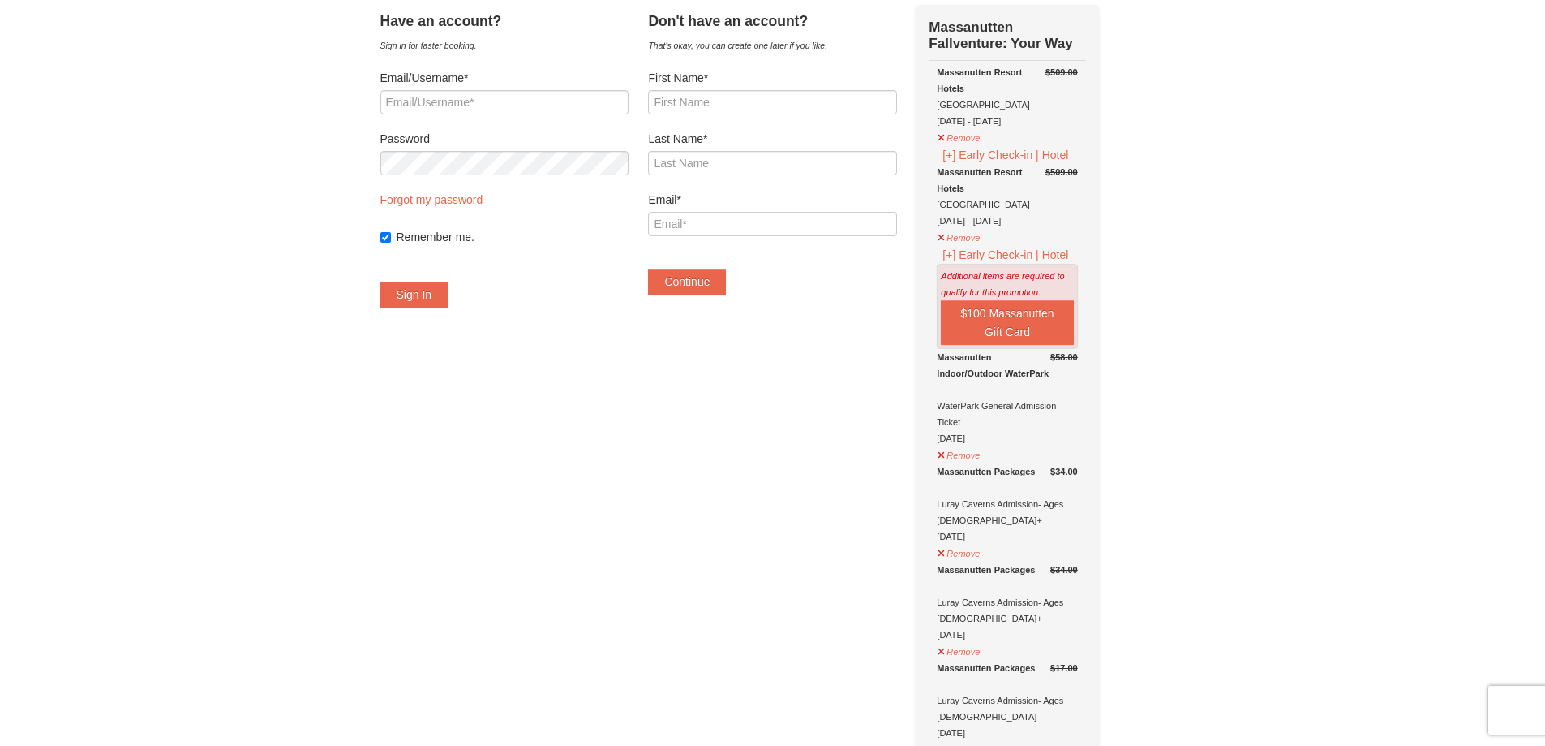
click at [981, 458] on button "Remove" at bounding box center [959, 453] width 44 height 20
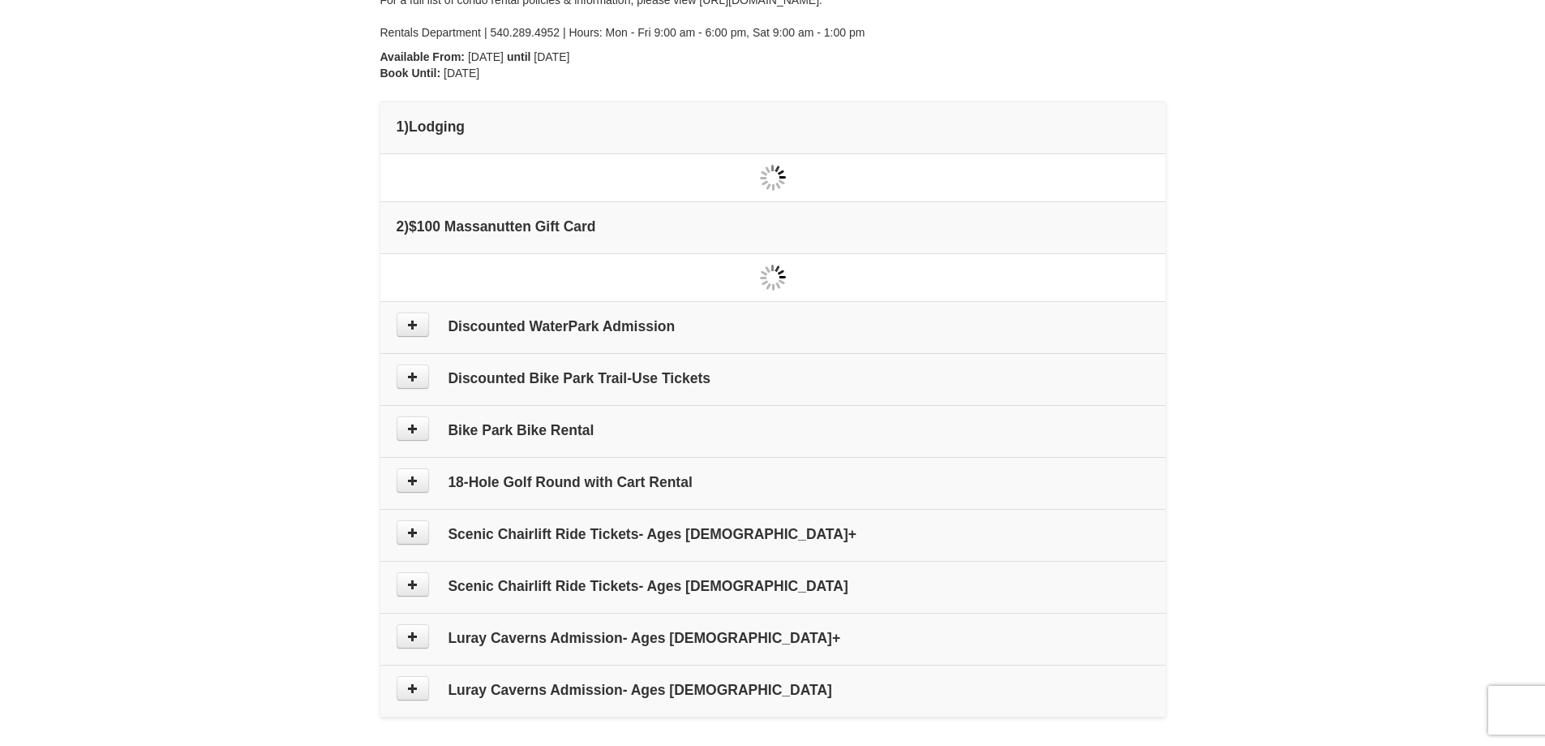
type input "[DATE]"
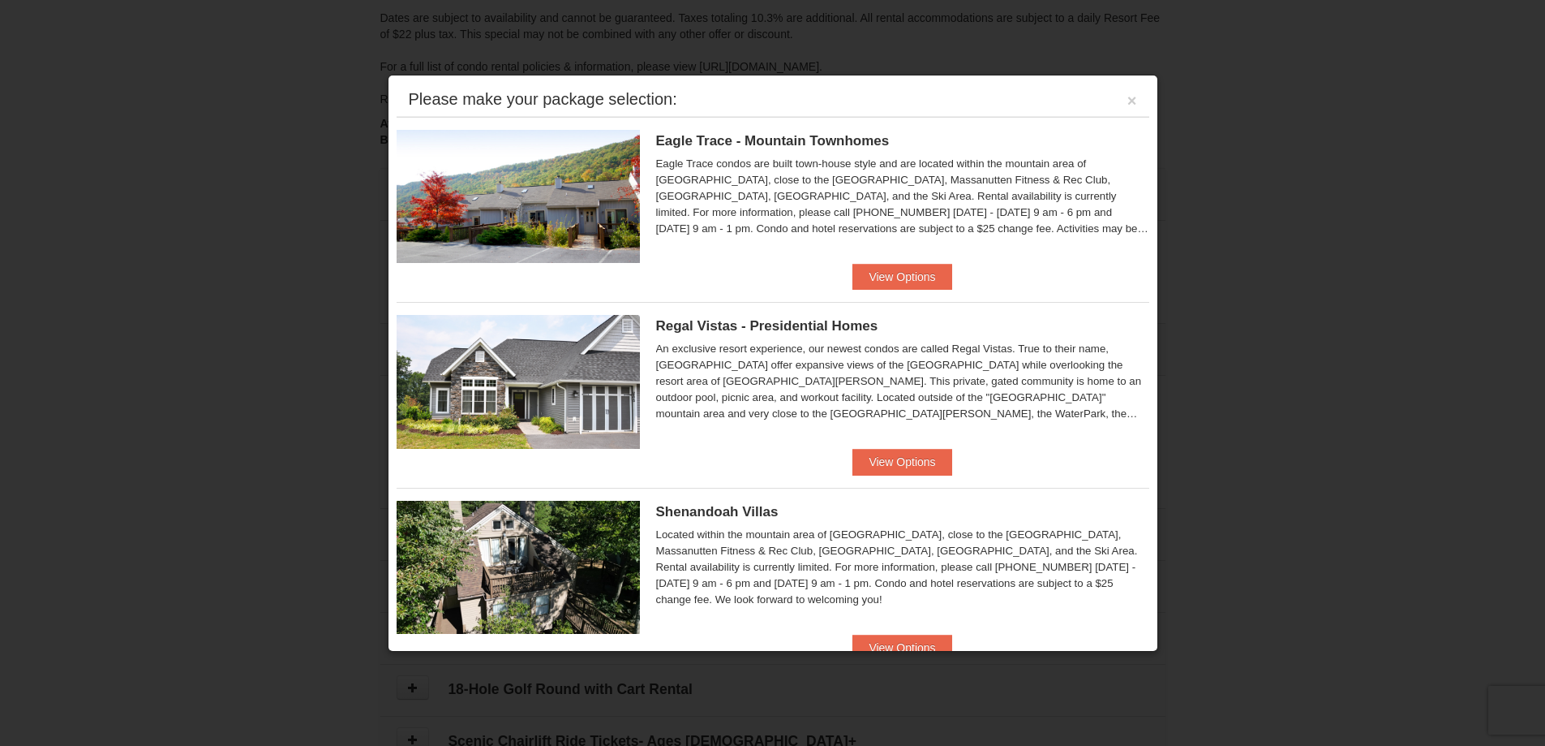
scroll to position [429, 0]
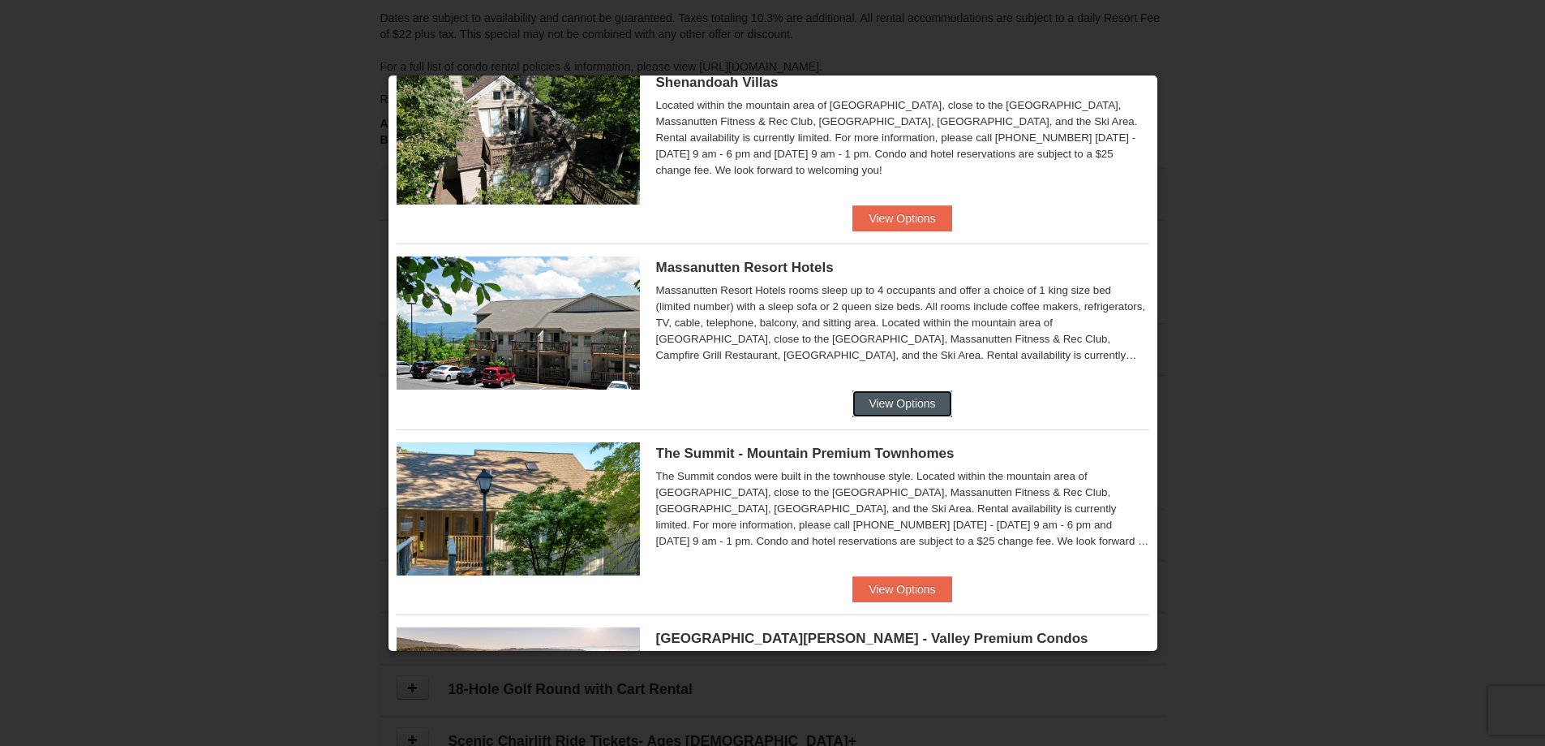
click at [905, 408] on button "View Options" at bounding box center [902, 403] width 99 height 26
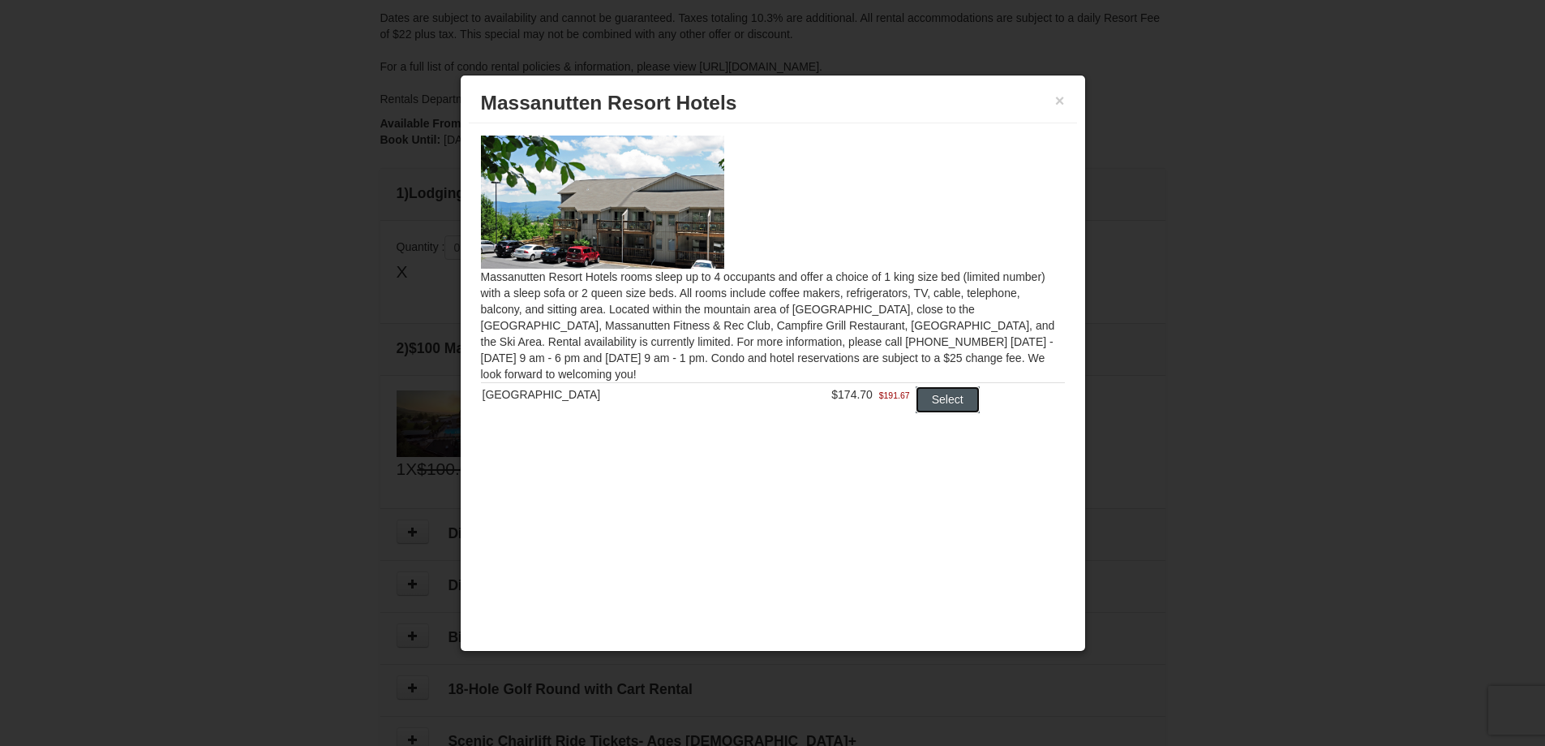
click at [932, 406] on button "Select" at bounding box center [948, 399] width 64 height 26
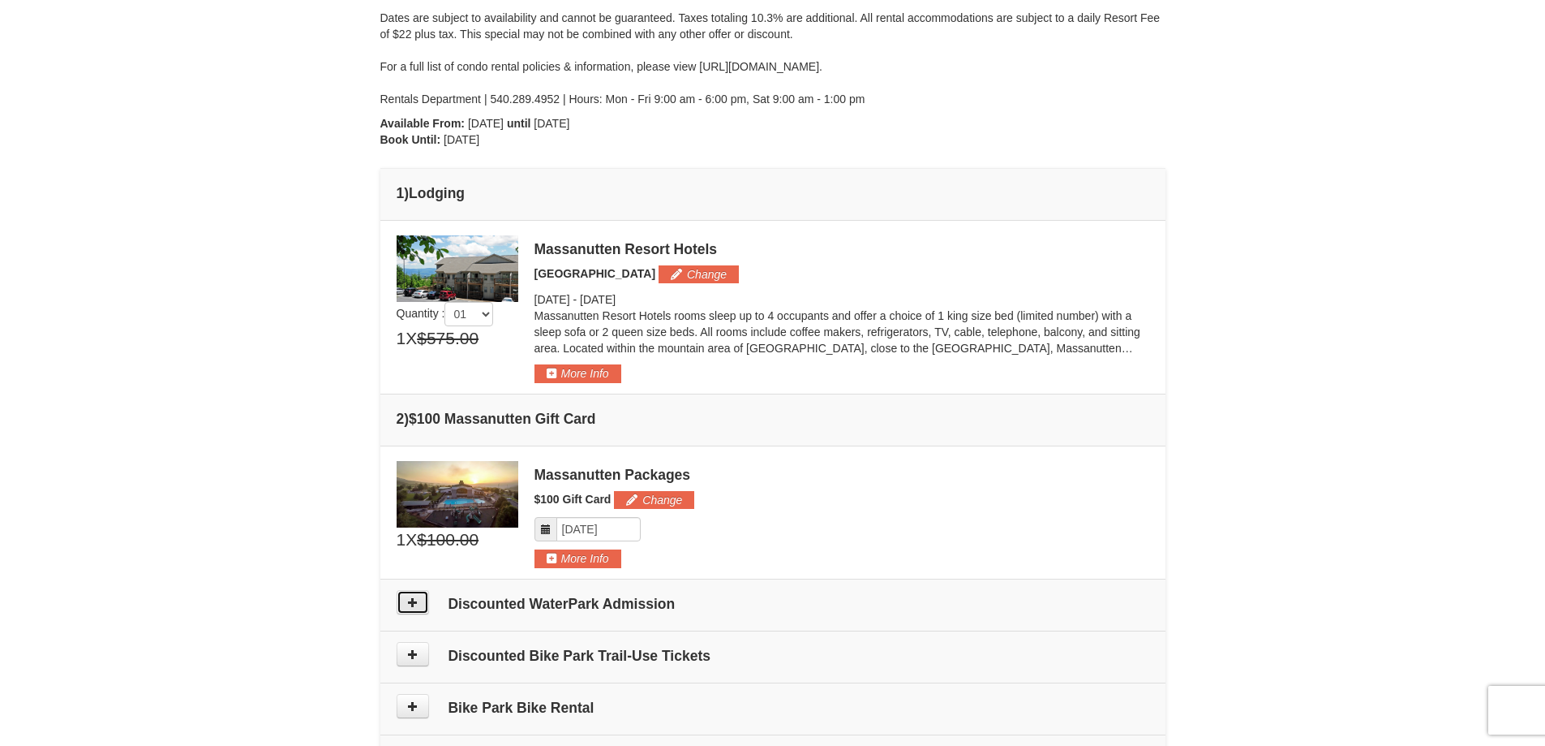
click at [420, 604] on button at bounding box center [413, 602] width 32 height 24
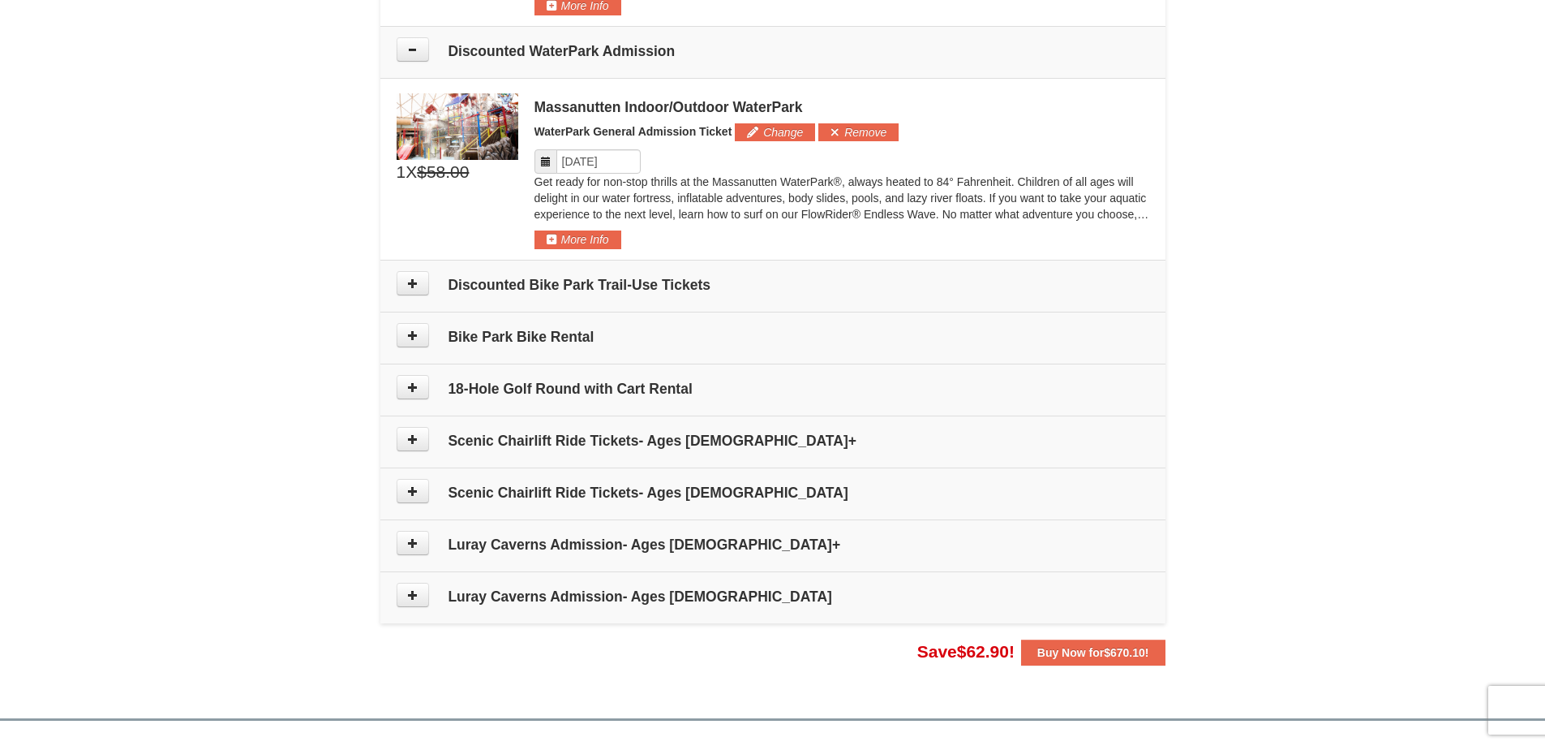
scroll to position [843, 0]
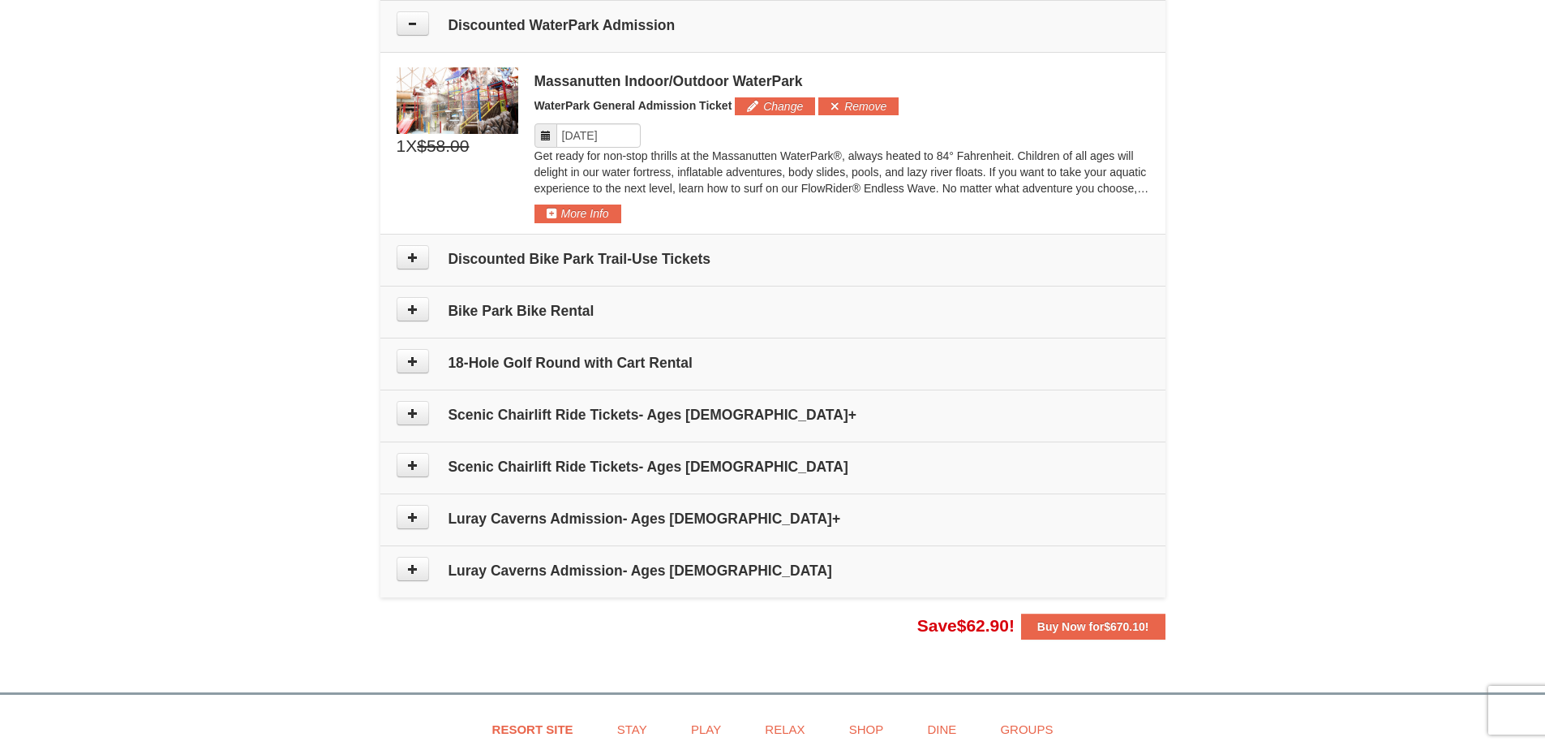
click at [548, 130] on icon at bounding box center [545, 135] width 11 height 11
click at [579, 131] on input "Please format dates MM/DD/YYYY" at bounding box center [599, 135] width 84 height 24
click at [579, 283] on link "12" at bounding box center [575, 275] width 28 height 23
type input "[DATE]"
click at [777, 110] on button "Change" at bounding box center [775, 106] width 80 height 18
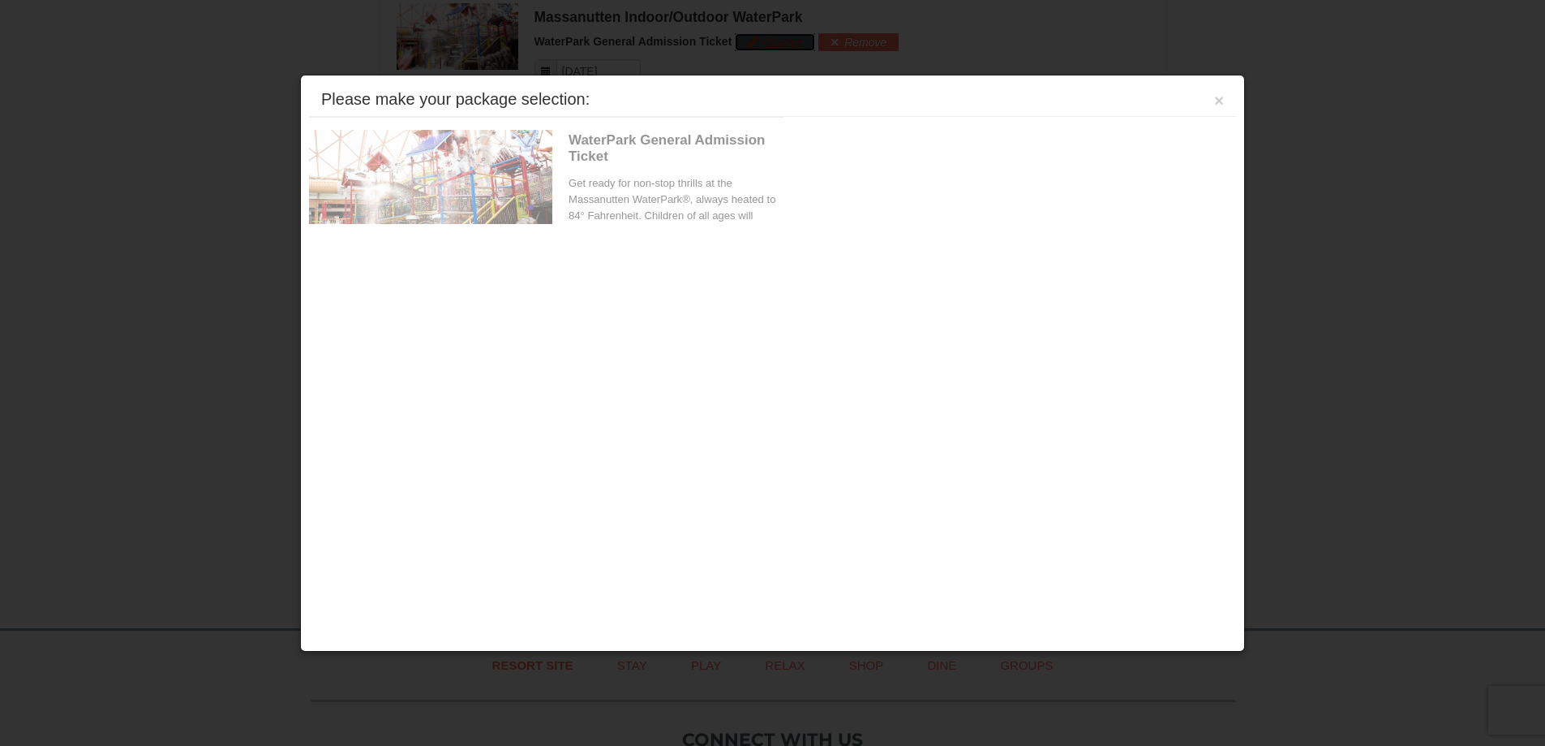
scroll to position [910, 0]
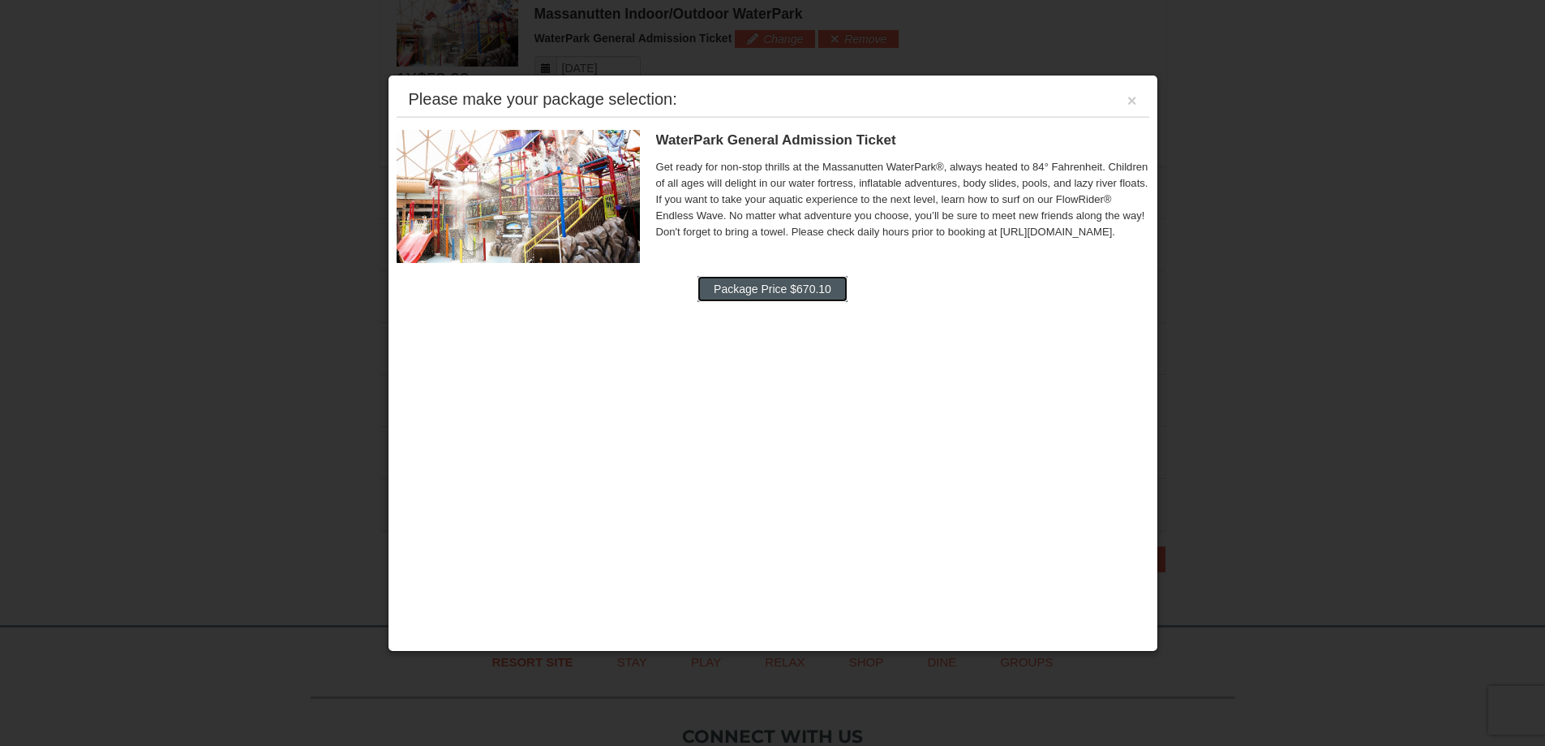
click at [771, 291] on button "Package Price $670.10" at bounding box center [773, 289] width 150 height 26
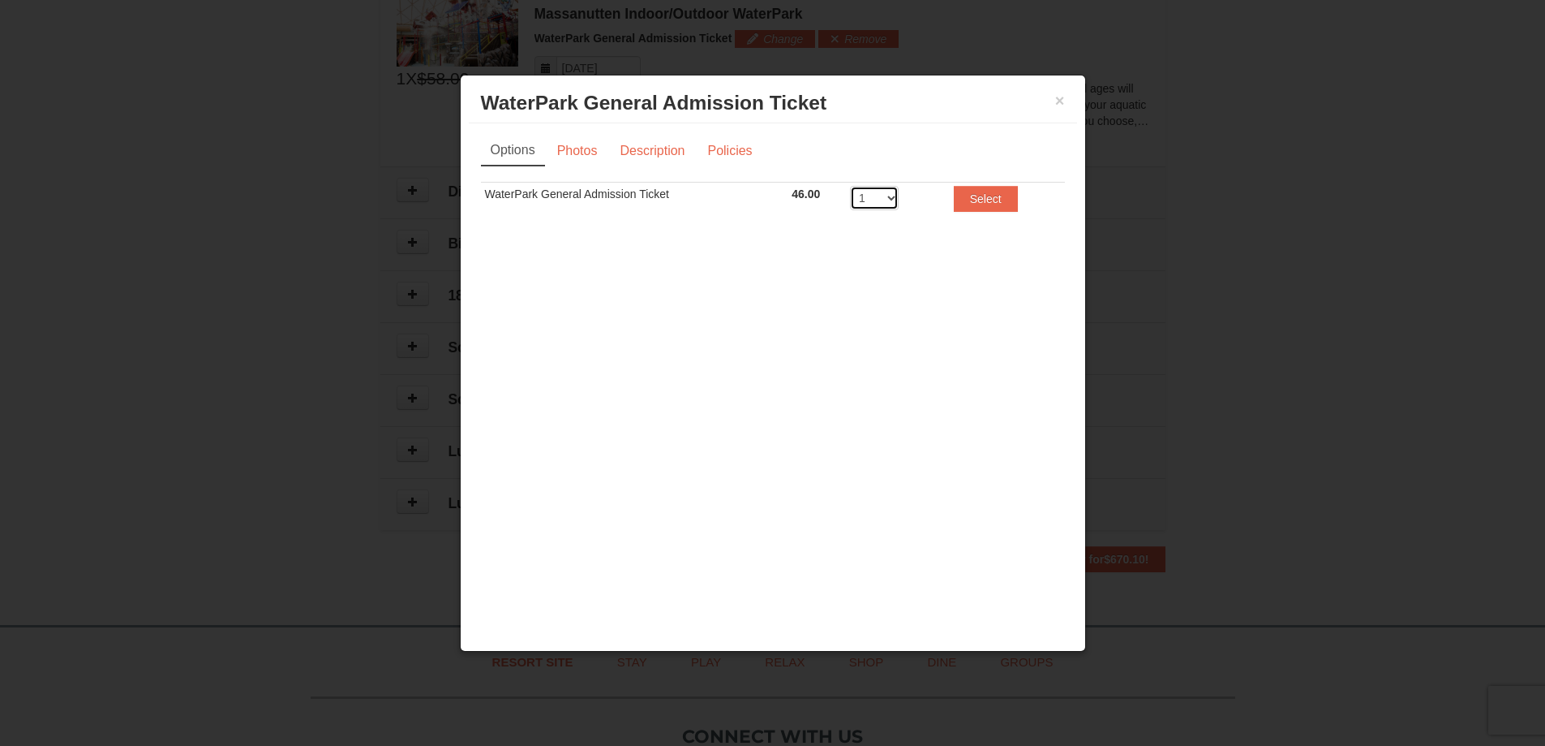
click at [892, 197] on select "1 2 3 4 5 6 7 8" at bounding box center [874, 198] width 49 height 24
select select "4"
click at [850, 186] on select "1 2 3 4 5 6 7 8" at bounding box center [874, 198] width 49 height 24
click at [971, 196] on button "Select" at bounding box center [986, 199] width 64 height 26
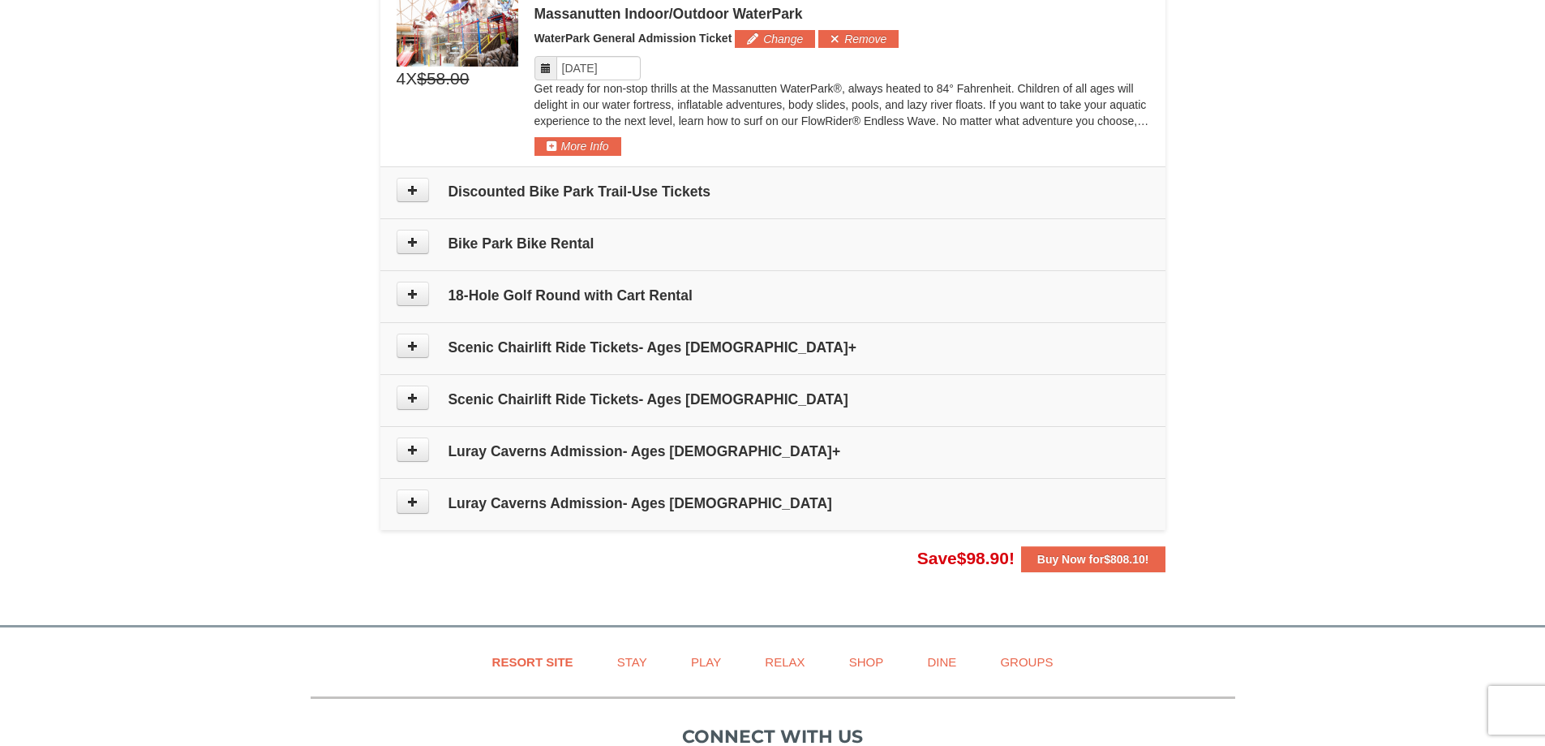
scroll to position [0, 0]
